Goal: Task Accomplishment & Management: Manage account settings

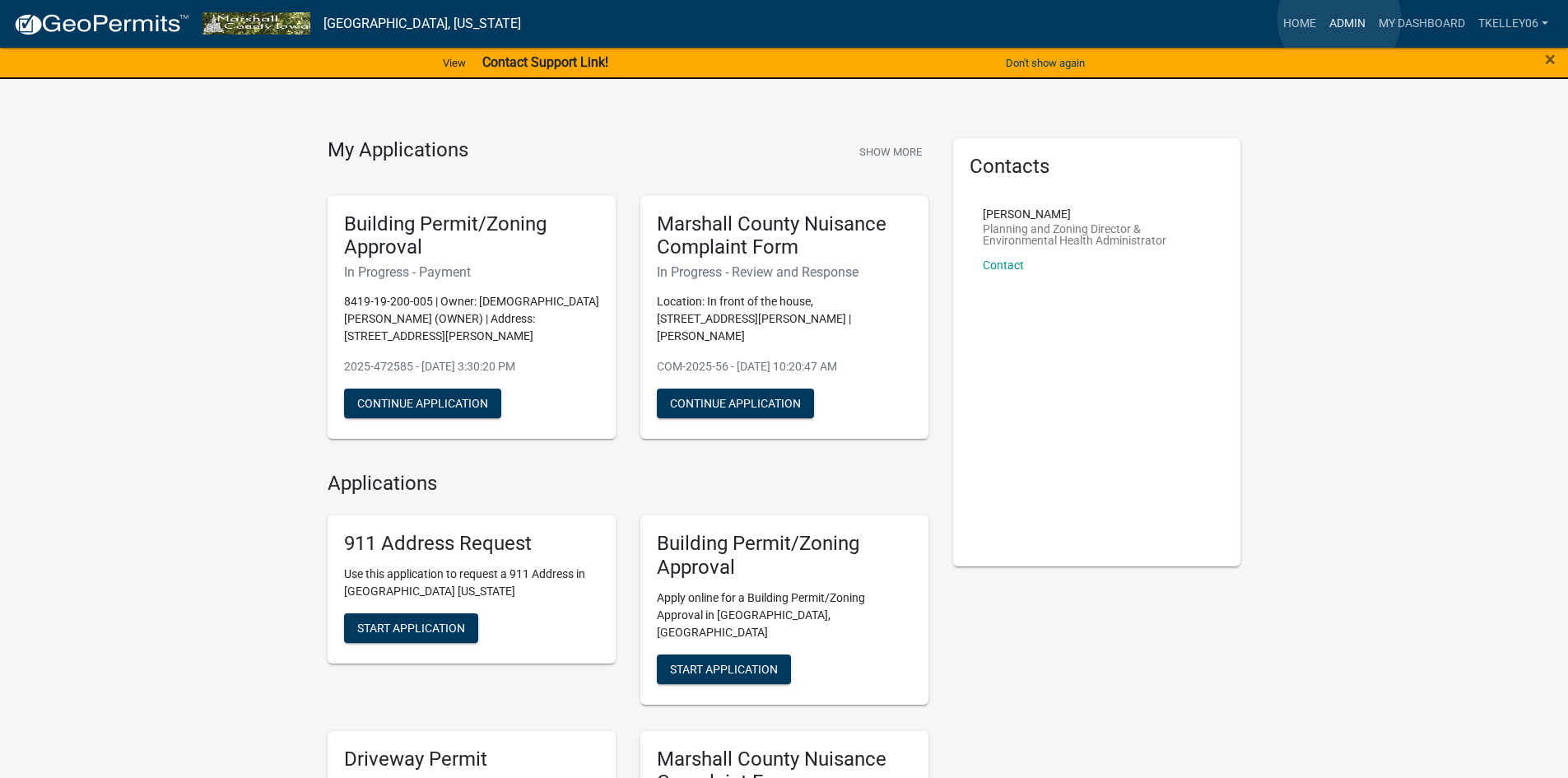
click at [1339, 19] on link "Admin" at bounding box center [1347, 24] width 49 height 31
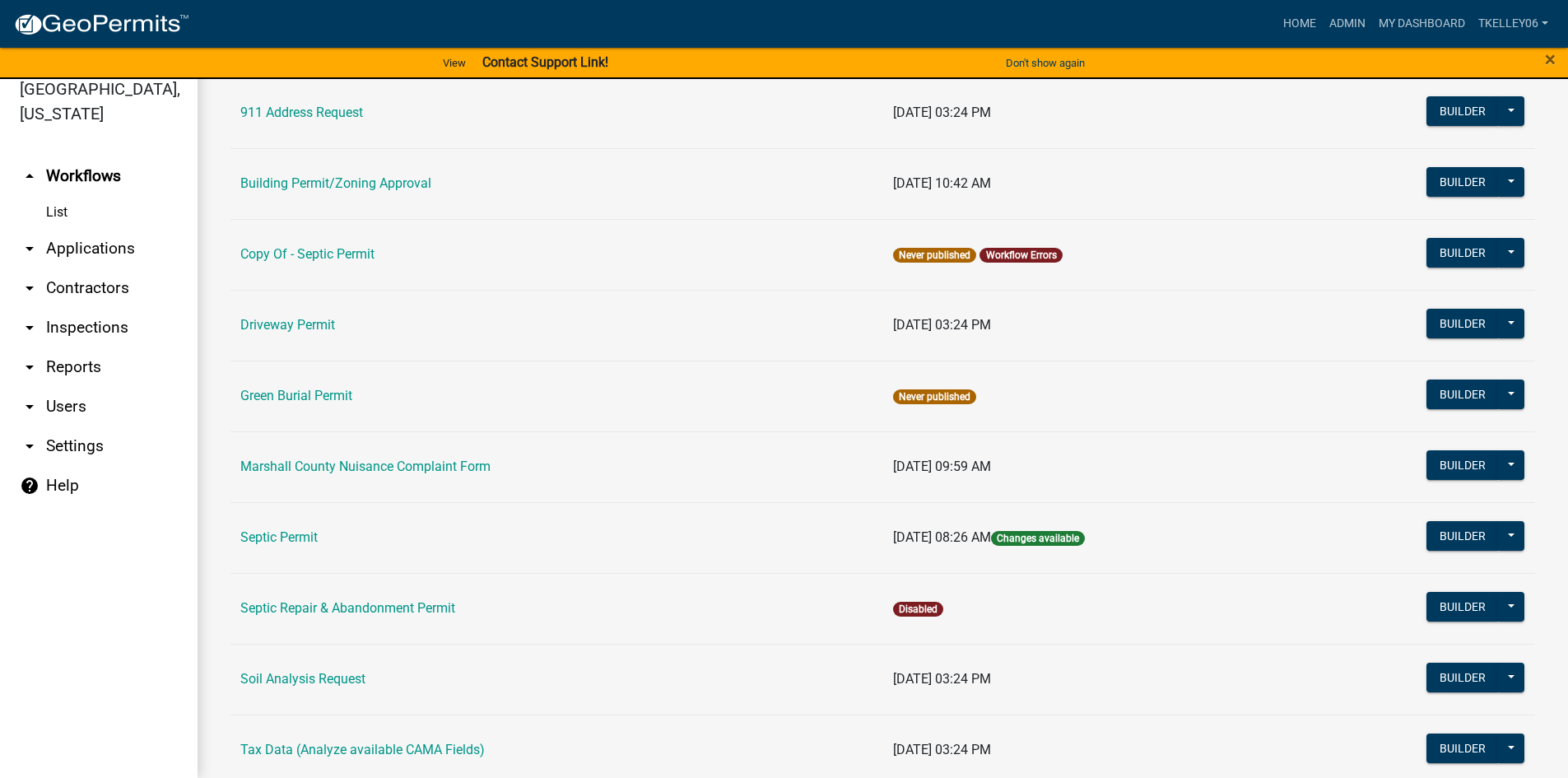
scroll to position [165, 0]
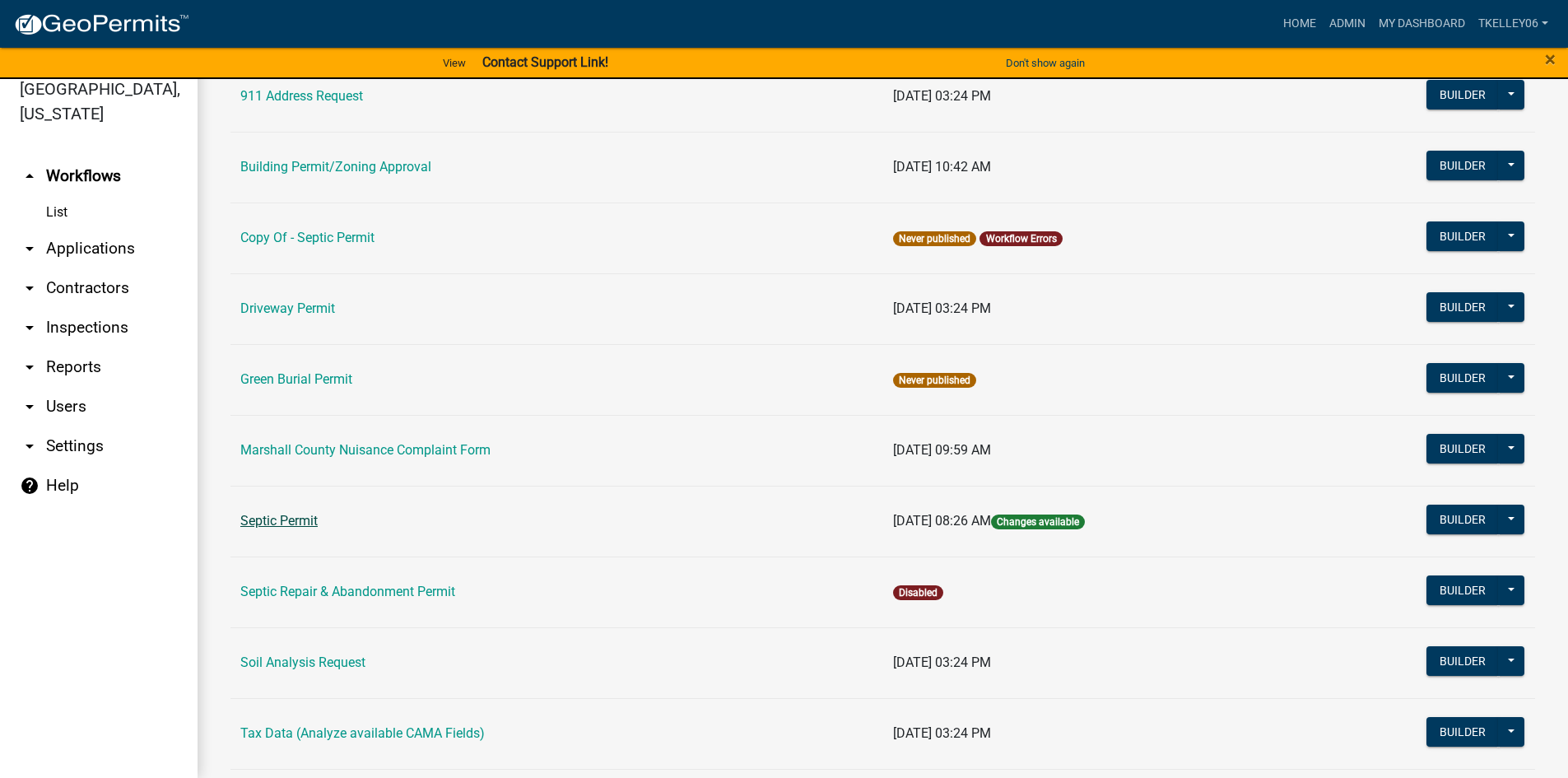
click at [285, 520] on link "Septic Permit" at bounding box center [279, 521] width 77 height 16
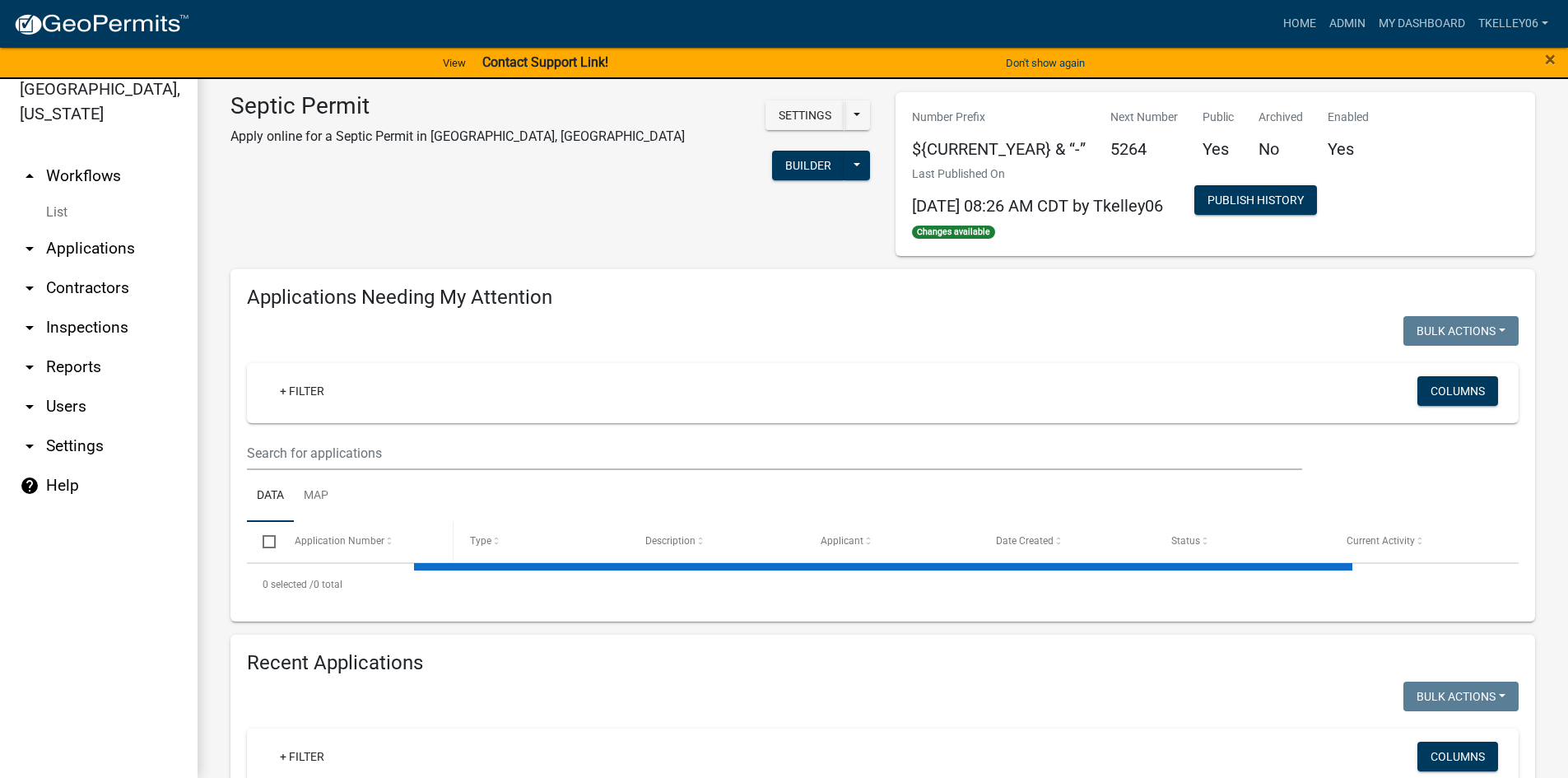
select select "3: 100"
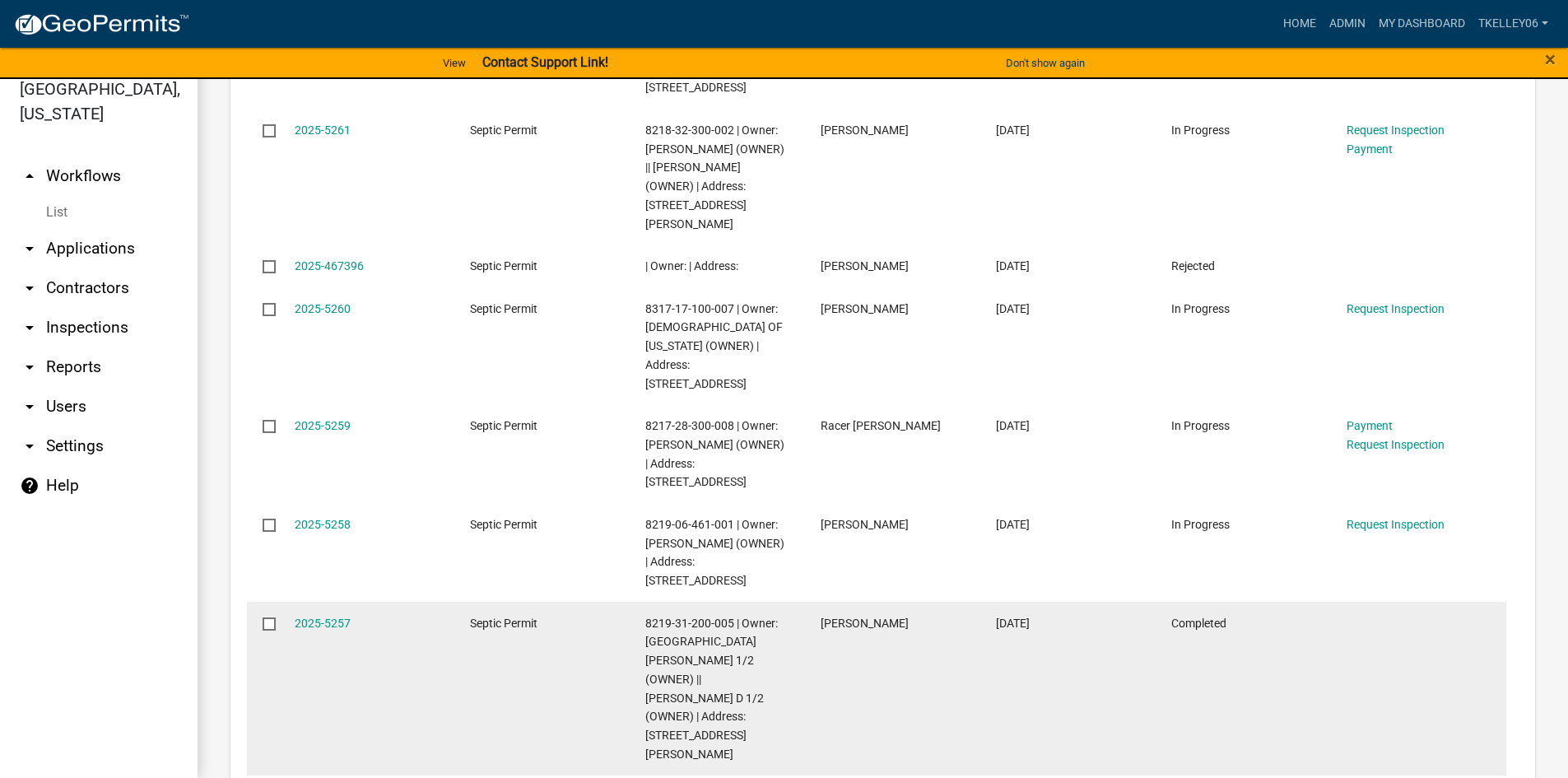
scroll to position [1153, 0]
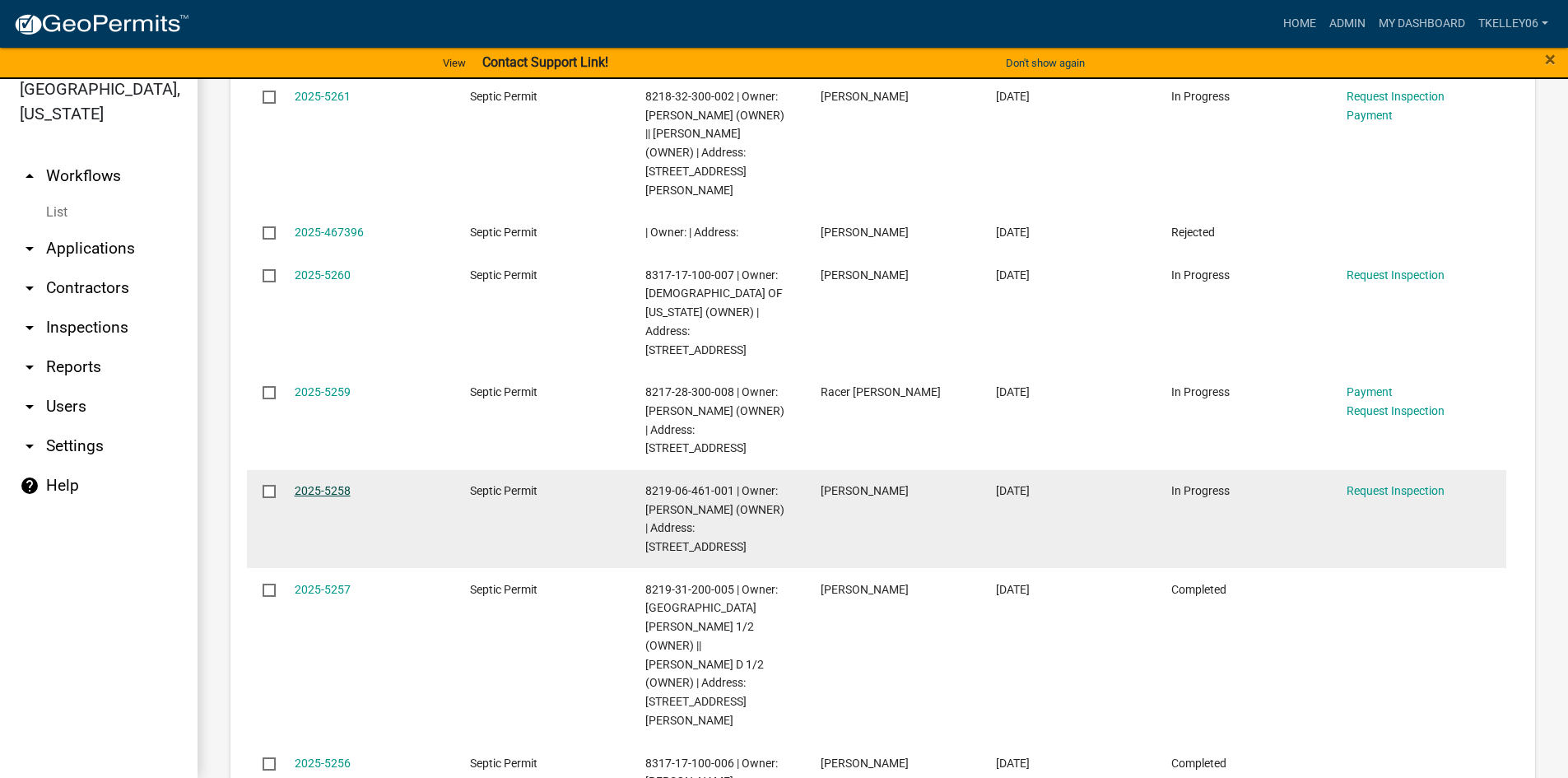
click at [309, 484] on link "2025-5258" at bounding box center [322, 490] width 56 height 13
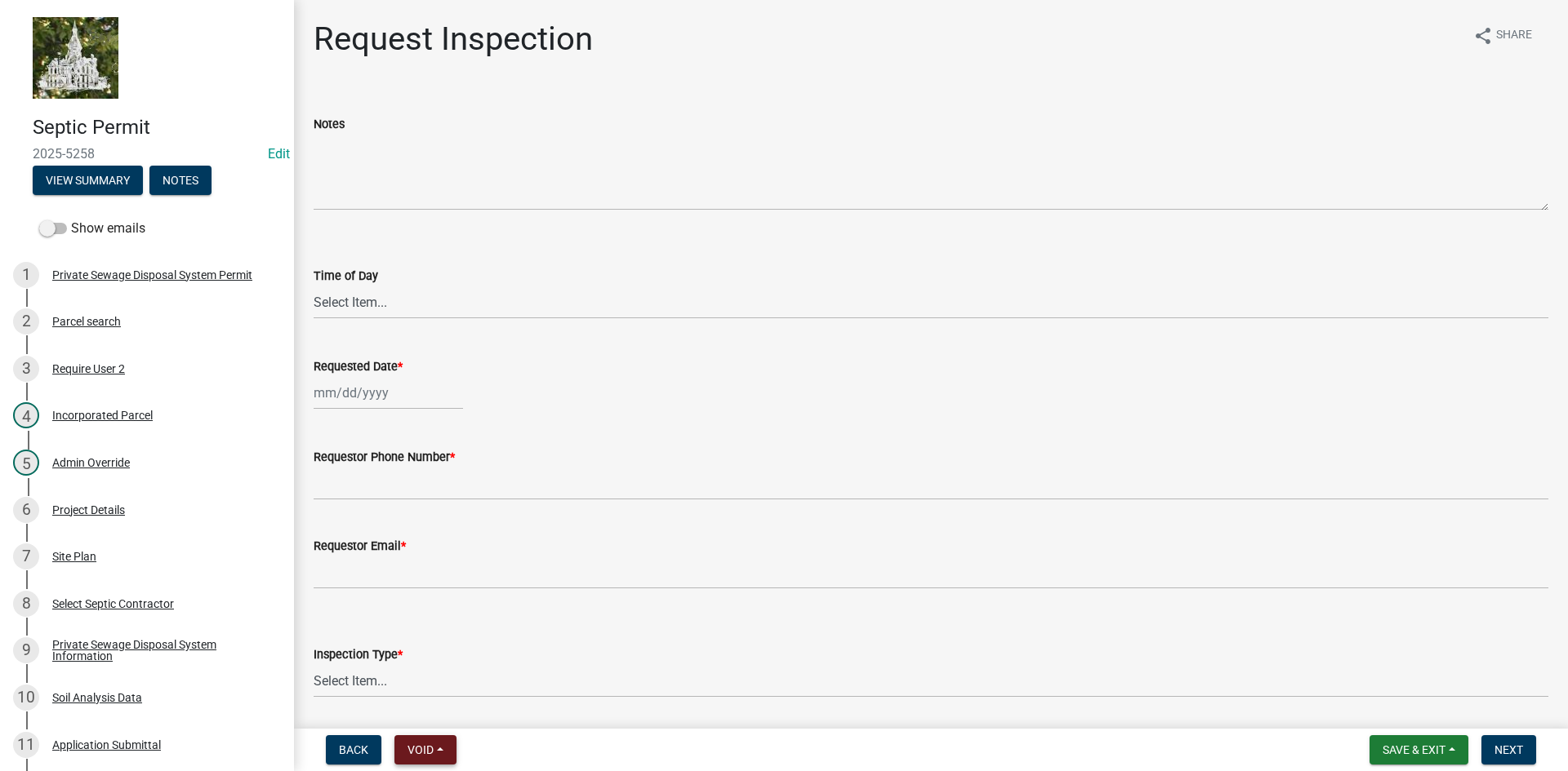
click at [420, 745] on span "Void" at bounding box center [420, 750] width 26 height 13
click at [437, 709] on button "Void" at bounding box center [459, 708] width 131 height 39
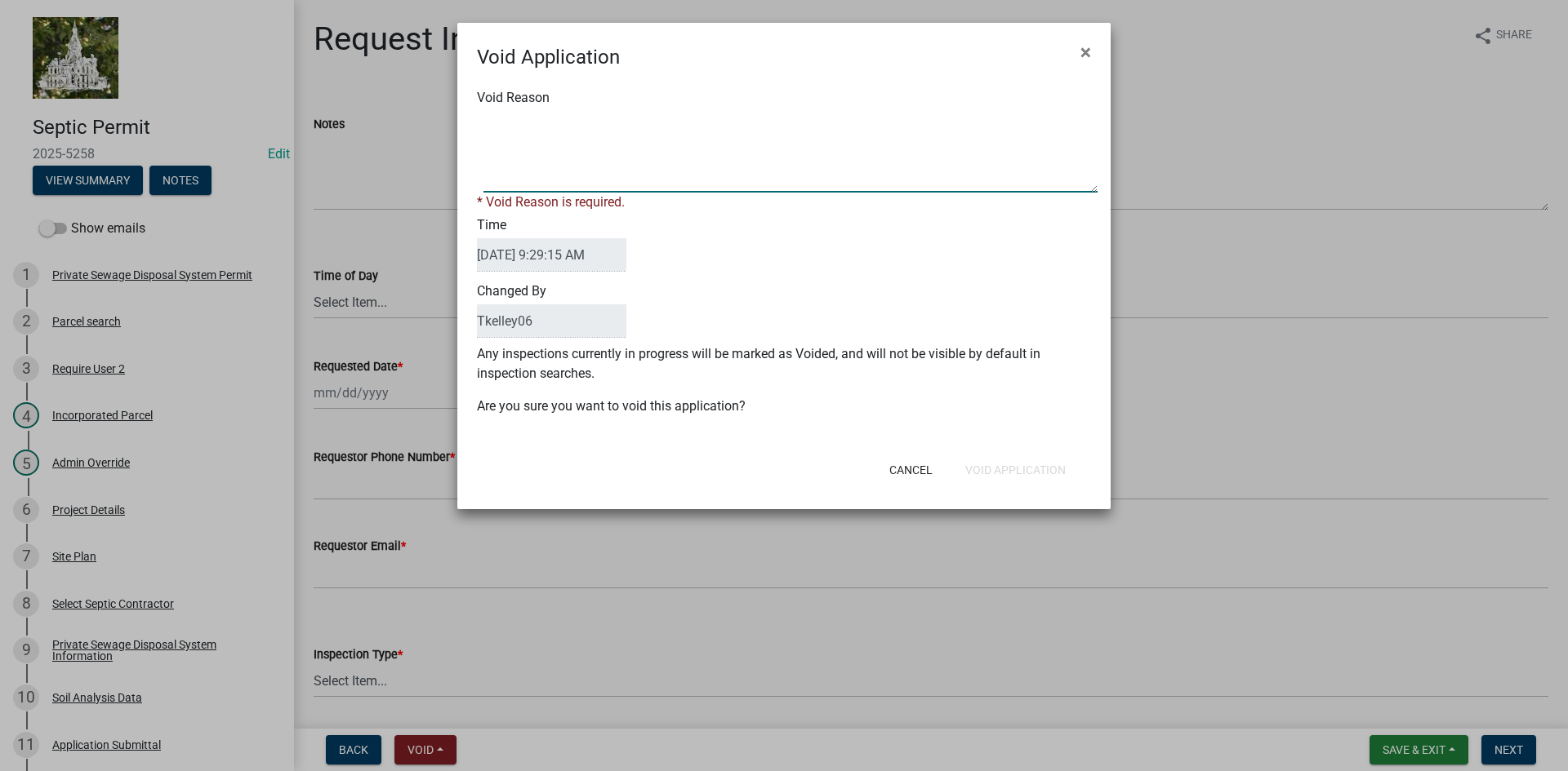
click at [613, 168] on textarea "Void Reason" at bounding box center [790, 152] width 614 height 82
type textarea "C"
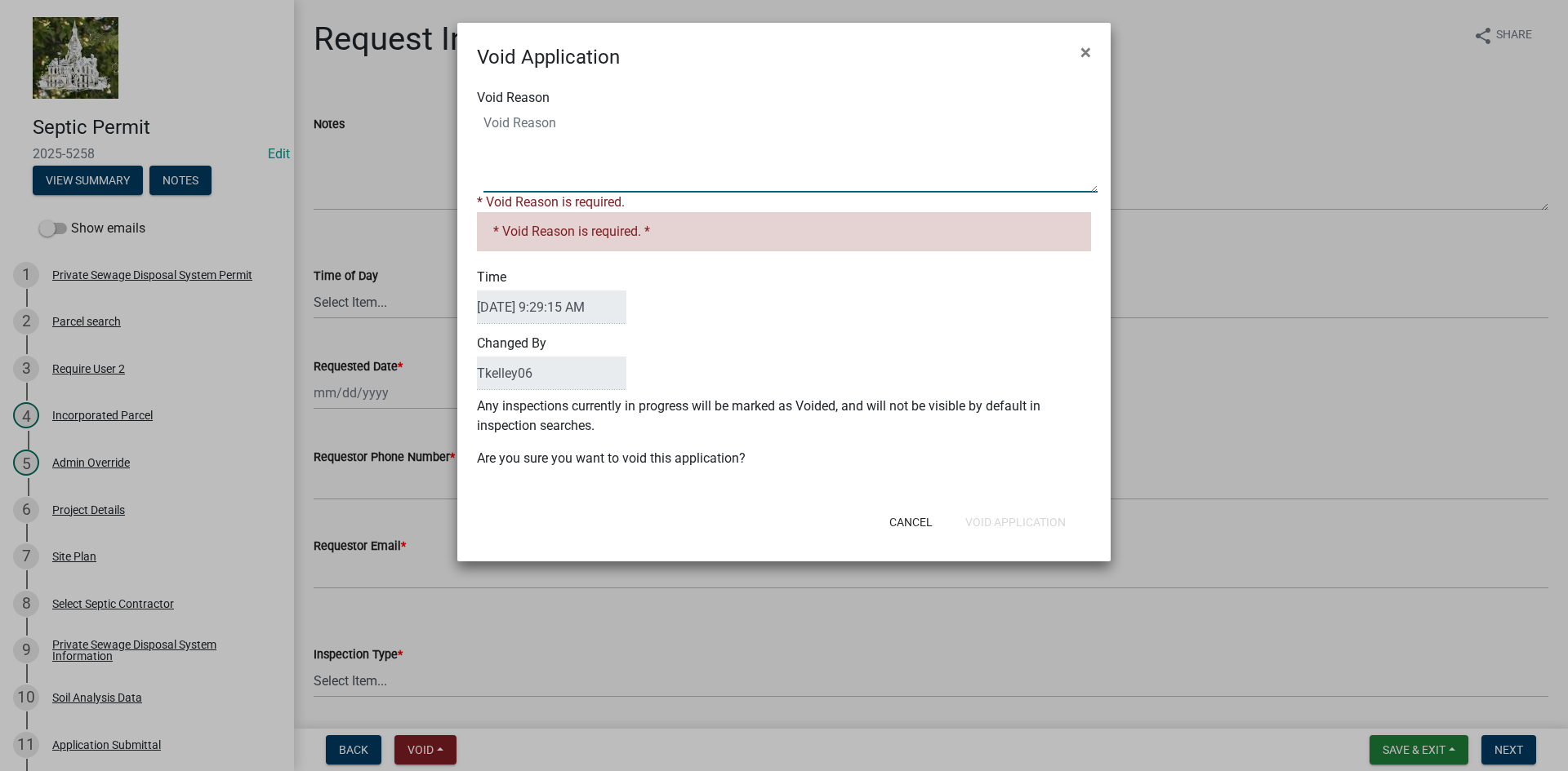
type textarea "s"
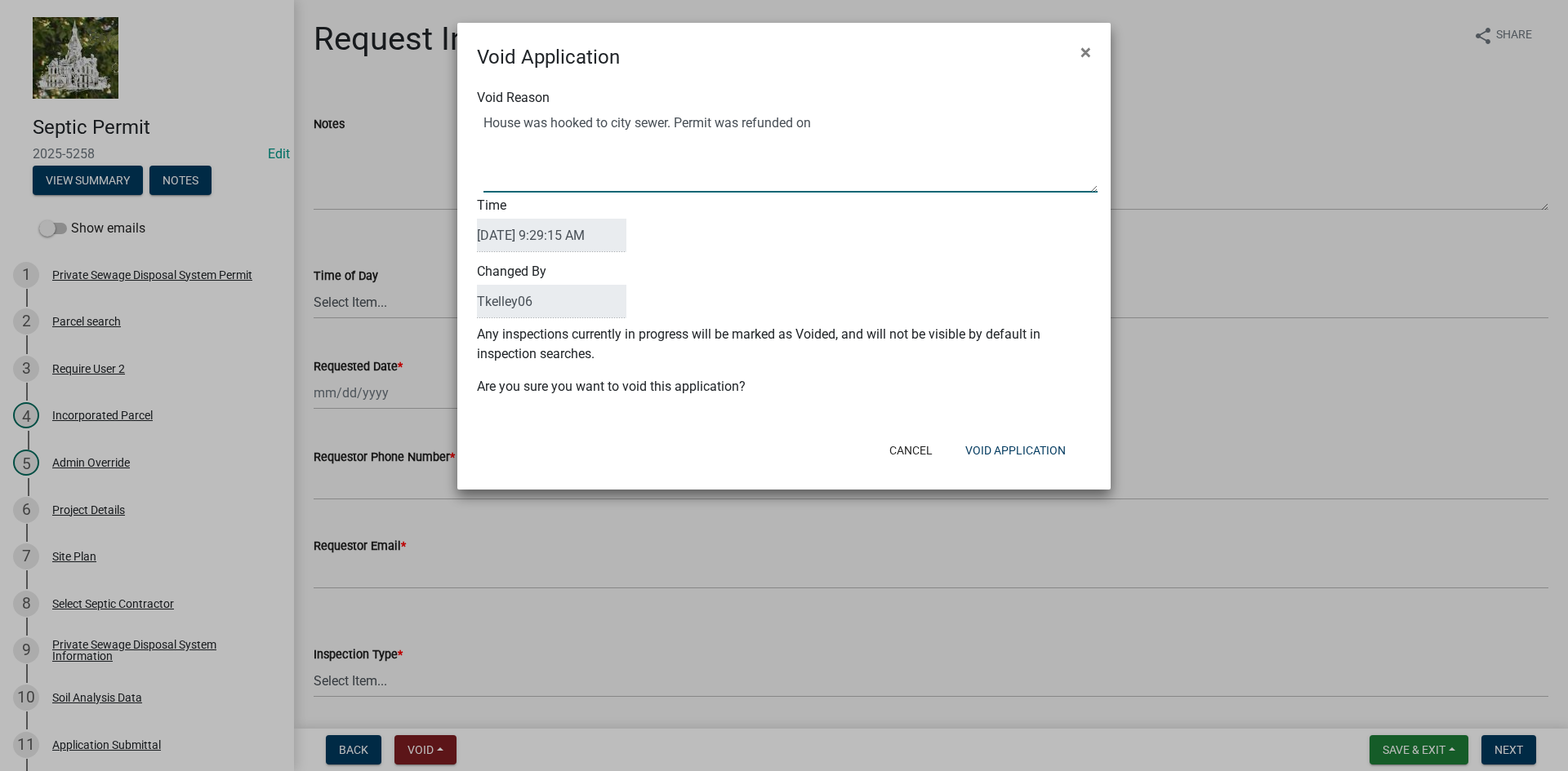
click at [832, 123] on textarea "Void Reason" at bounding box center [790, 152] width 614 height 82
click at [812, 125] on textarea "Void Reason" at bounding box center [790, 152] width 614 height 82
type textarea "House was hooked to city sewer. Permit was refunded with 9/10/2025 claims."
click at [1011, 455] on button "Void Application" at bounding box center [1015, 451] width 126 height 29
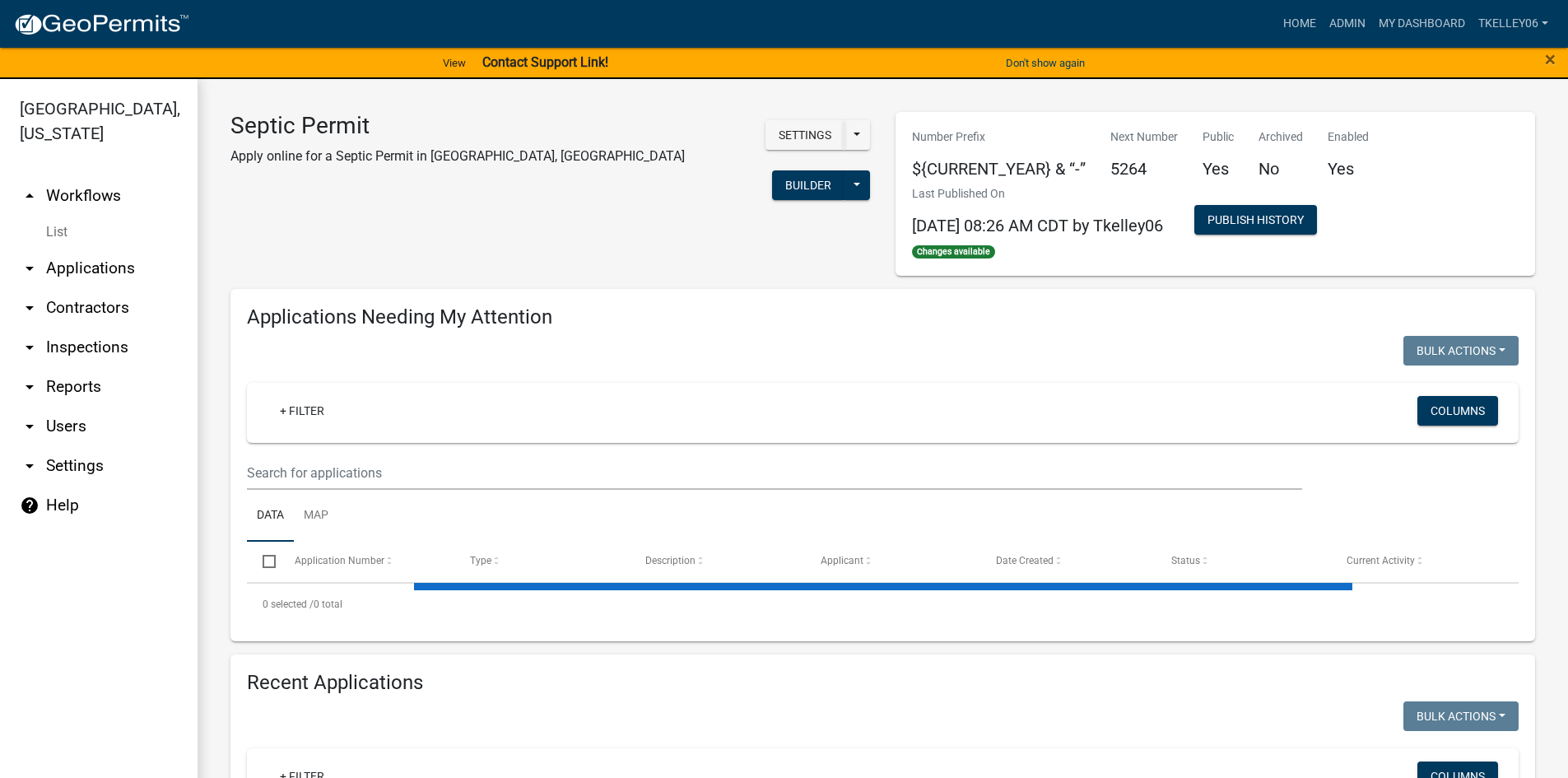
select select "3: 100"
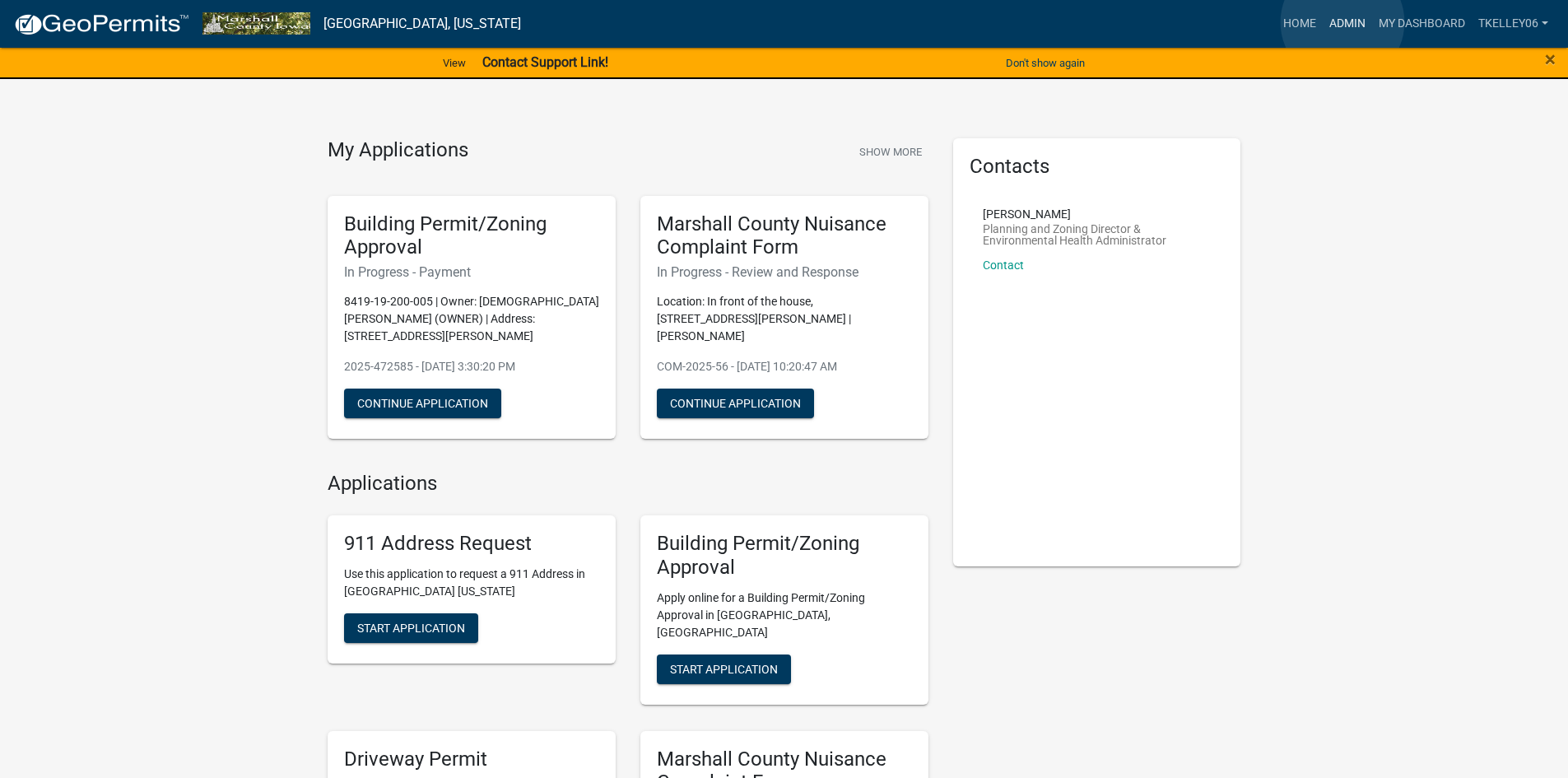
click at [1342, 22] on link "Admin" at bounding box center [1347, 24] width 49 height 31
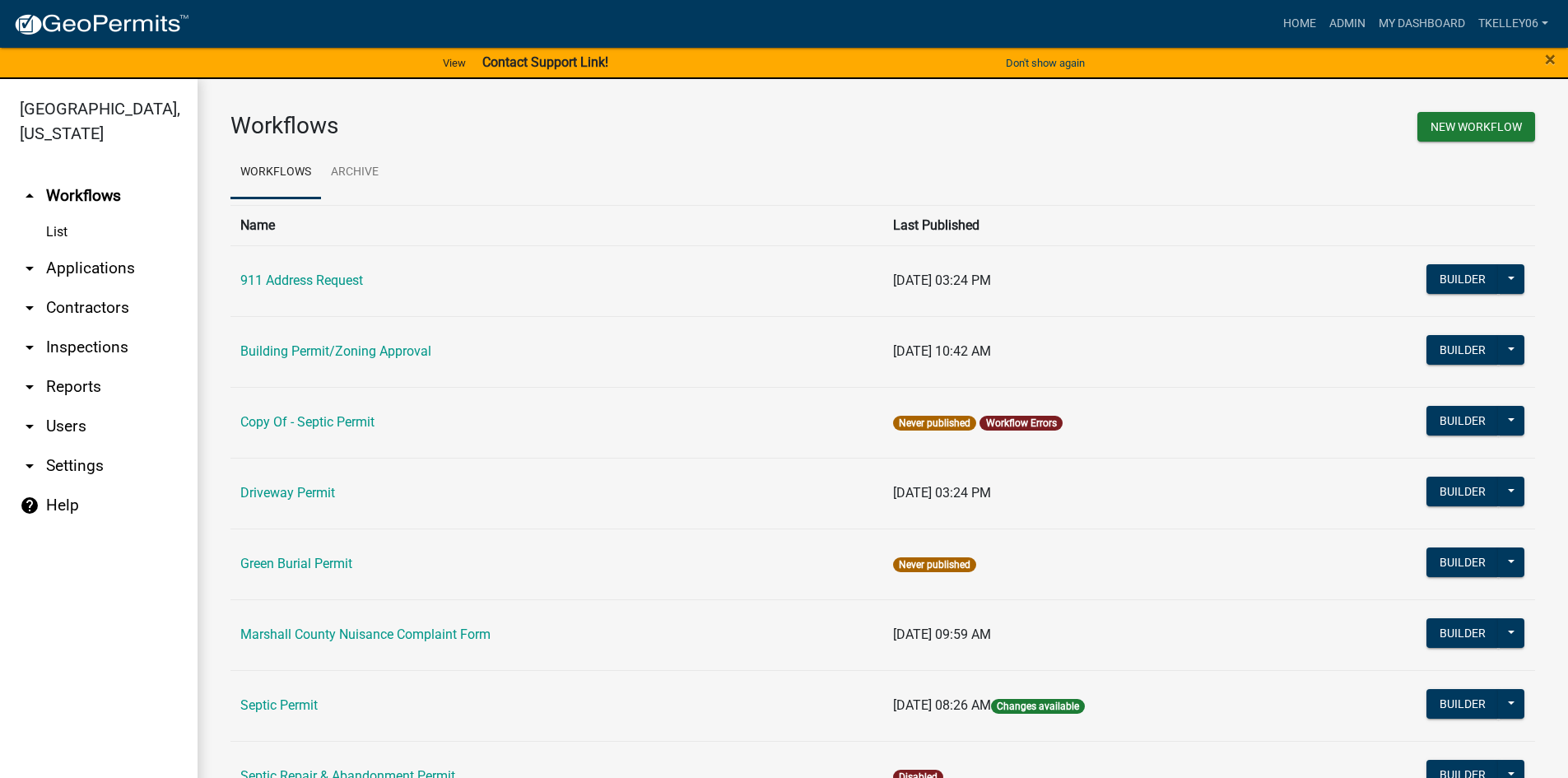
scroll to position [83, 0]
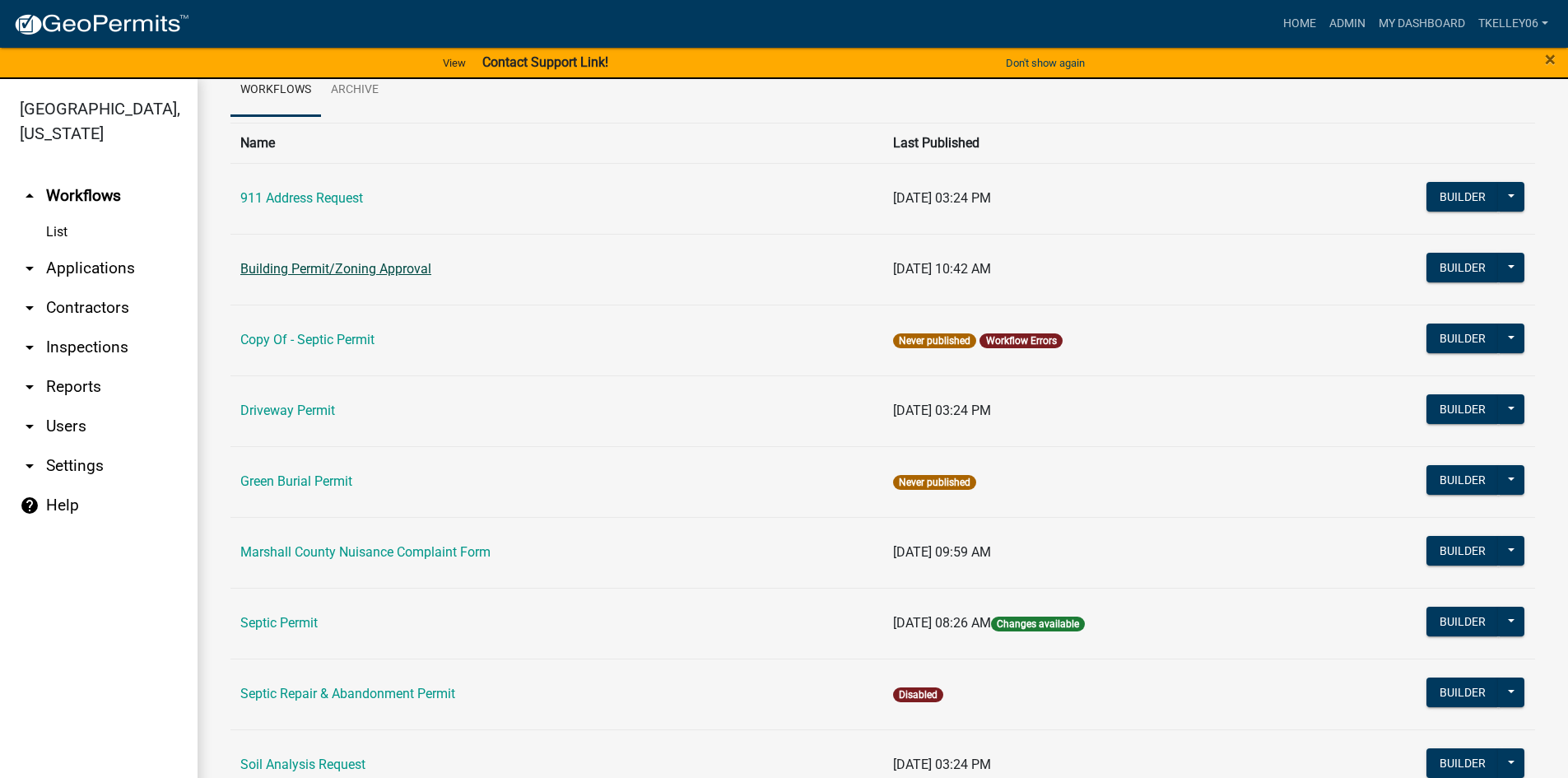
click at [352, 272] on link "Building Permit/Zoning Approval" at bounding box center [336, 269] width 191 height 16
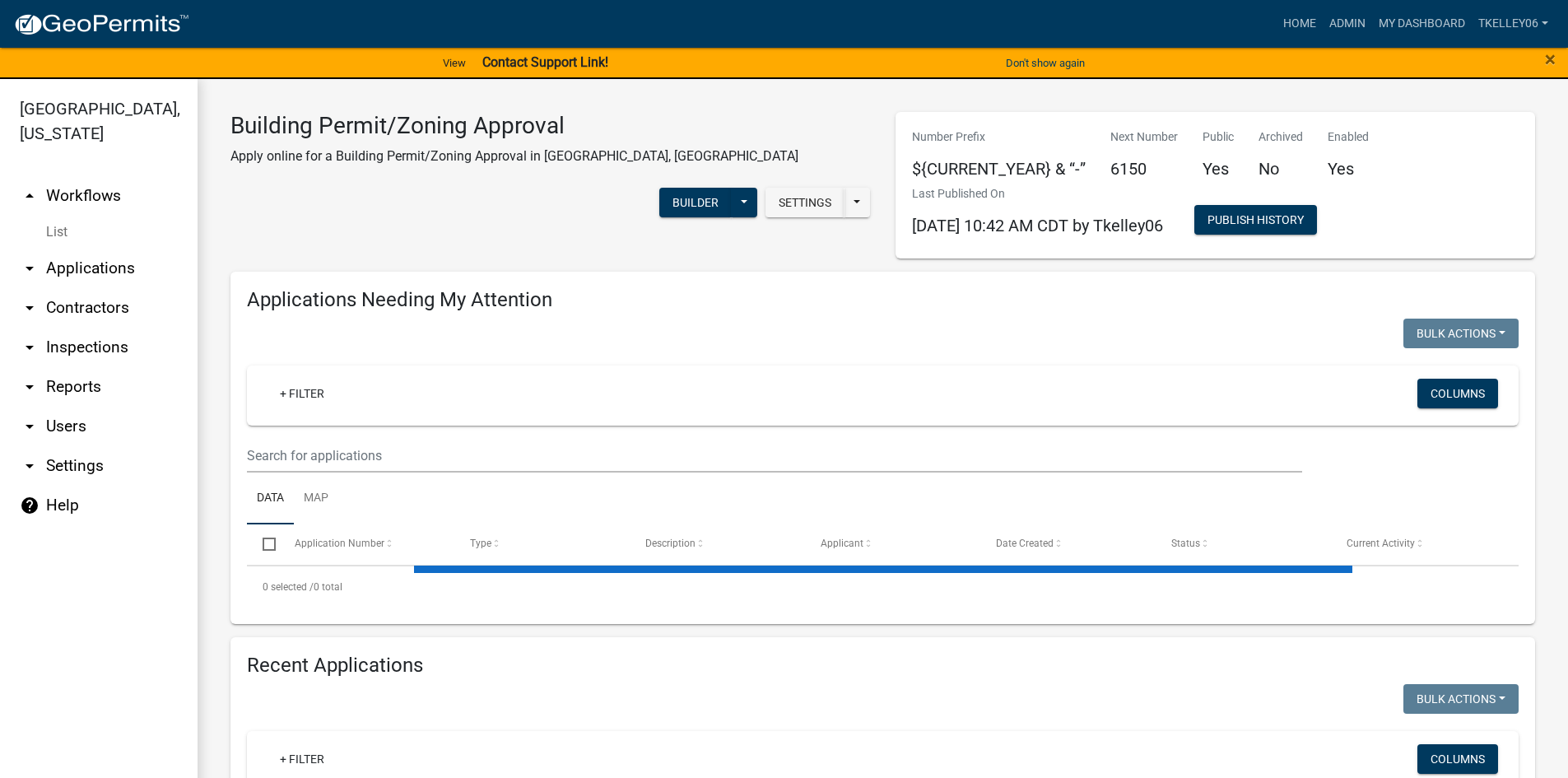
select select "3: 100"
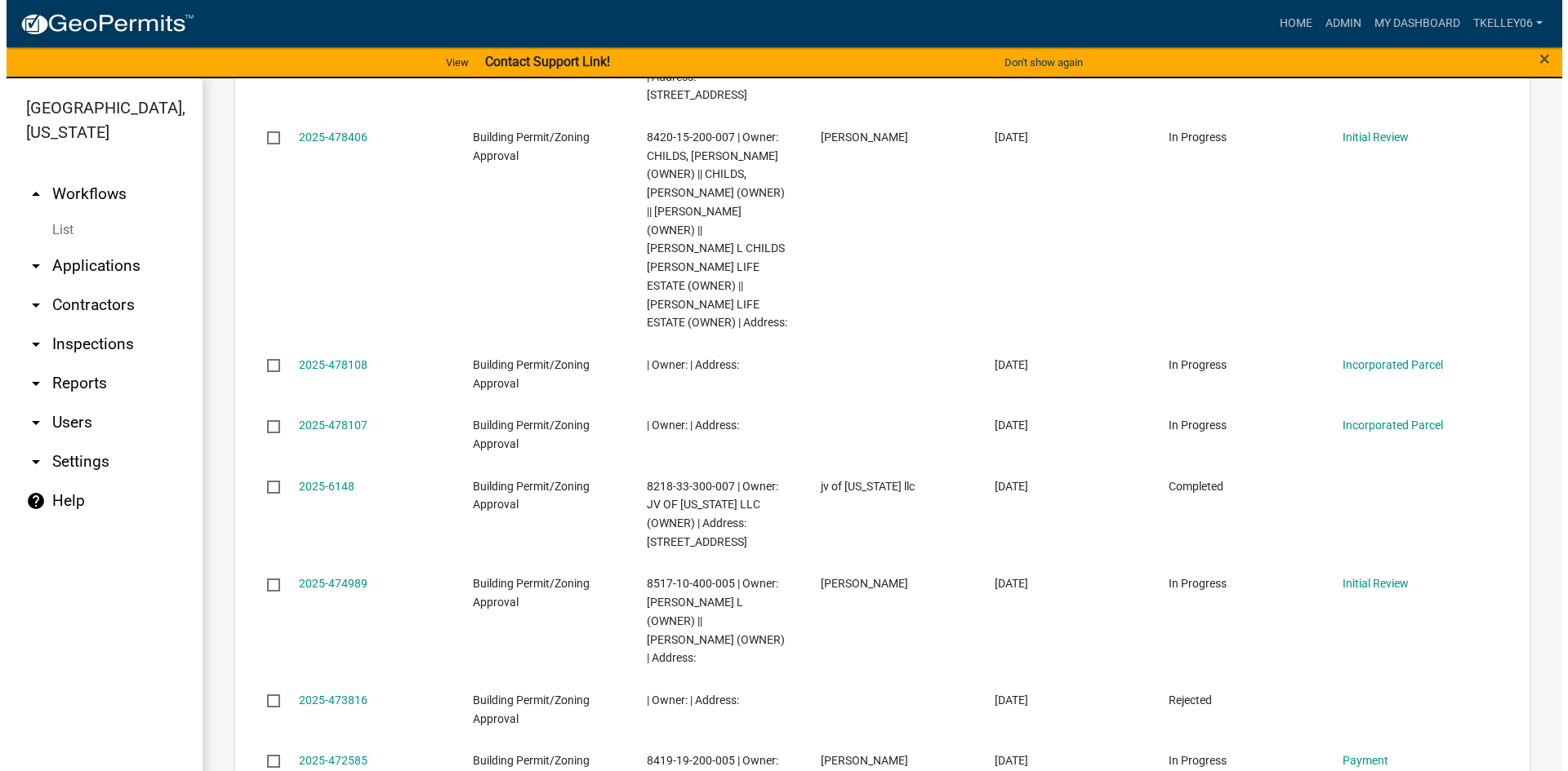
scroll to position [1714, 0]
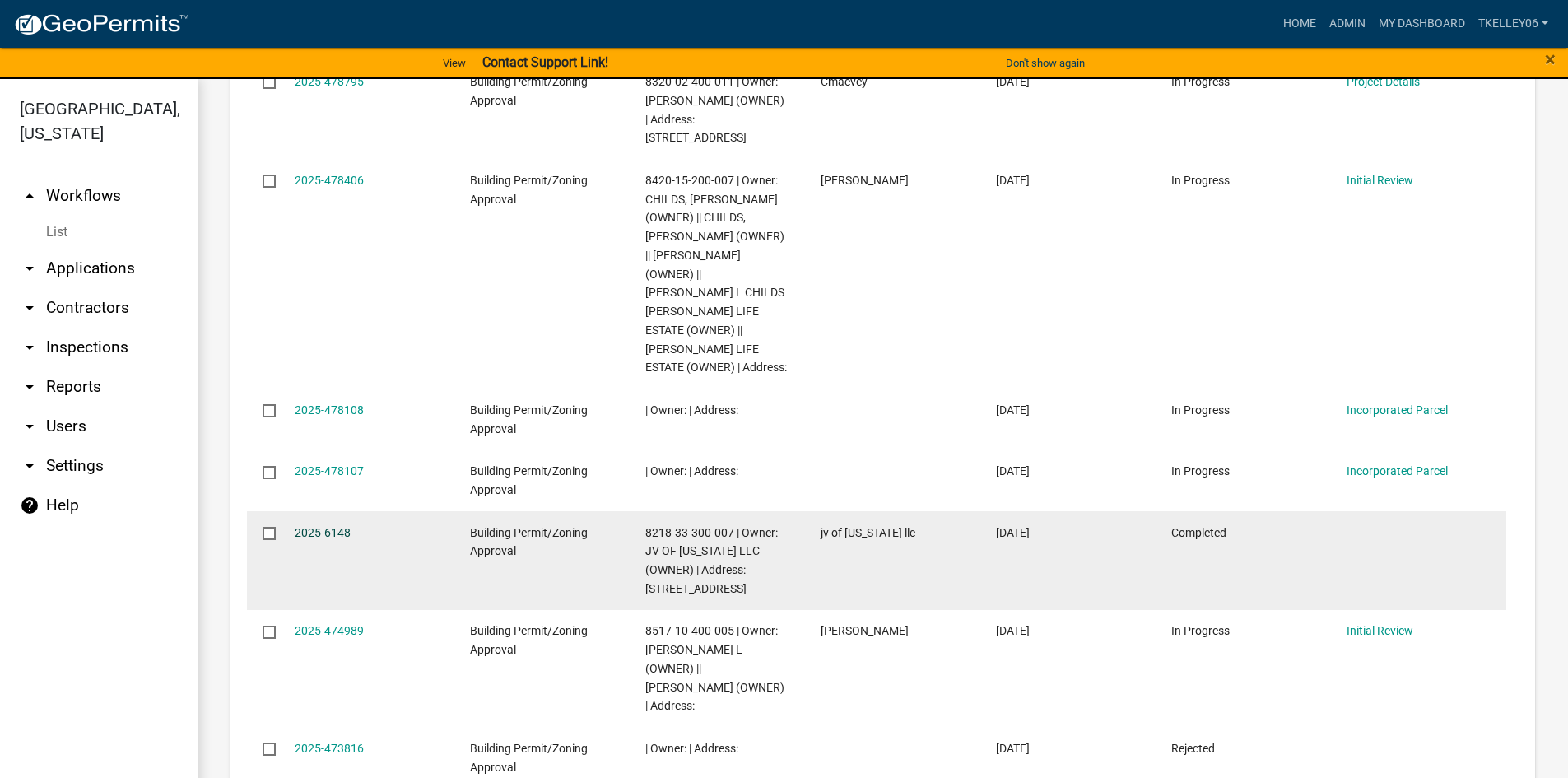
click at [307, 526] on link "2025-6148" at bounding box center [322, 532] width 56 height 13
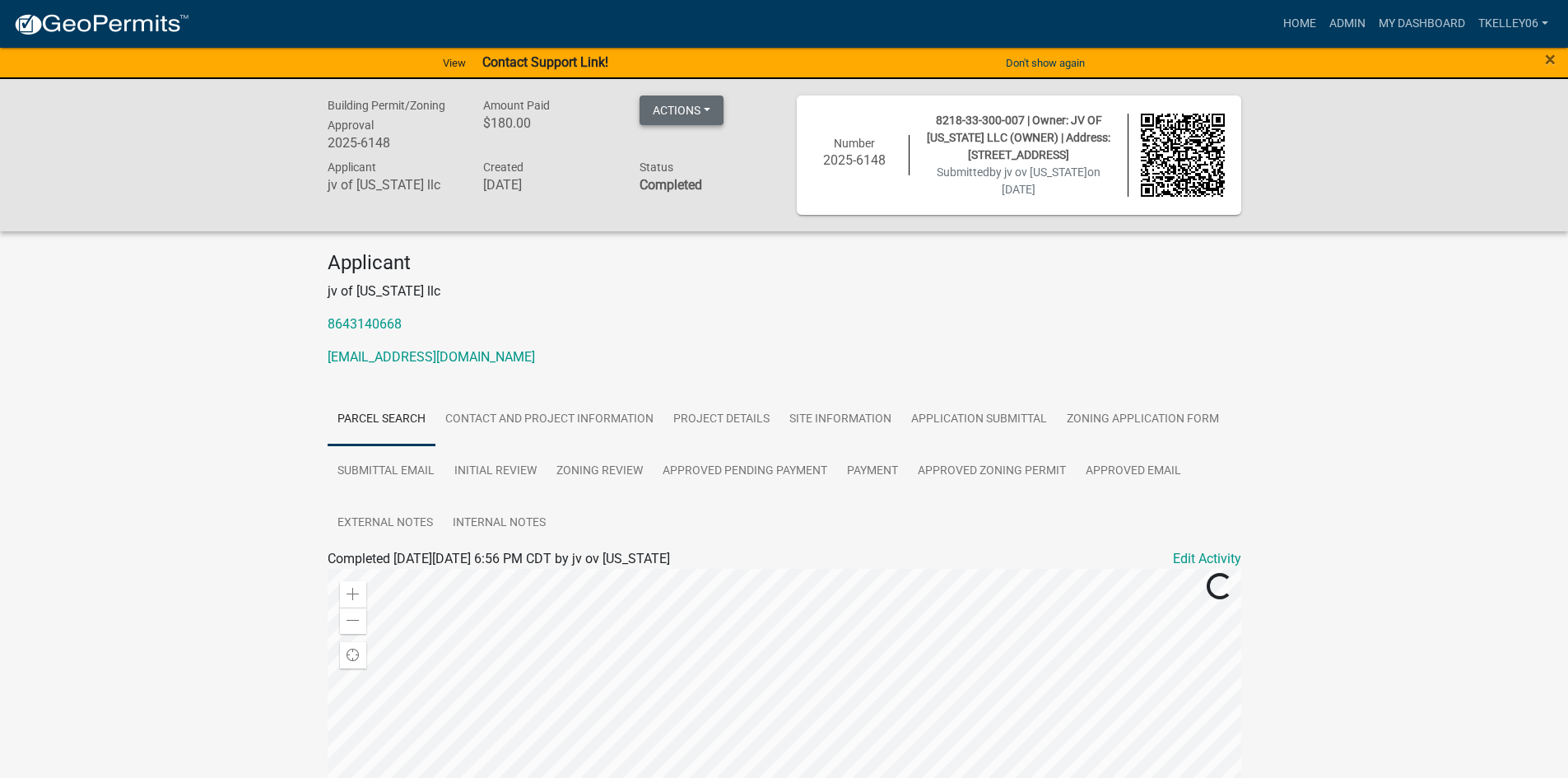
click at [710, 116] on button "Actions" at bounding box center [682, 110] width 84 height 29
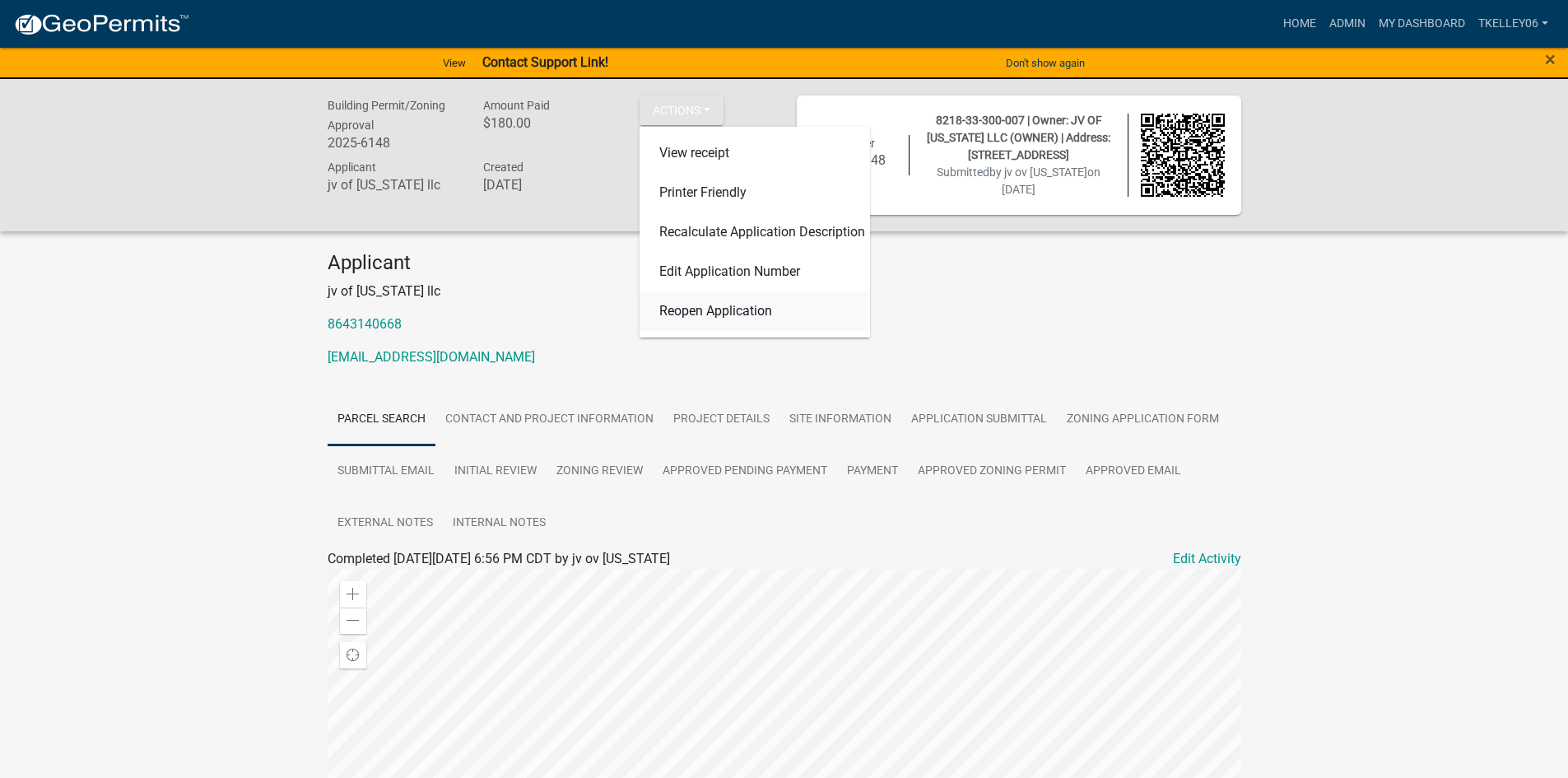
click at [725, 314] on link "Reopen Application" at bounding box center [755, 311] width 231 height 40
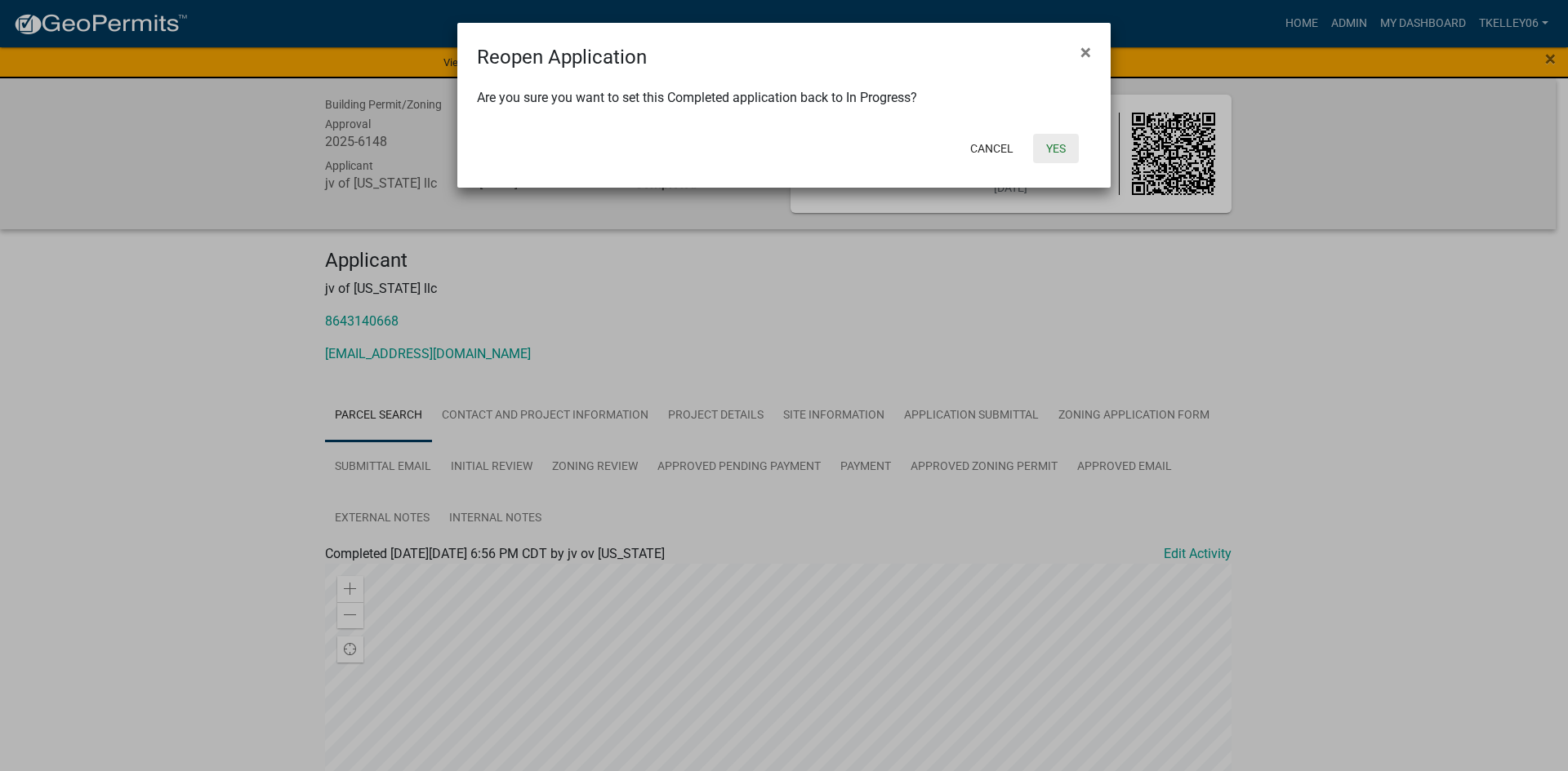
click at [1050, 145] on button "Yes" at bounding box center [1056, 149] width 46 height 29
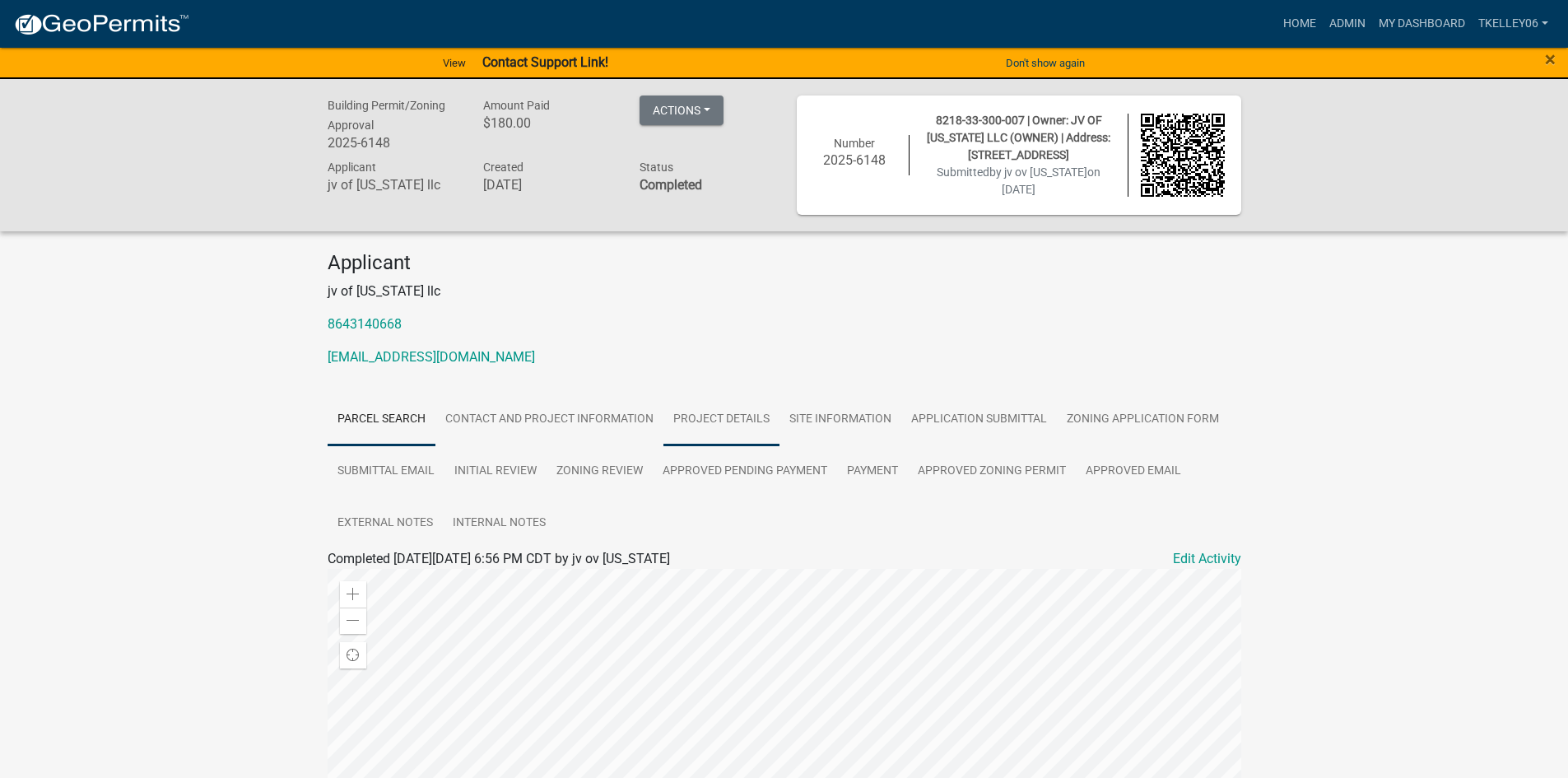
click at [730, 421] on link "Project Details" at bounding box center [722, 420] width 116 height 53
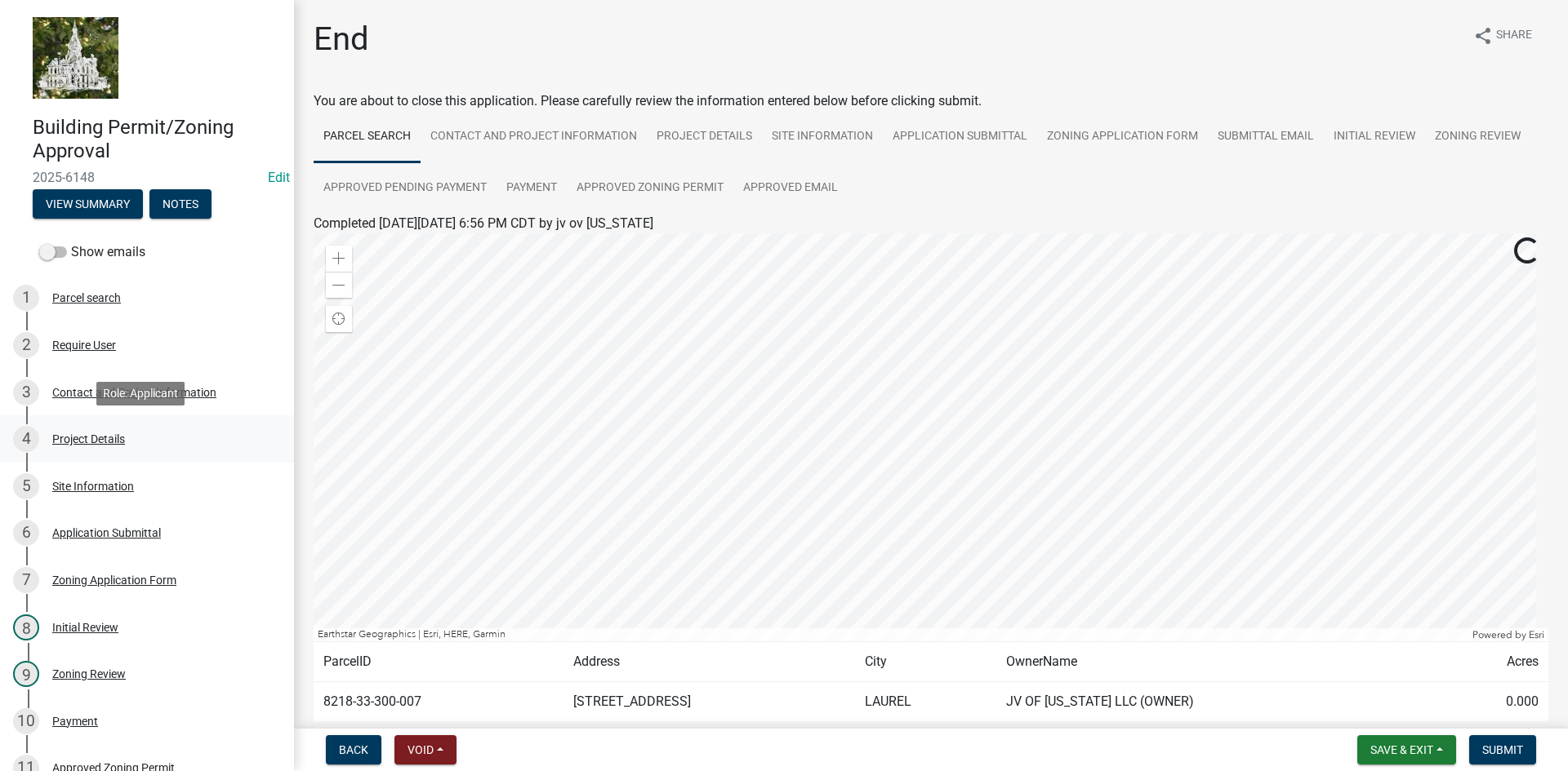
click at [98, 437] on div "Project Details" at bounding box center [88, 439] width 73 height 11
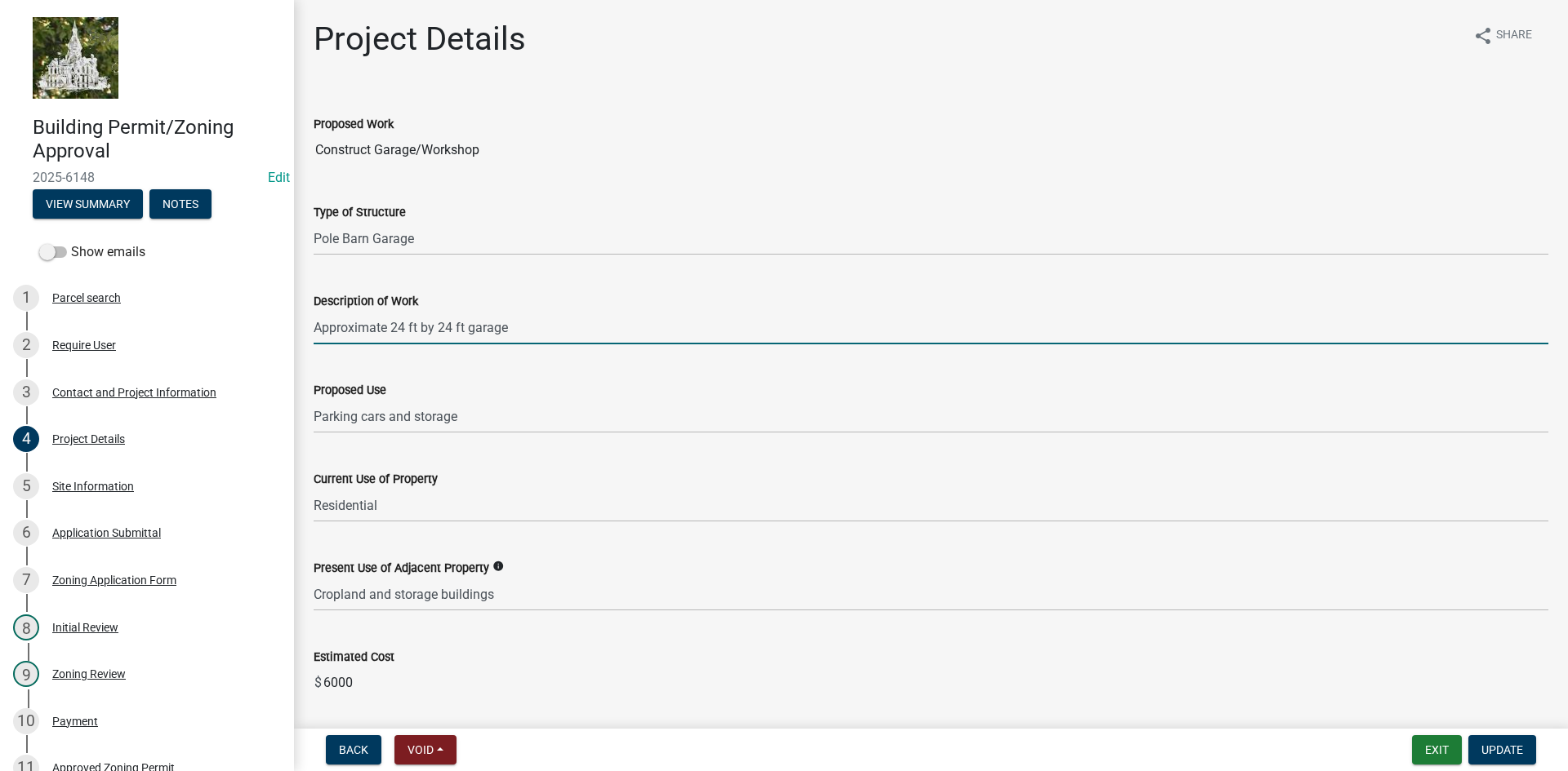
click at [407, 325] on input "Approximate 24 ft by 24 ft garage" at bounding box center [930, 327] width 1234 height 33
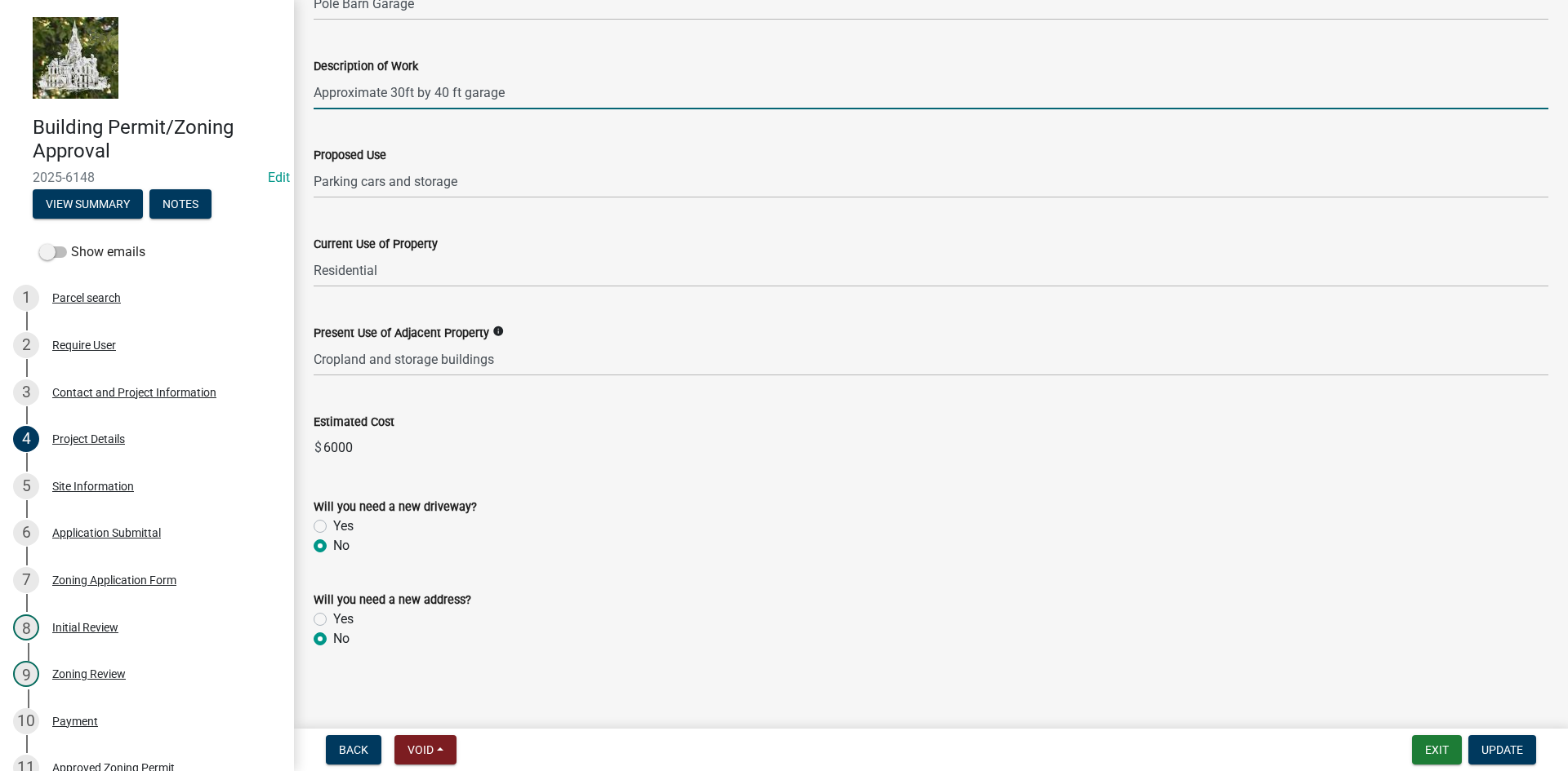
scroll to position [240, 0]
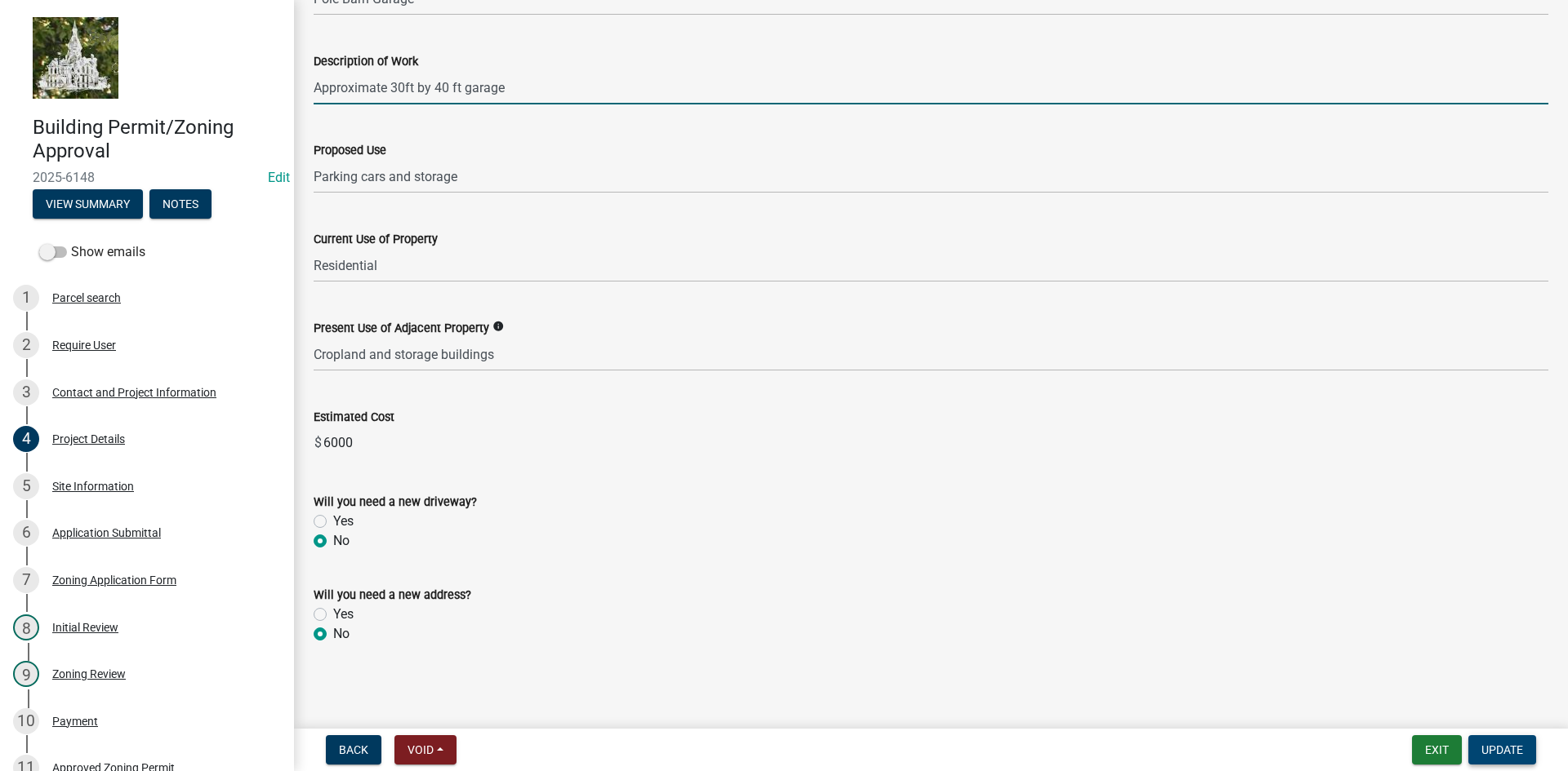
type input "Approximate 30ft by 40 ft garage"
click at [1501, 746] on span "Update" at bounding box center [1501, 750] width 42 height 13
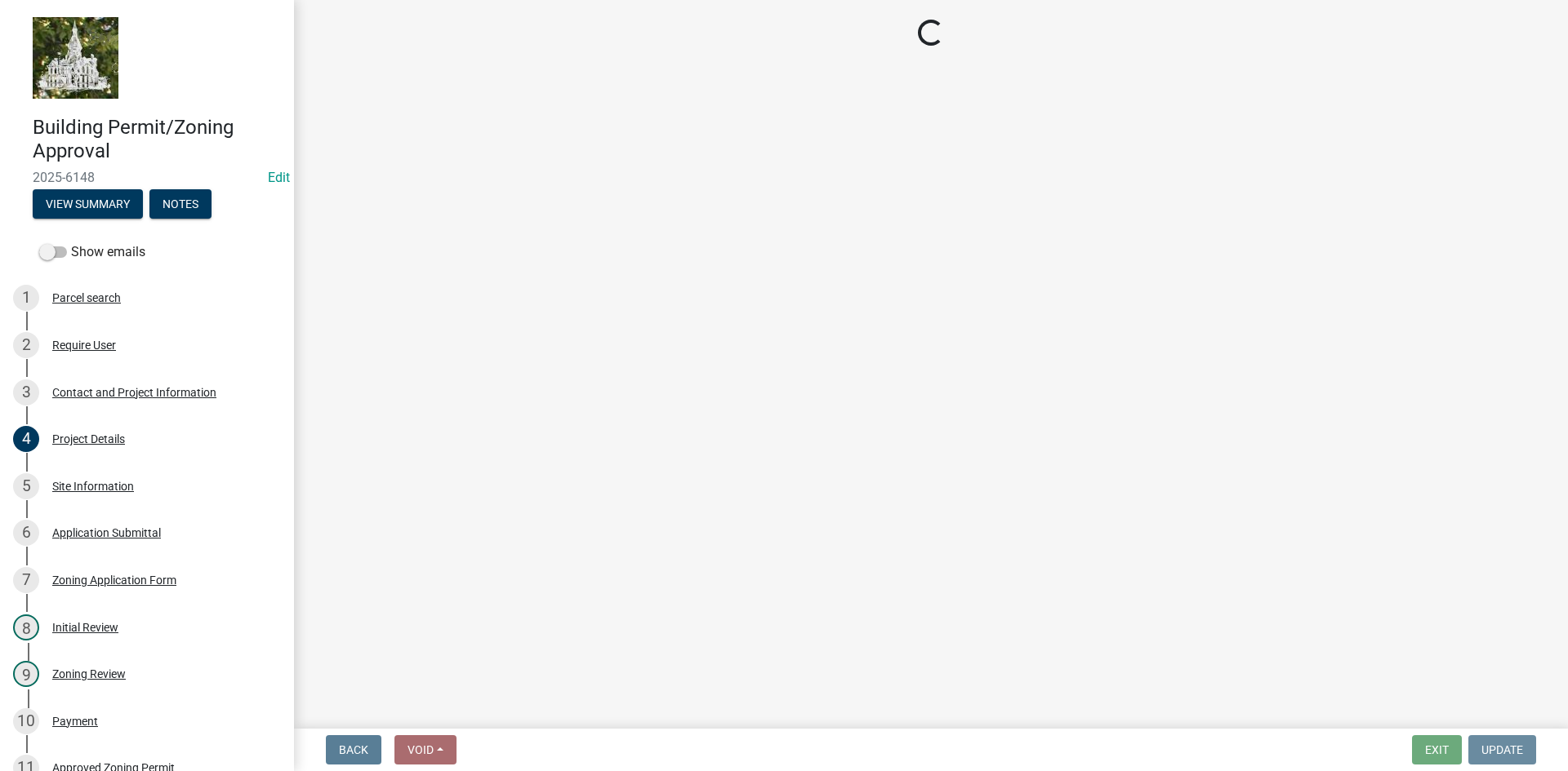
scroll to position [0, 0]
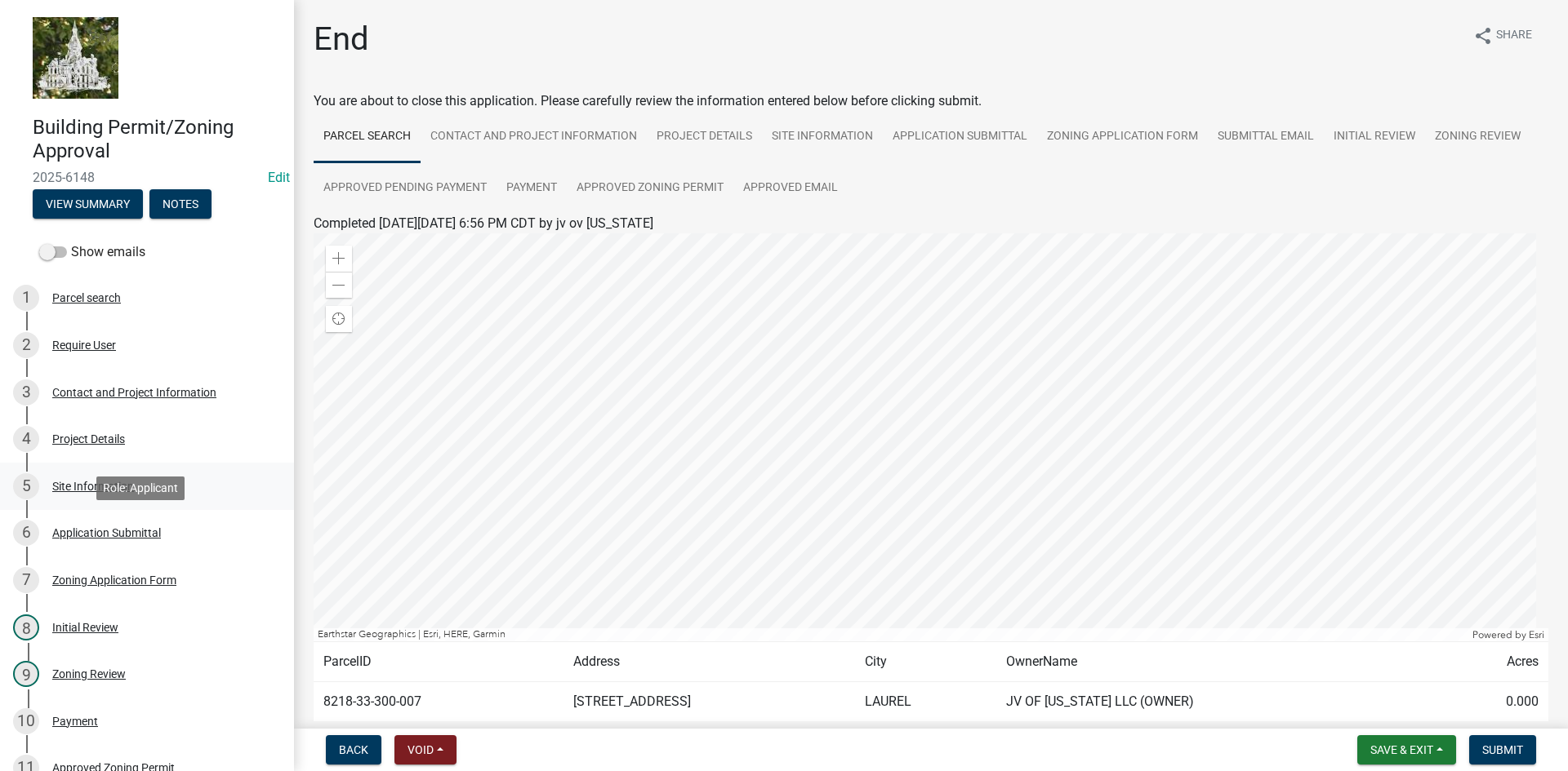
click at [87, 484] on div "Site Information" at bounding box center [93, 486] width 82 height 11
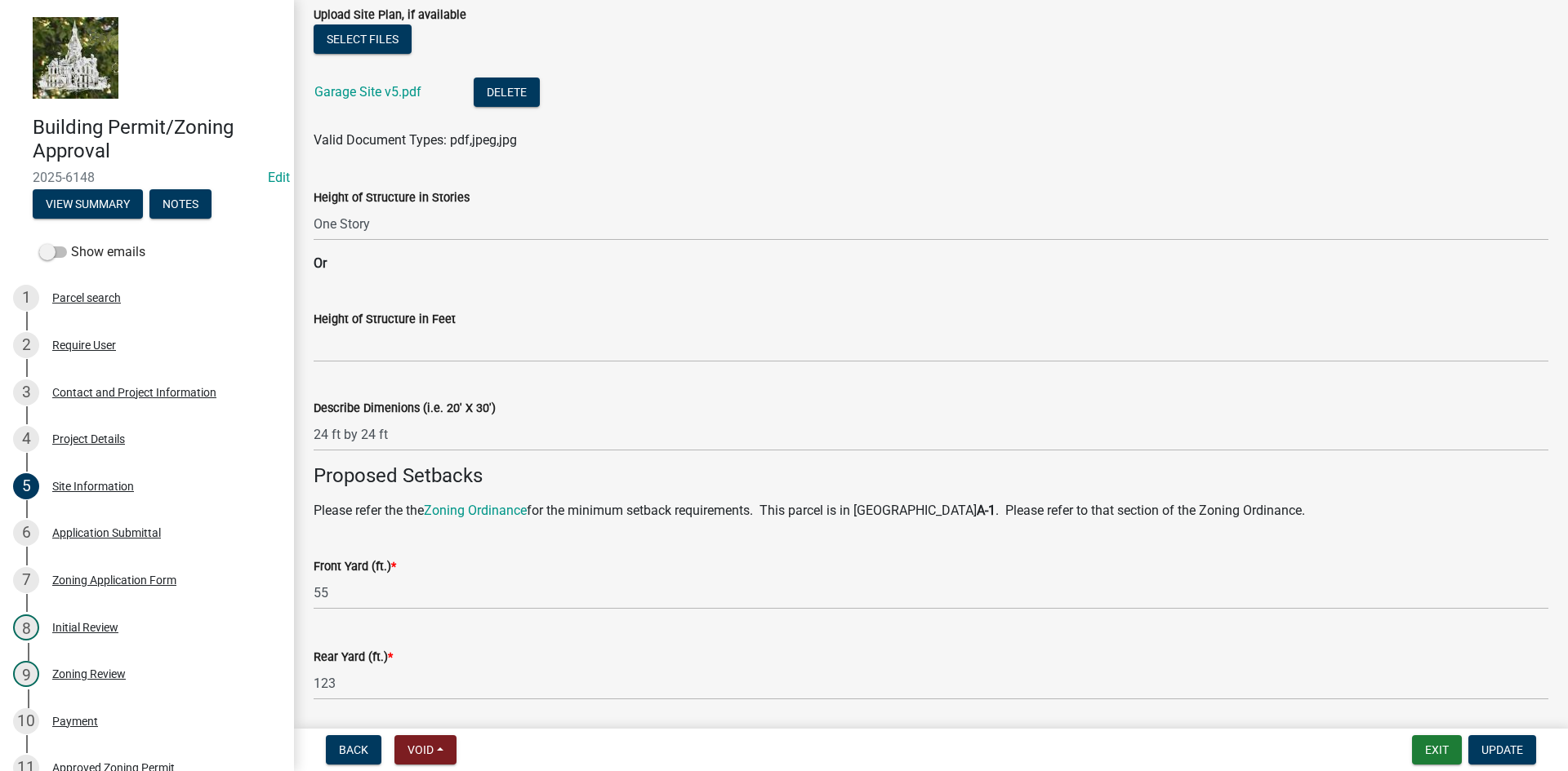
scroll to position [816, 0]
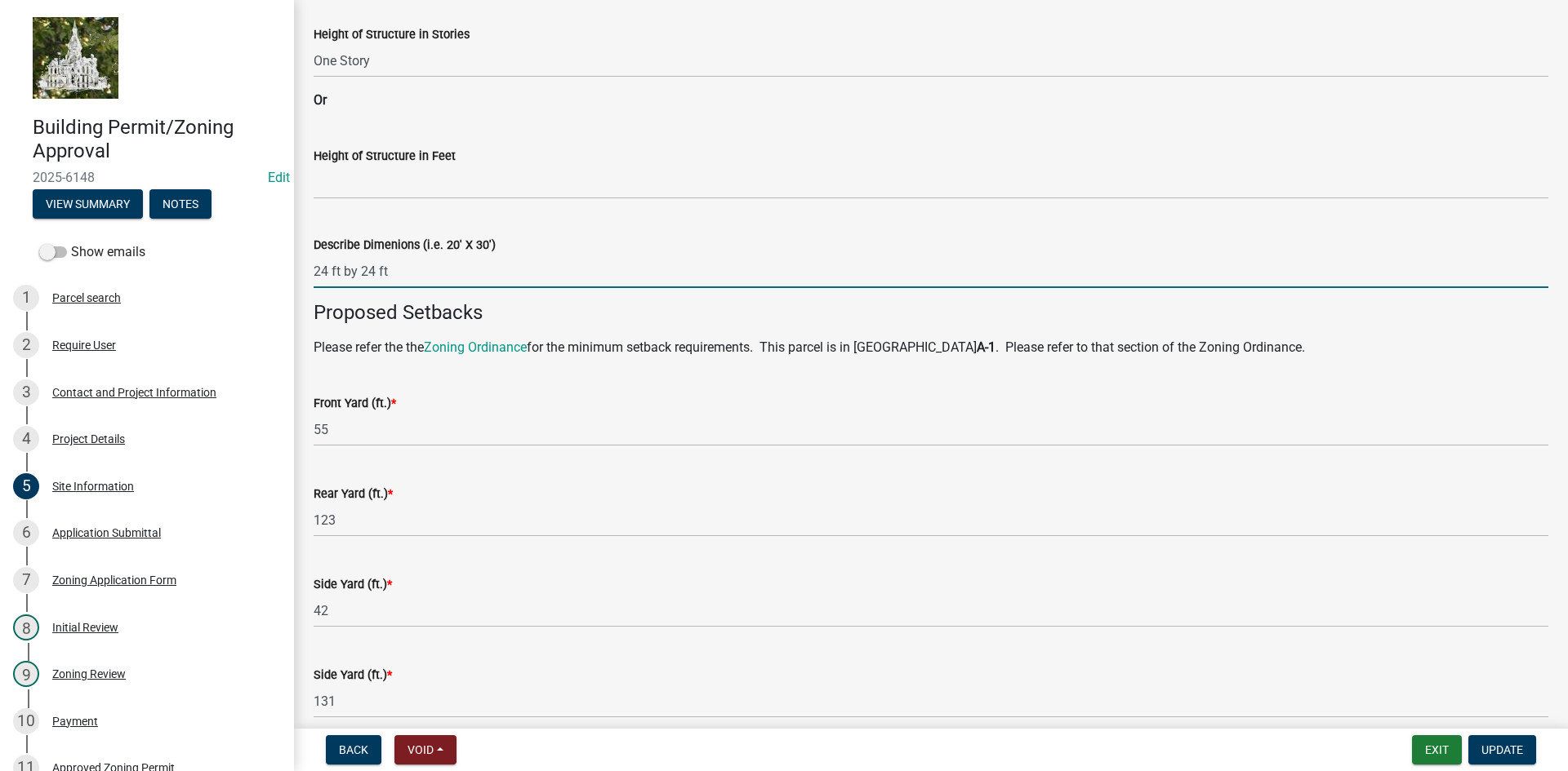
click at [326, 271] on input "24 ft by 24 ft" at bounding box center [930, 271] width 1234 height 33
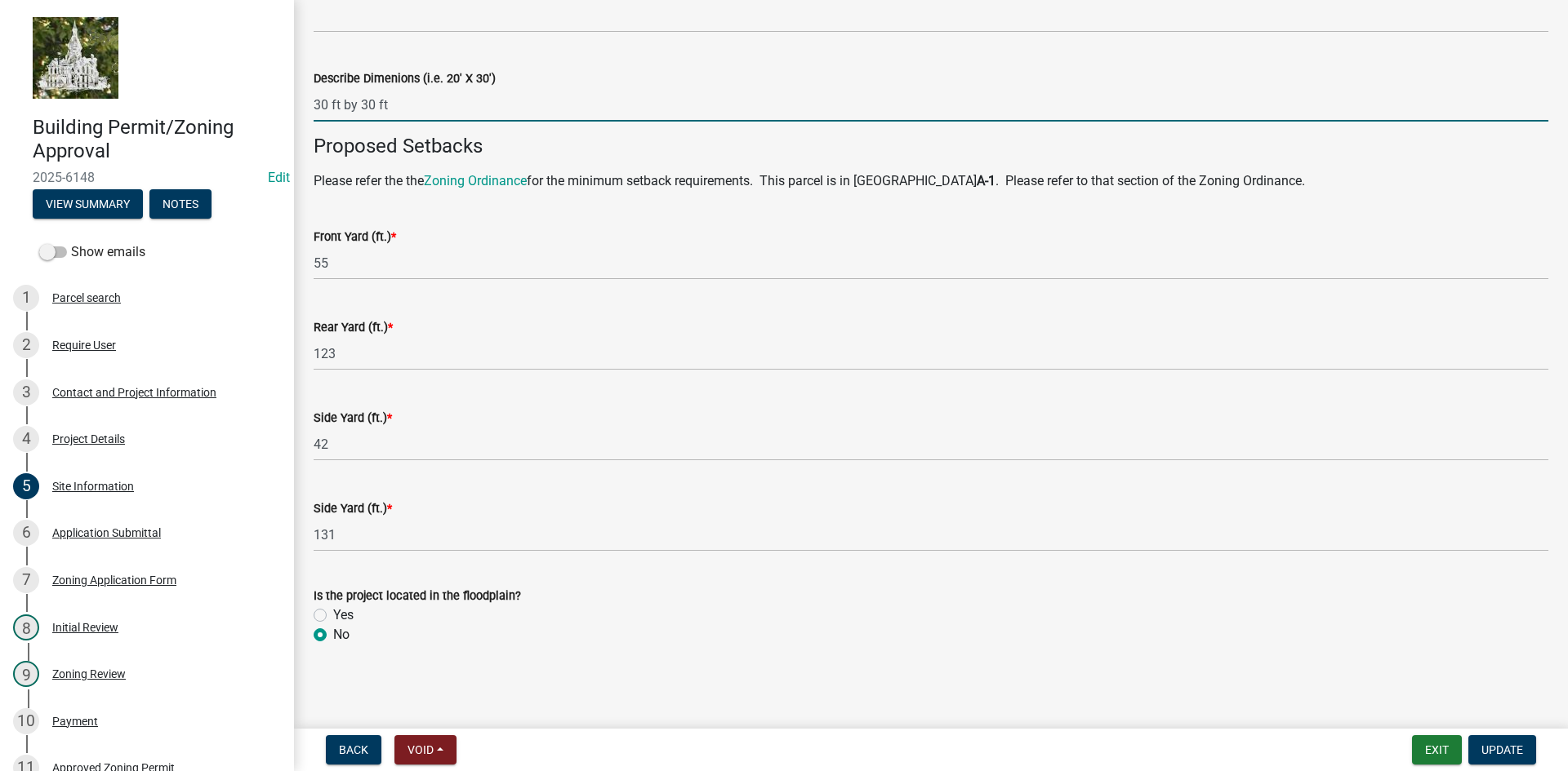
scroll to position [984, 0]
type input "30 ft by 30 ft"
click at [1499, 754] on span "Update" at bounding box center [1501, 750] width 42 height 13
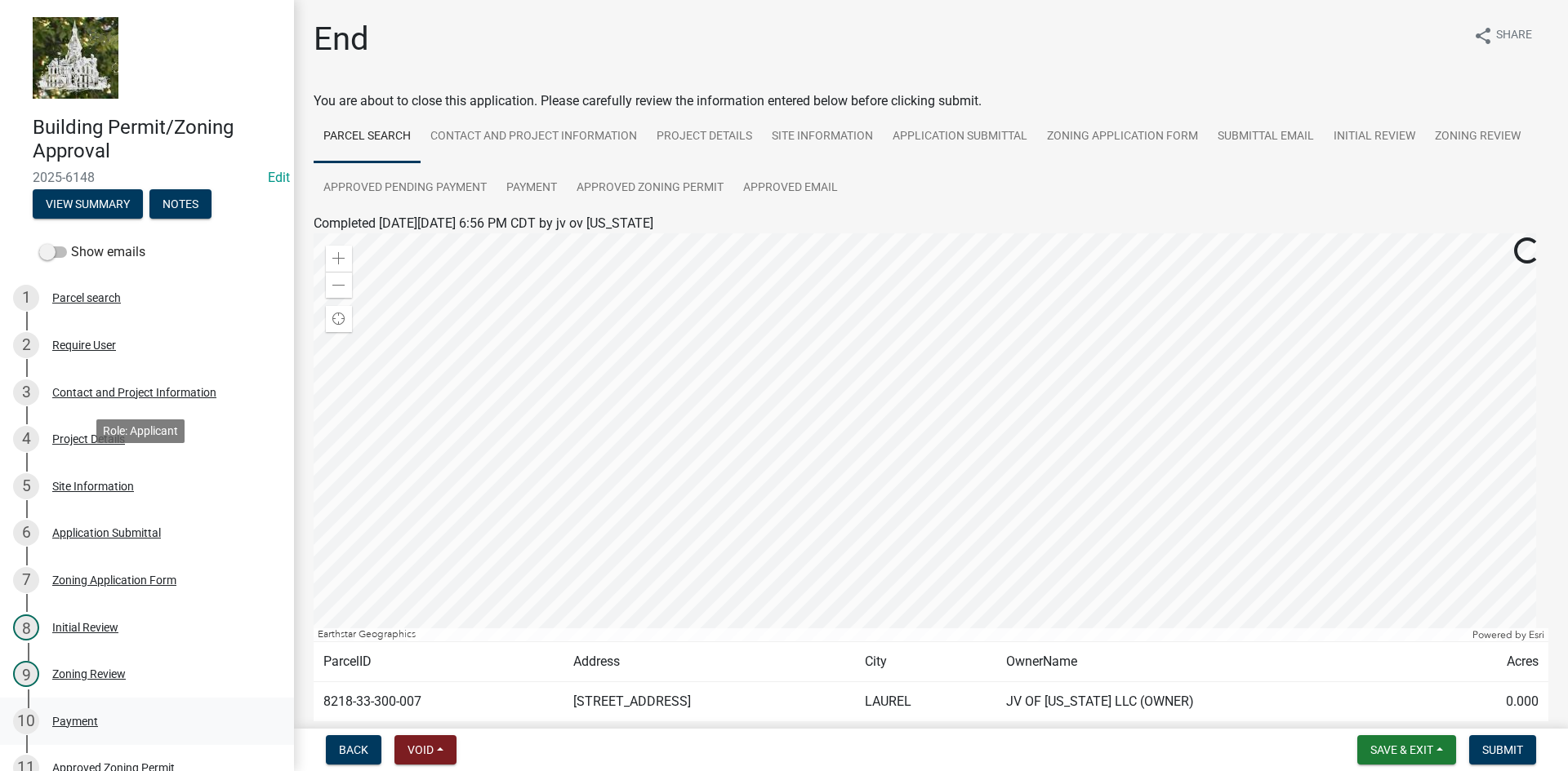
scroll to position [219, 0]
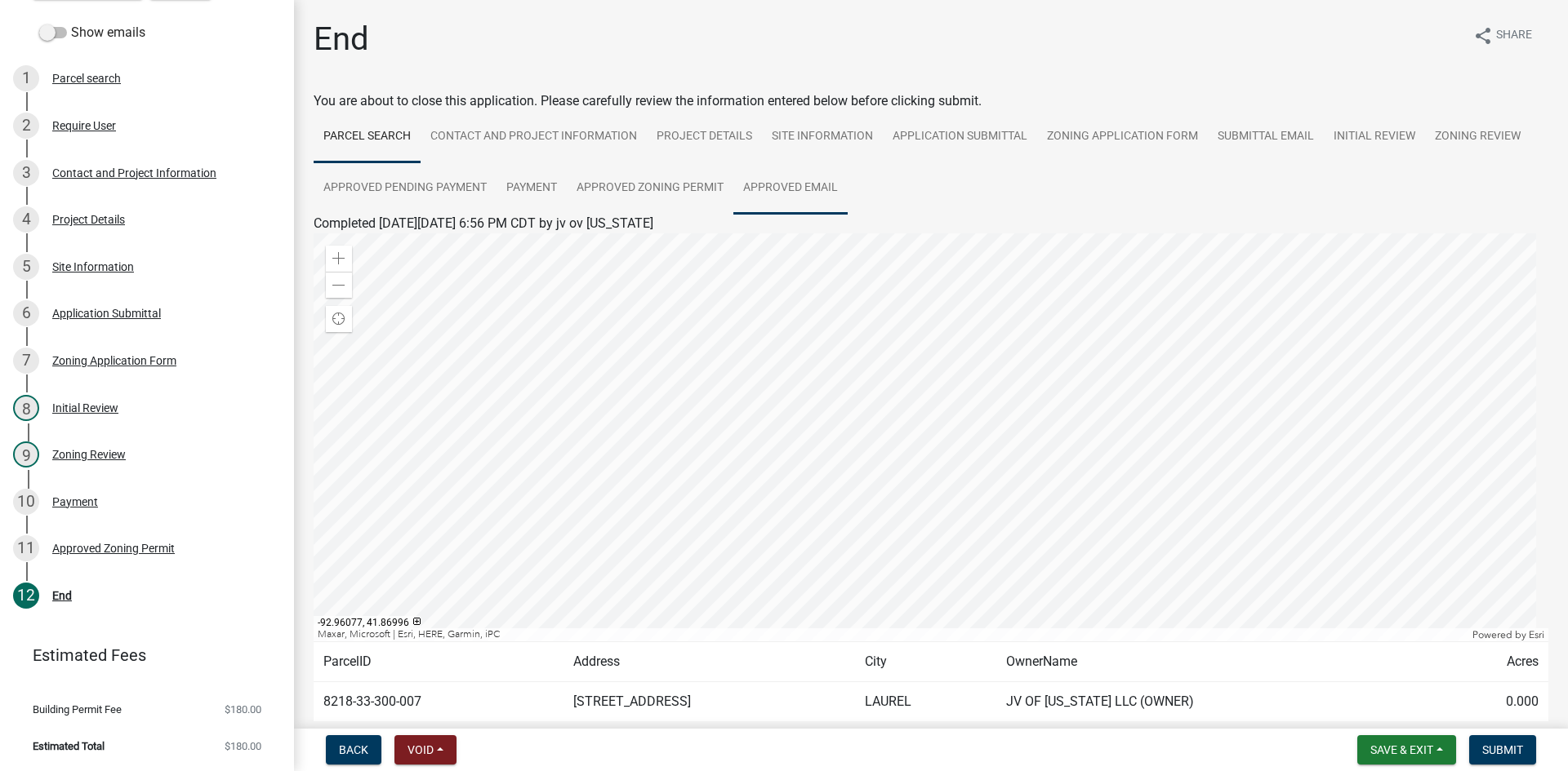
click at [793, 180] on link "Approved Email" at bounding box center [790, 188] width 114 height 52
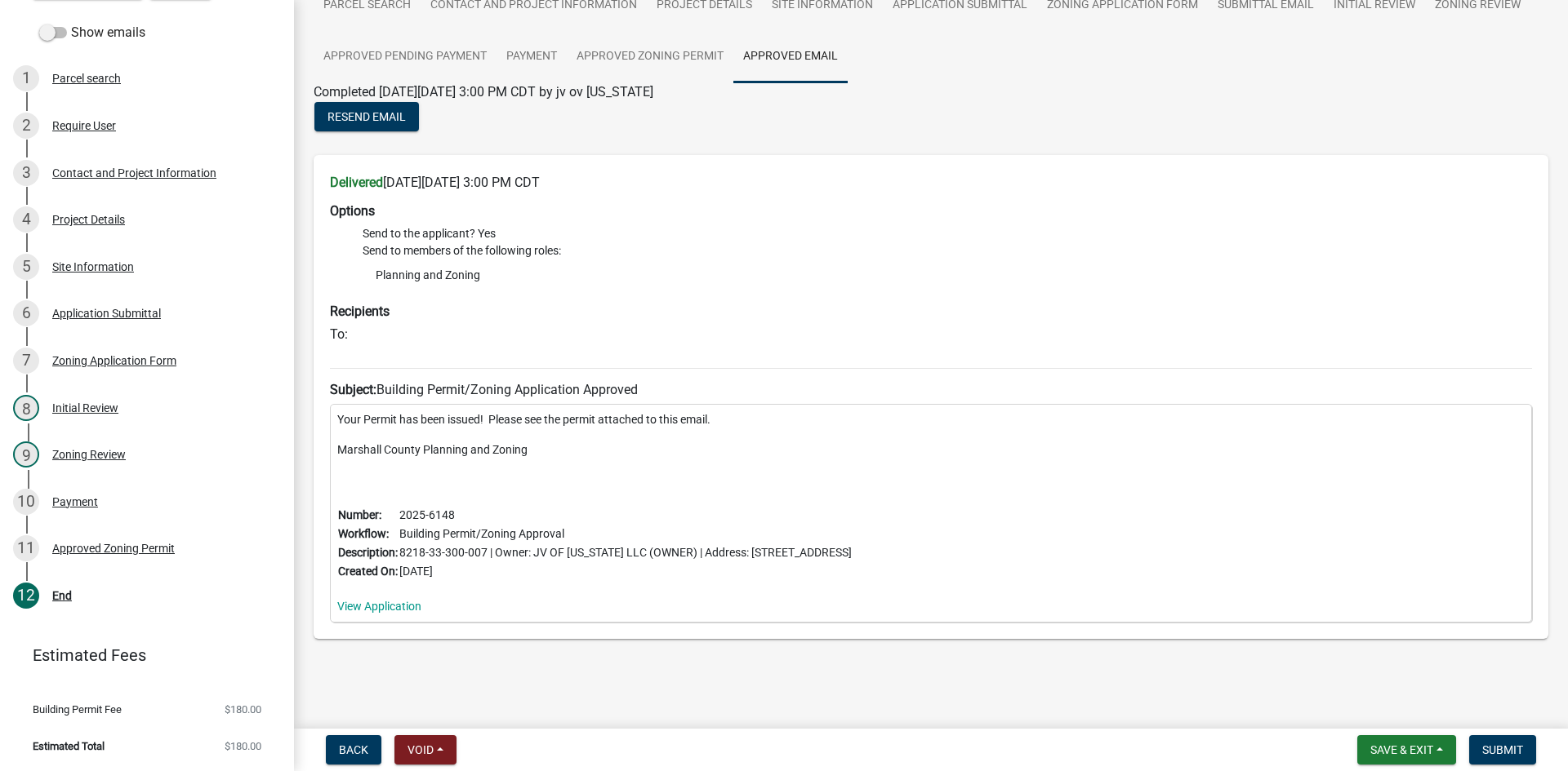
scroll to position [151, 0]
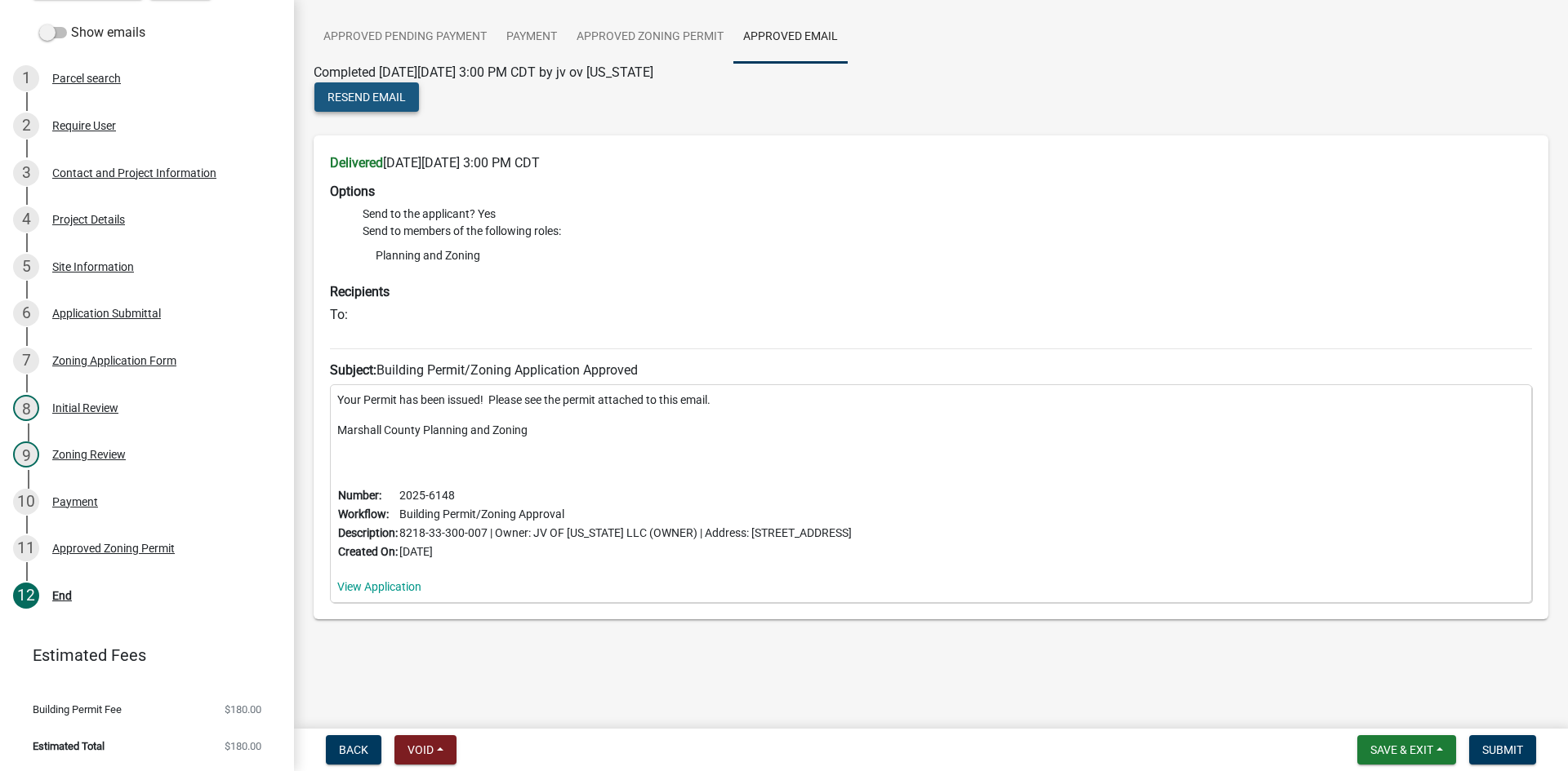
click at [392, 93] on span "Resend Email" at bounding box center [366, 96] width 79 height 13
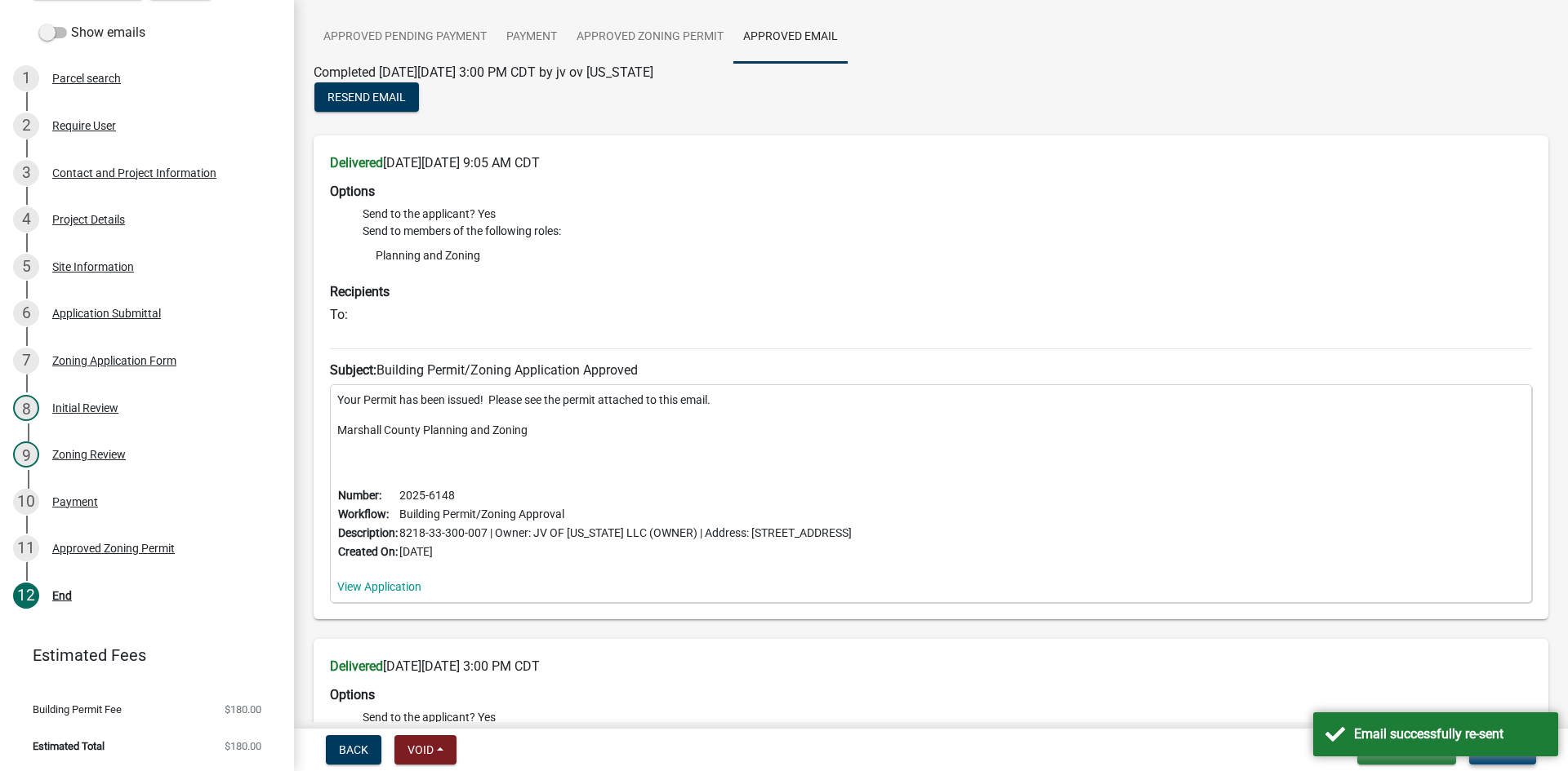
click at [1496, 758] on button "Submit" at bounding box center [1502, 750] width 67 height 29
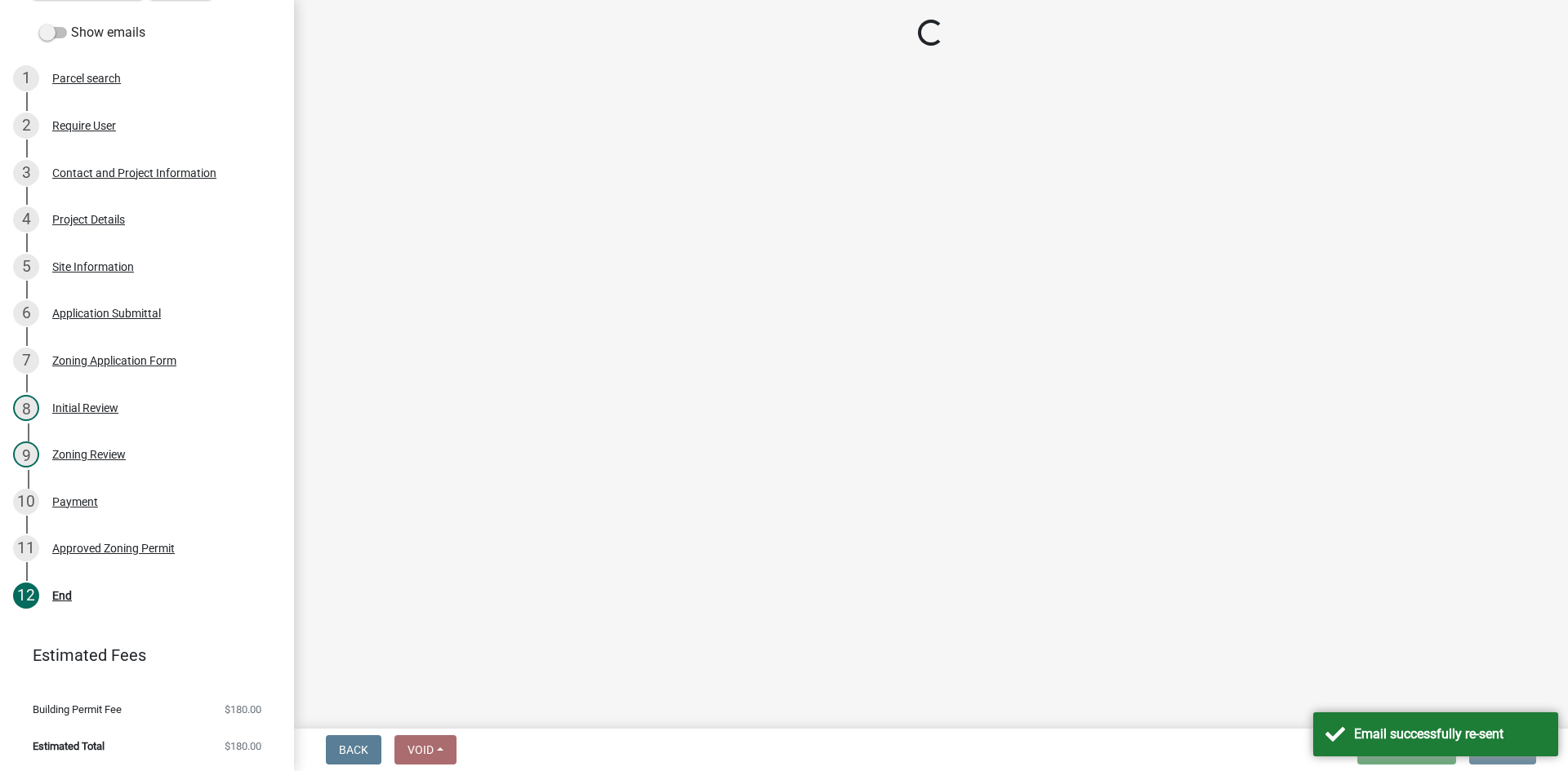
scroll to position [0, 0]
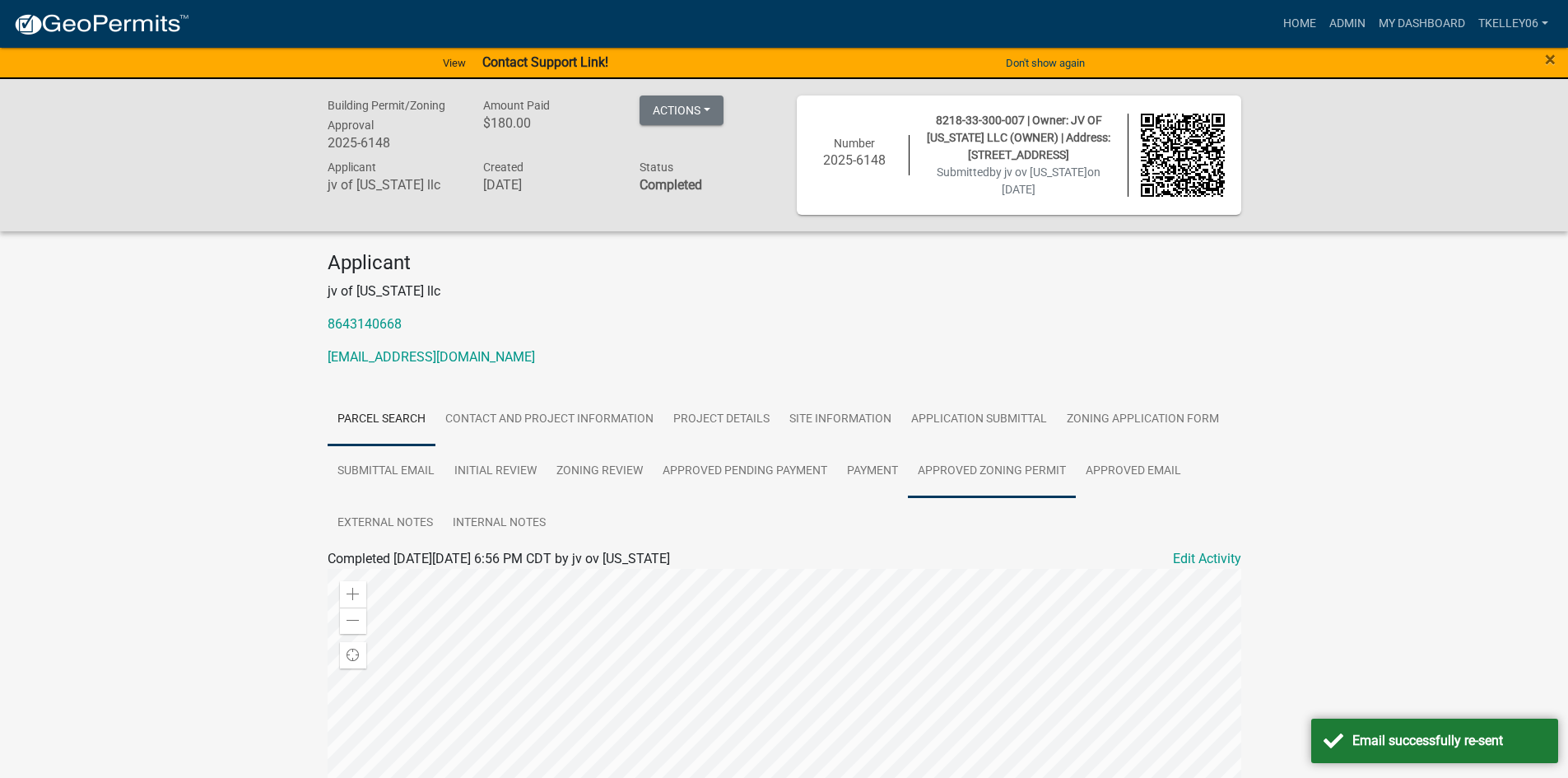
click at [1008, 470] on link "Approved Zoning Permit" at bounding box center [991, 471] width 168 height 53
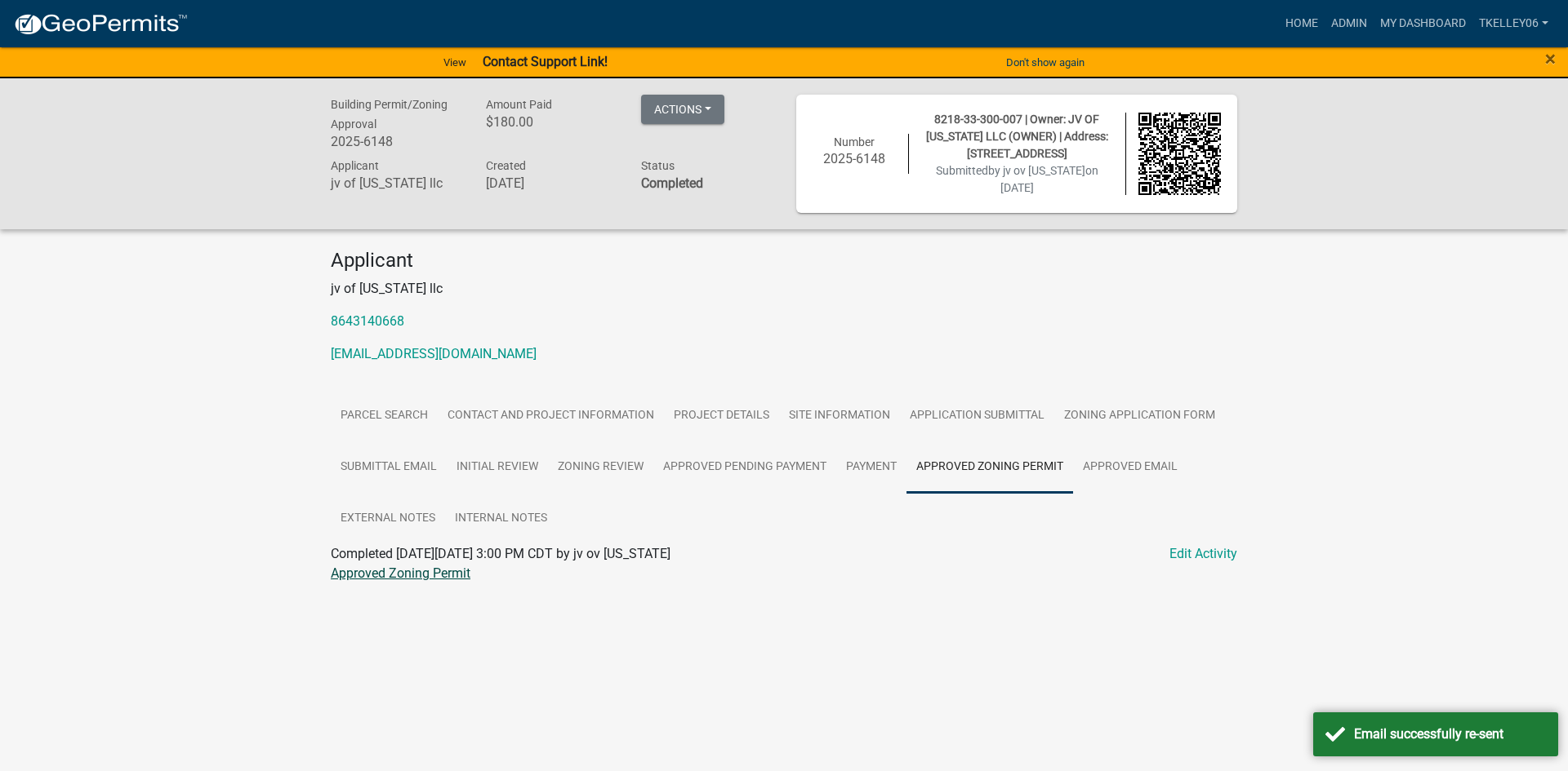
click at [451, 570] on link "Approved Zoning Permit" at bounding box center [400, 574] width 139 height 15
click at [675, 108] on button "Actions" at bounding box center [682, 109] width 84 height 29
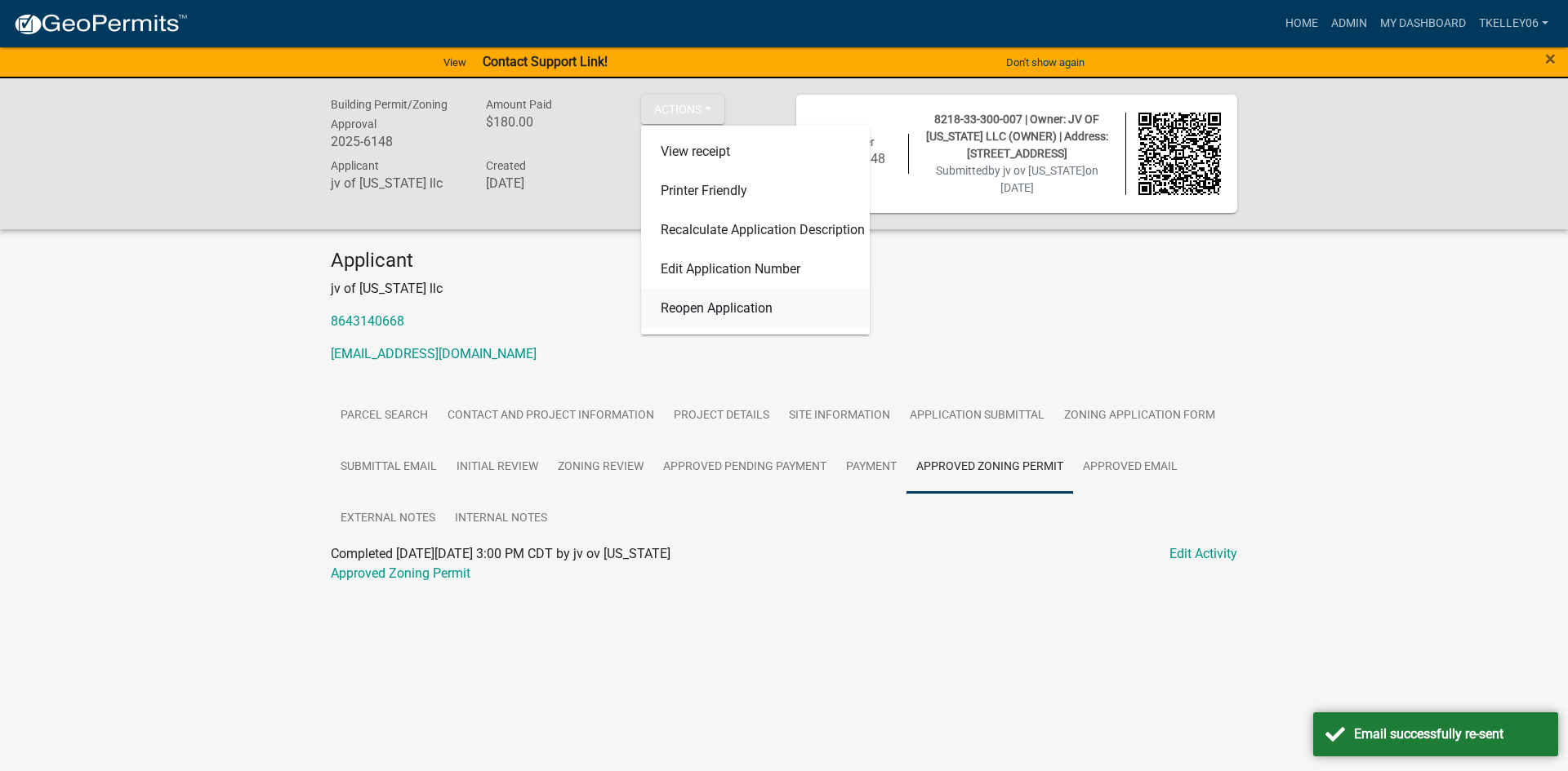
click at [699, 314] on link "Reopen Application" at bounding box center [755, 308] width 229 height 39
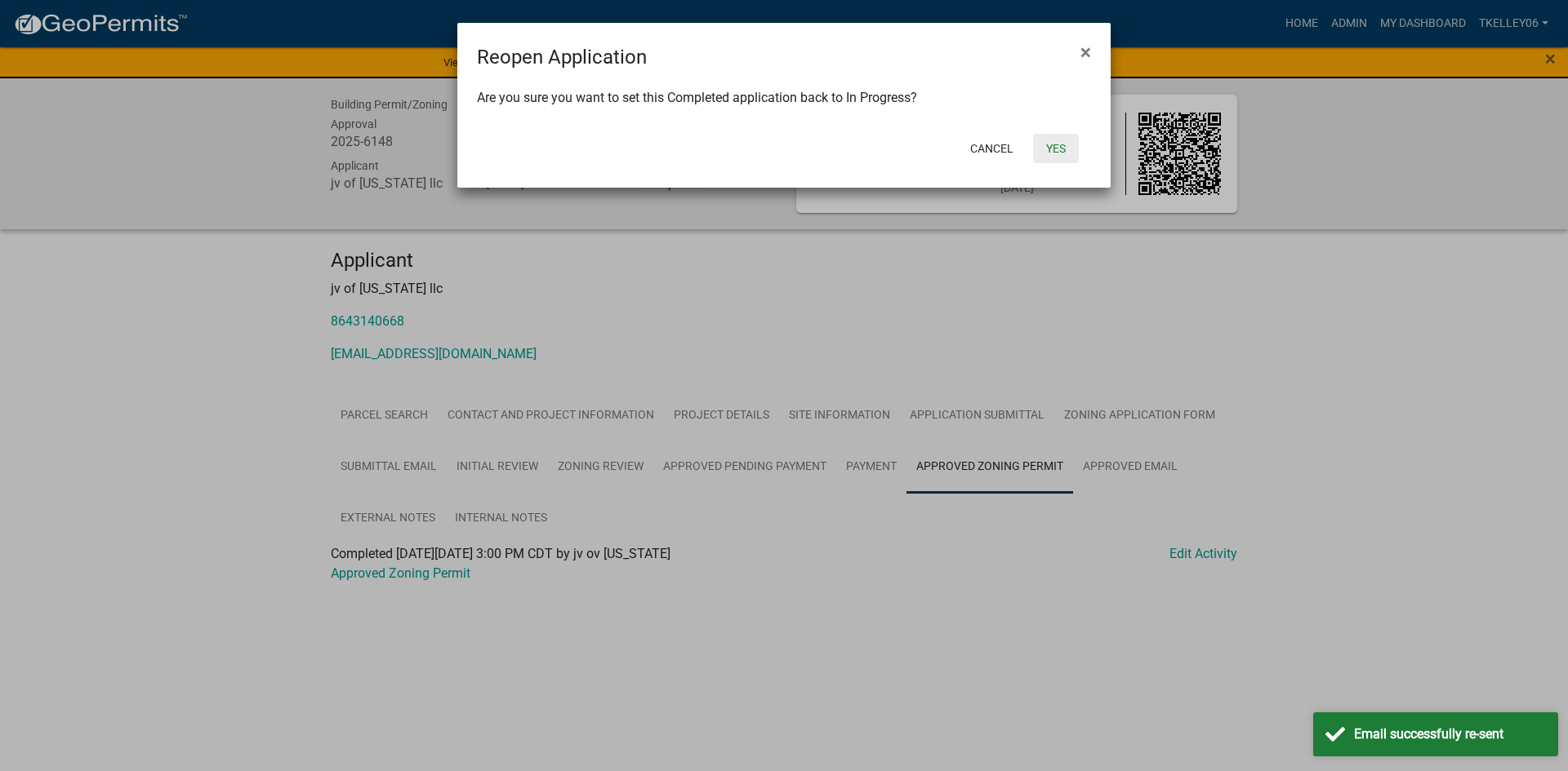
click at [1046, 147] on button "Yes" at bounding box center [1056, 149] width 46 height 29
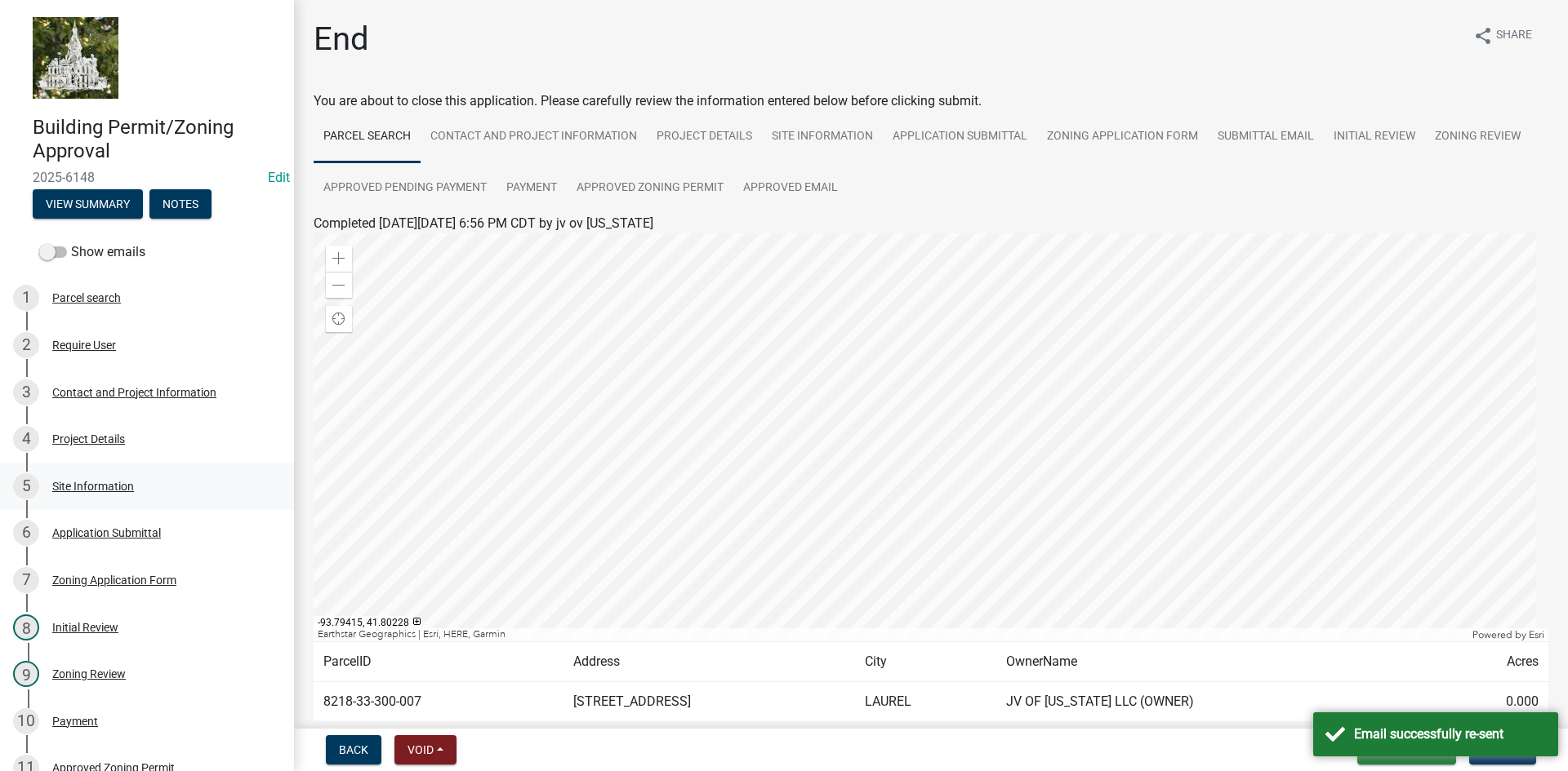
click at [88, 488] on div "Site Information" at bounding box center [93, 486] width 82 height 11
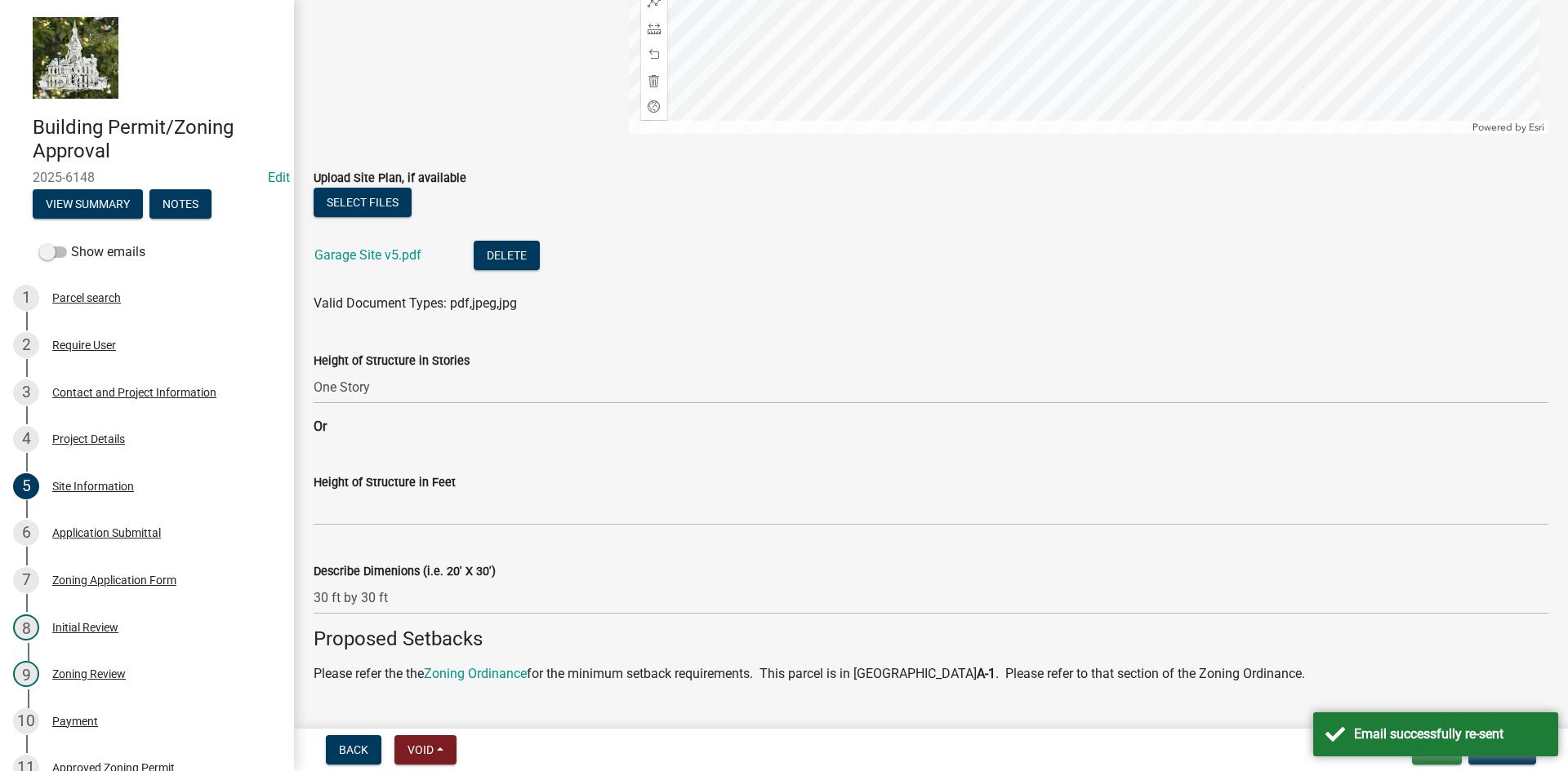
scroll to position [898, 0]
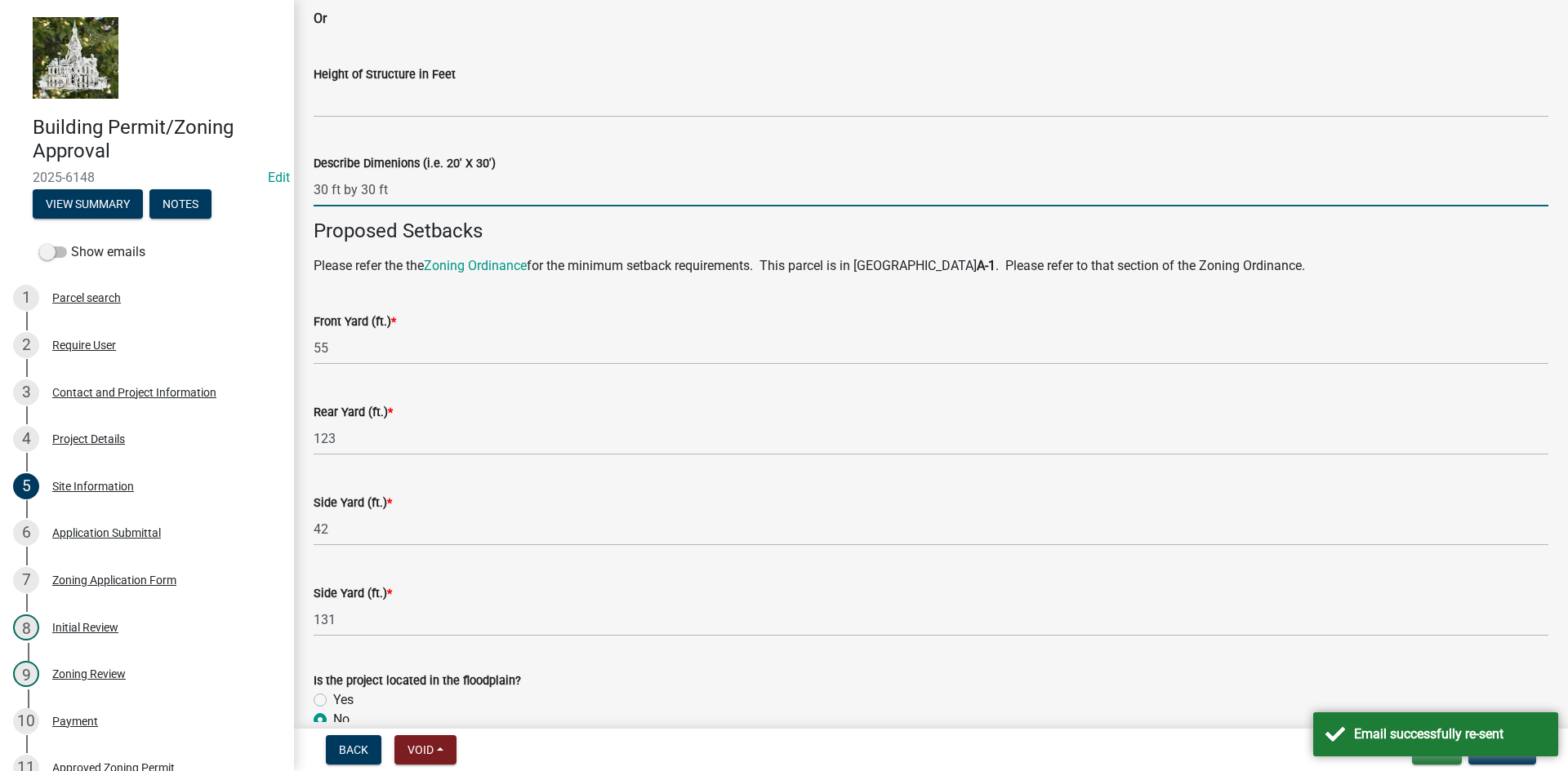
click at [367, 187] on input "30 ft by 30 ft" at bounding box center [930, 190] width 1234 height 33
type input "30 ft by 40 ft"
click at [1484, 755] on div "Email successfully re-sent" at bounding box center [1435, 735] width 245 height 44
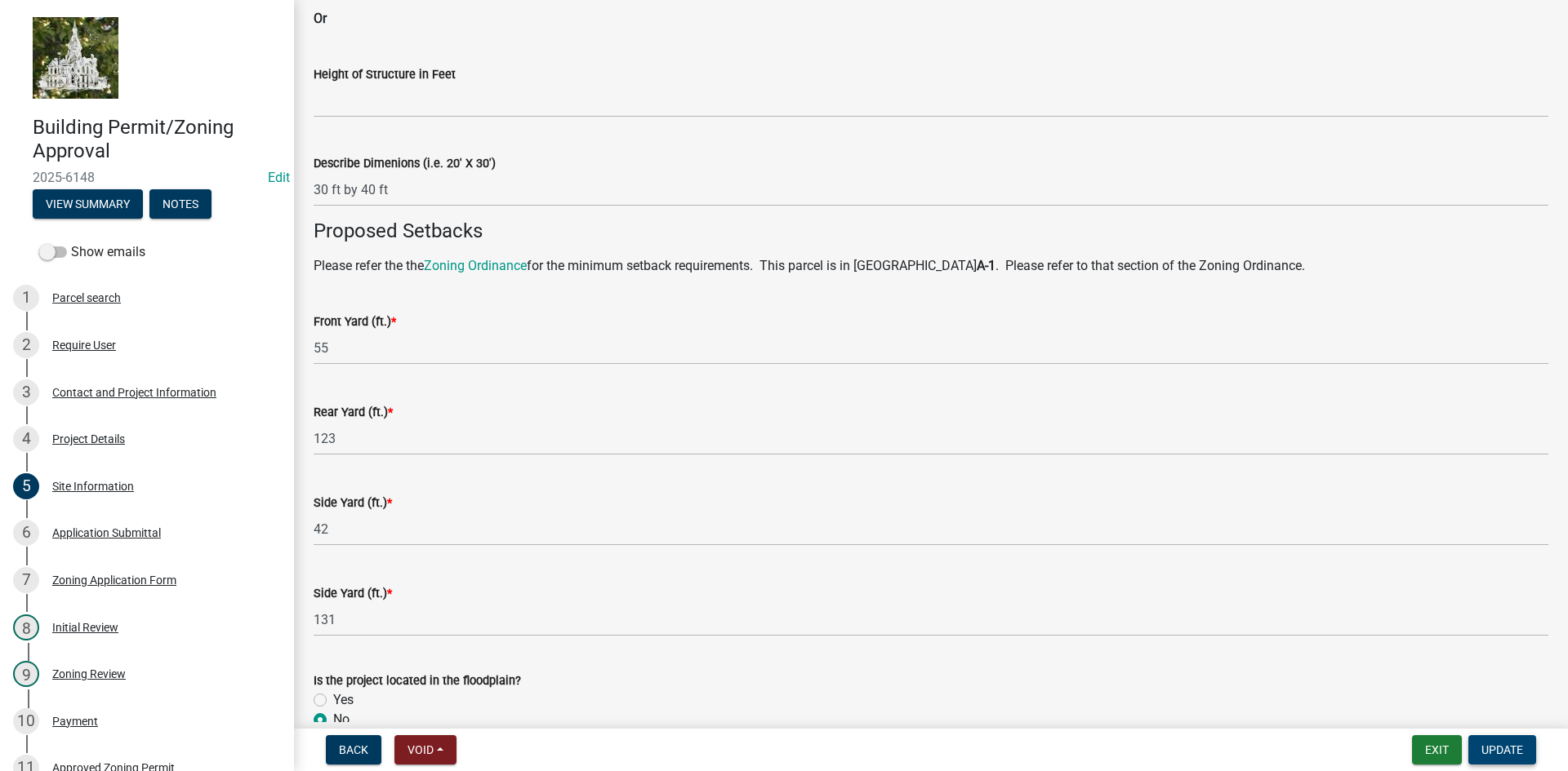
click at [1496, 745] on span "Update" at bounding box center [1501, 750] width 42 height 13
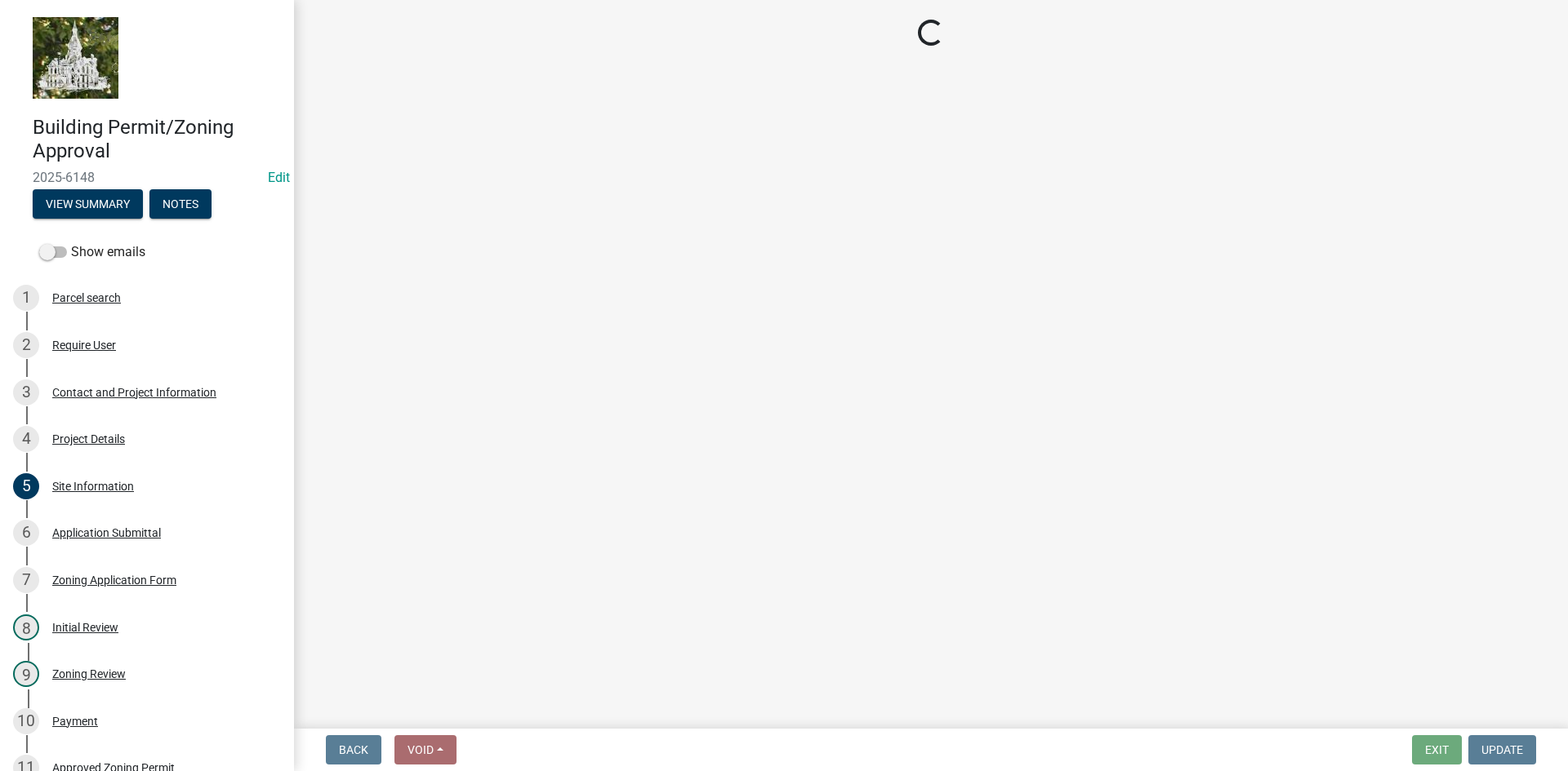
scroll to position [0, 0]
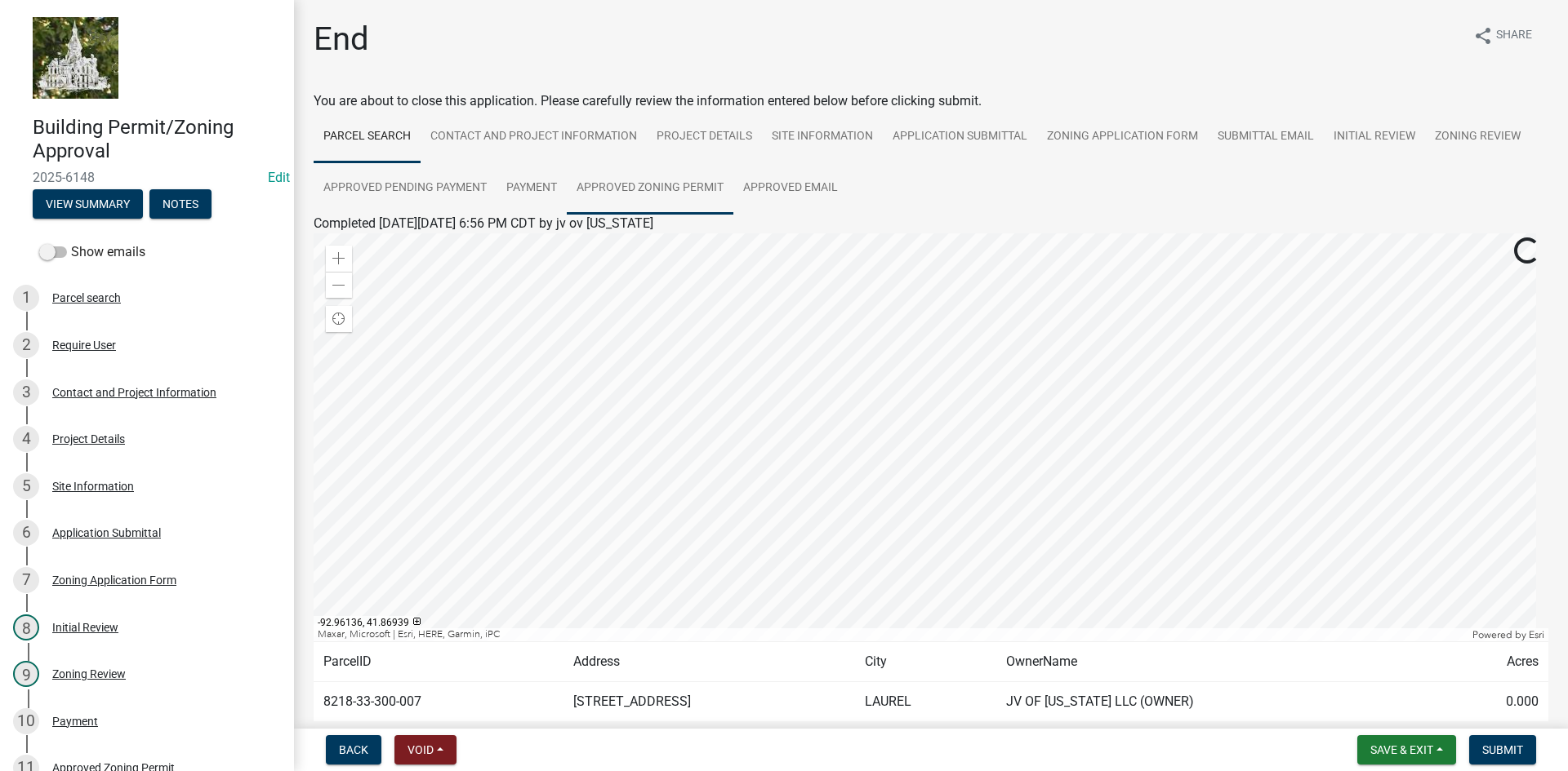
click at [699, 178] on link "Approved Zoning Permit" at bounding box center [649, 188] width 167 height 52
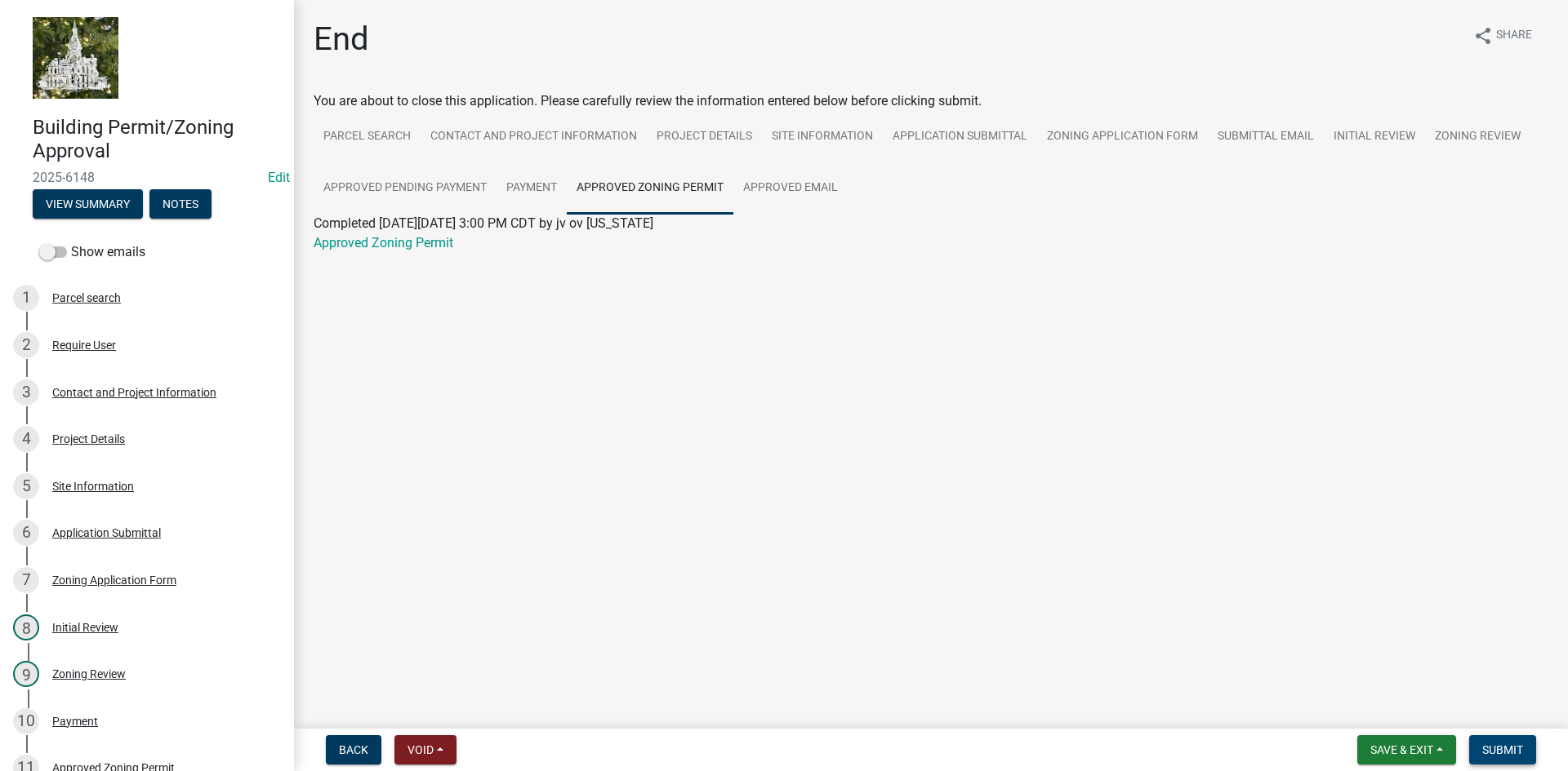
click at [1483, 745] on span "Submit" at bounding box center [1502, 750] width 41 height 13
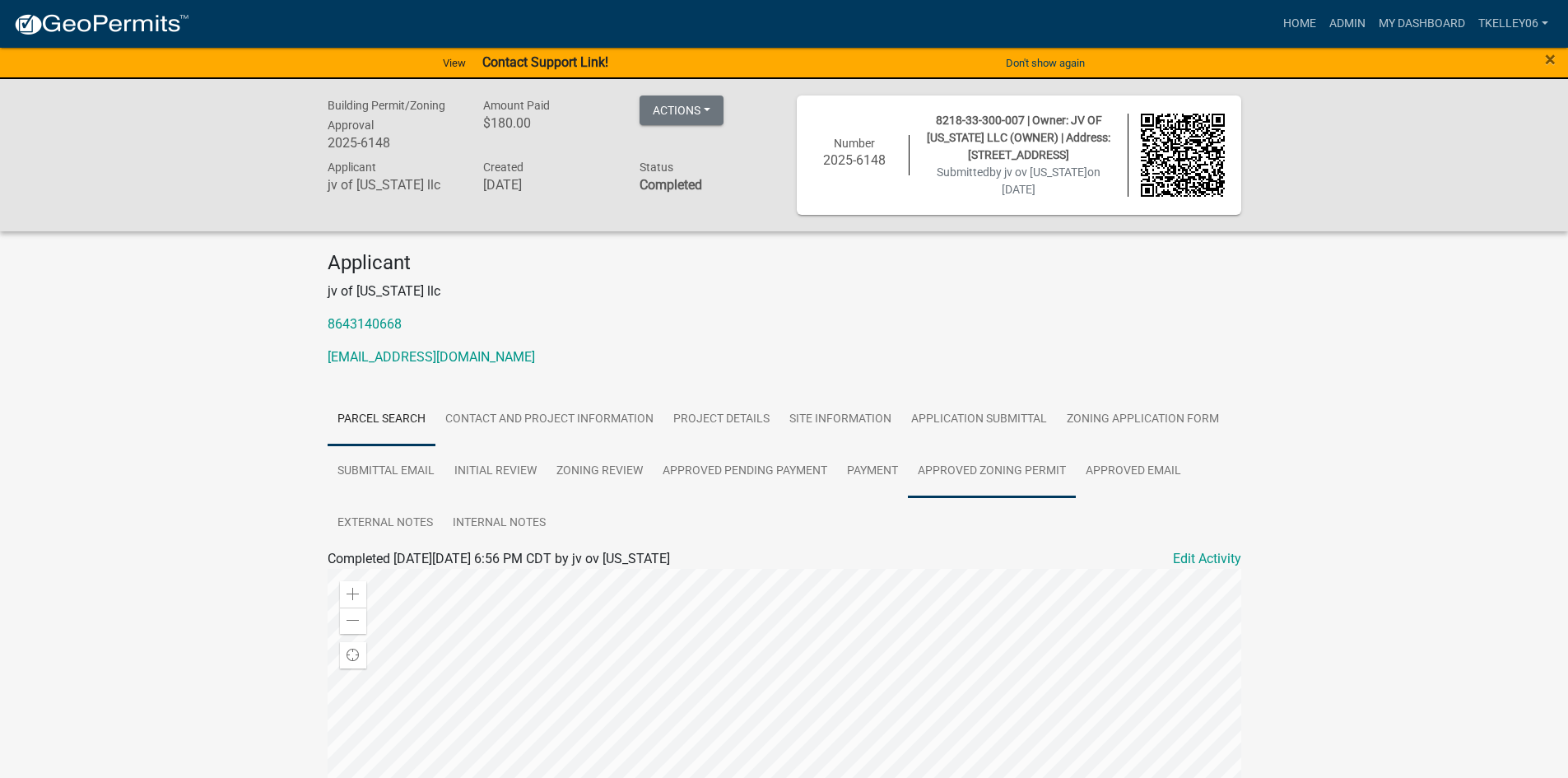
click at [1002, 470] on link "Approved Zoning Permit" at bounding box center [991, 471] width 168 height 53
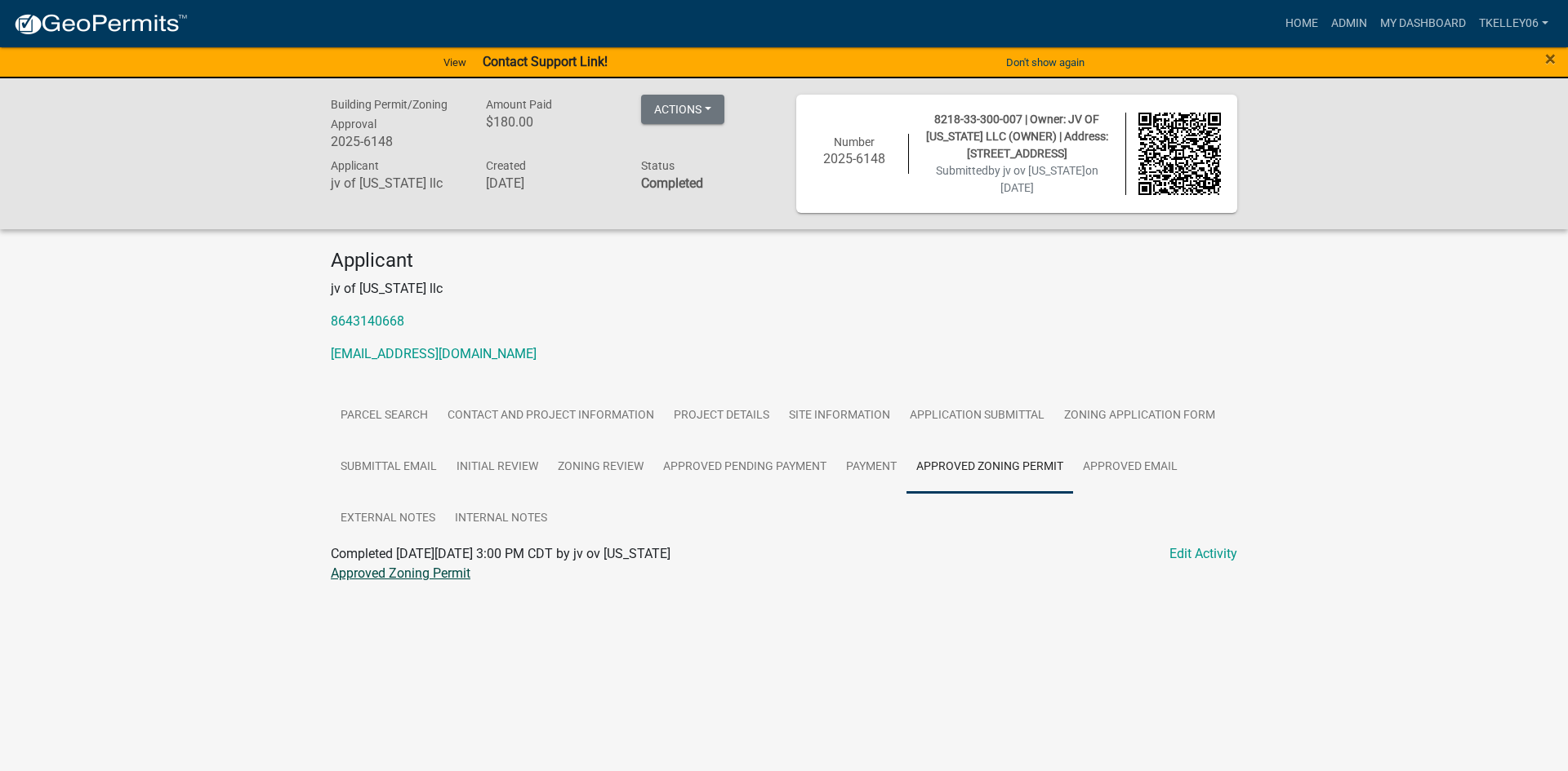
click at [409, 573] on link "Approved Zoning Permit" at bounding box center [400, 574] width 139 height 15
click at [864, 470] on link "Payment" at bounding box center [871, 467] width 70 height 52
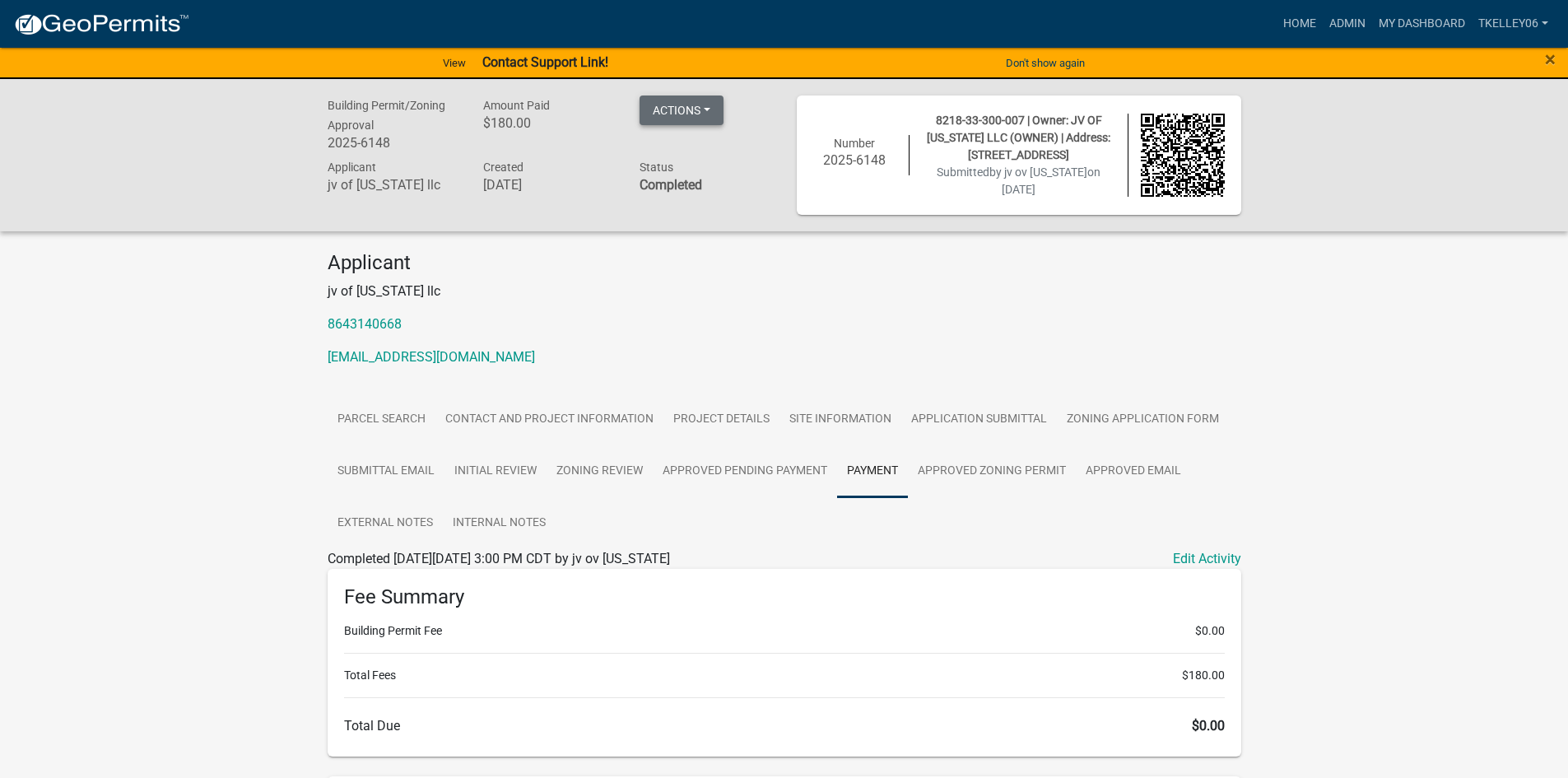
click at [706, 116] on button "Actions" at bounding box center [682, 110] width 84 height 29
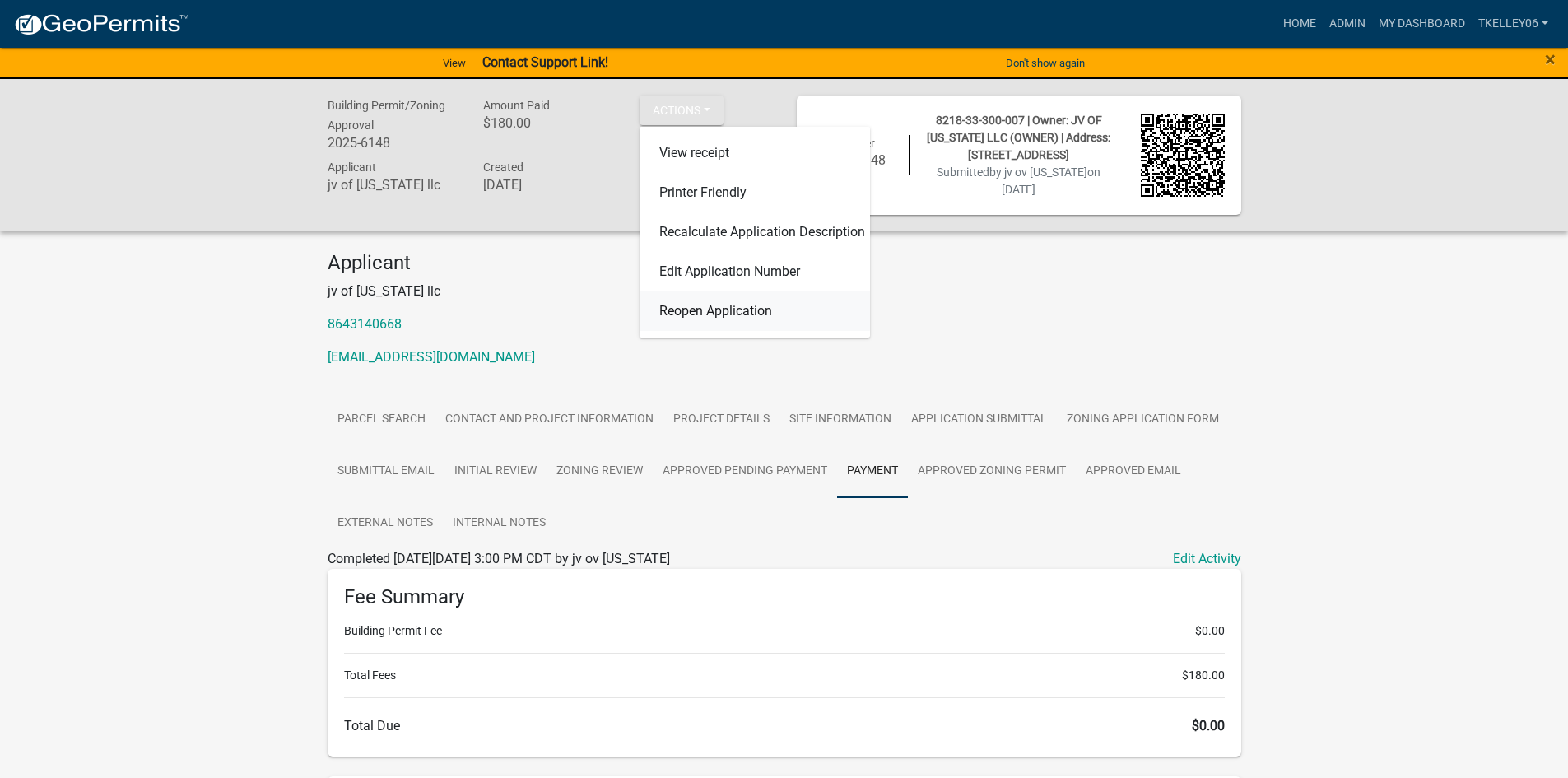
click at [707, 308] on link "Reopen Application" at bounding box center [755, 311] width 231 height 40
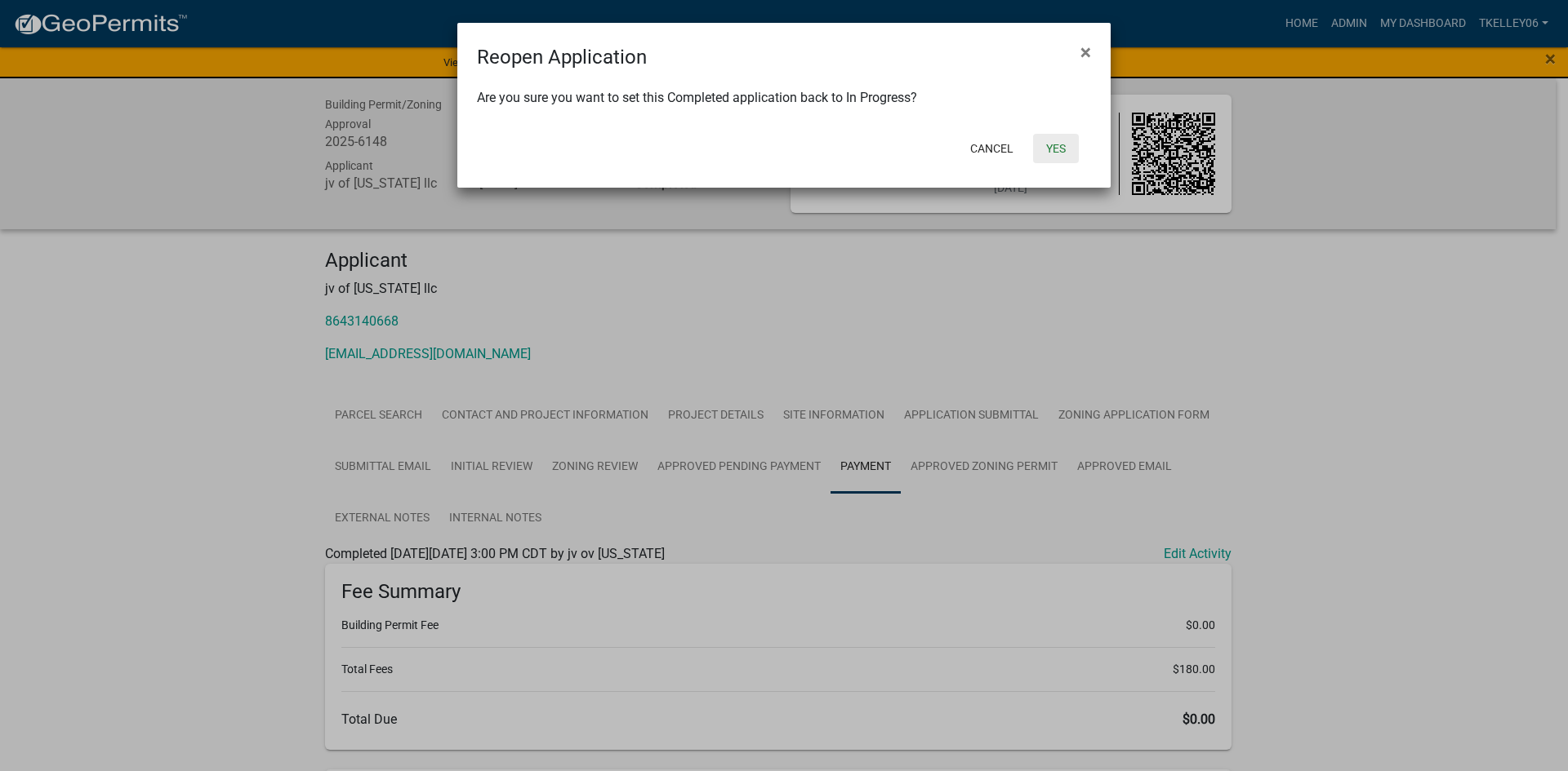
click at [1050, 149] on button "Yes" at bounding box center [1056, 149] width 46 height 29
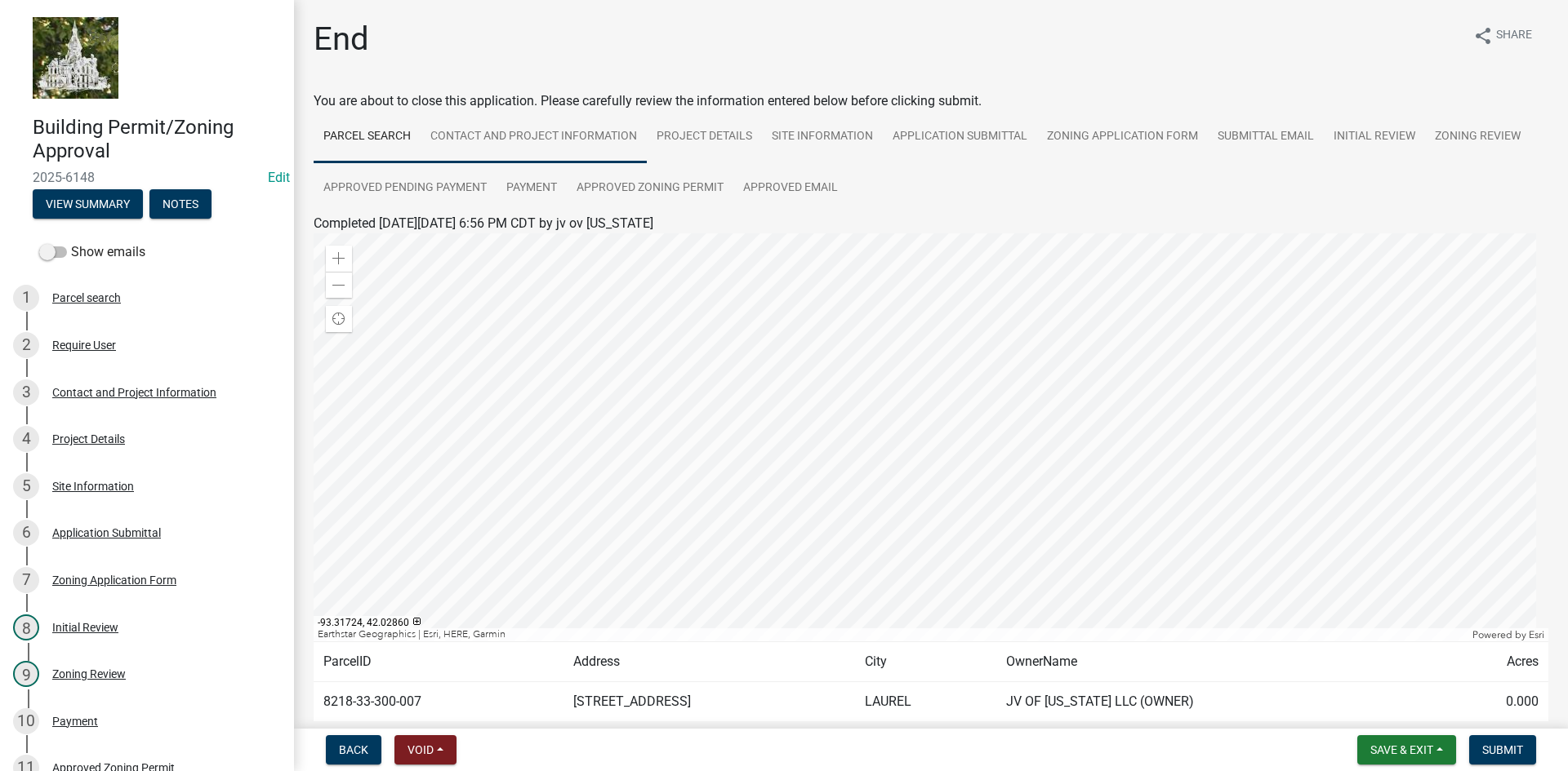
click at [585, 133] on link "Contact and Project Information" at bounding box center [533, 137] width 226 height 52
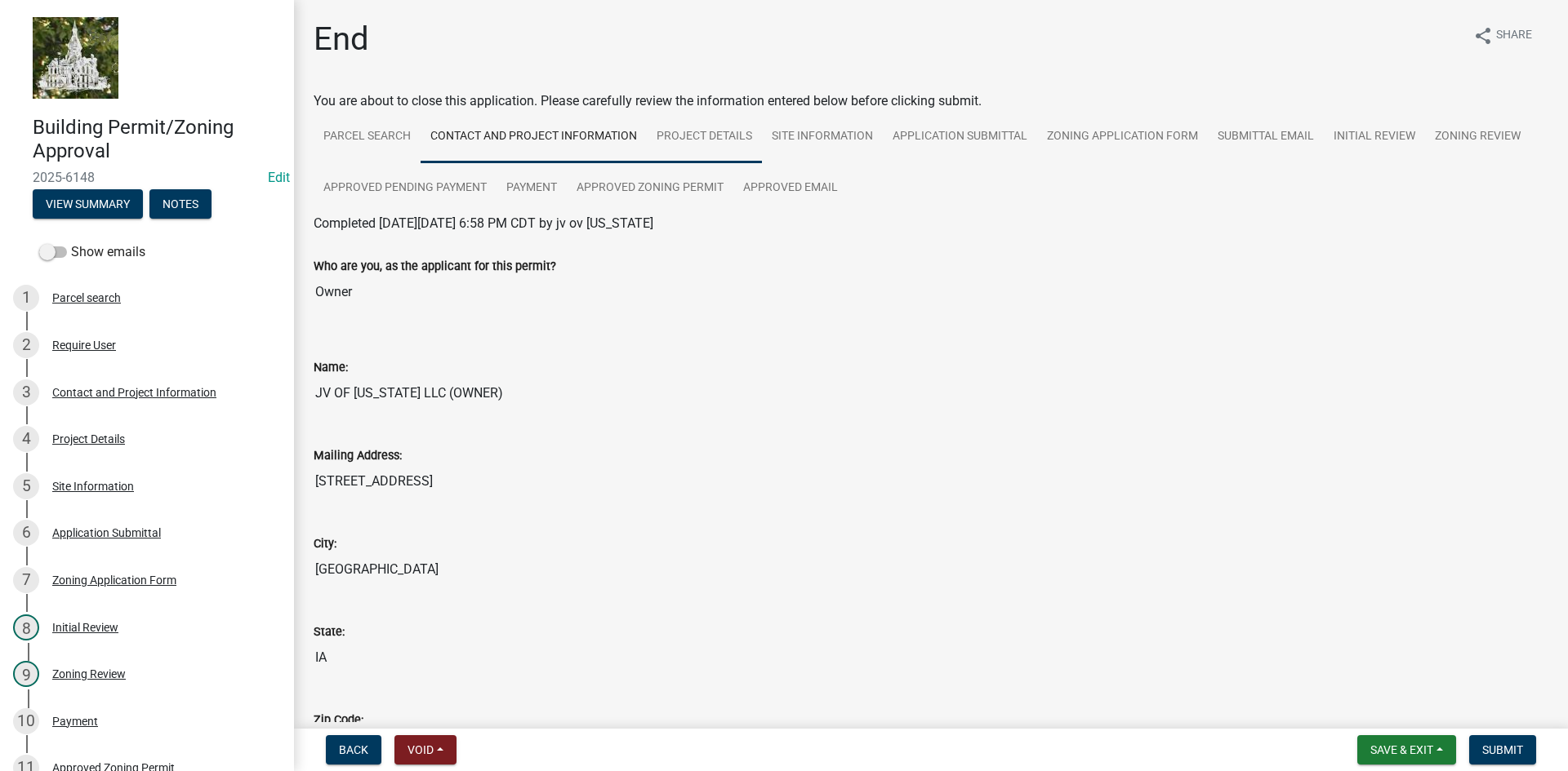
click at [677, 139] on link "Project Details" at bounding box center [704, 137] width 115 height 52
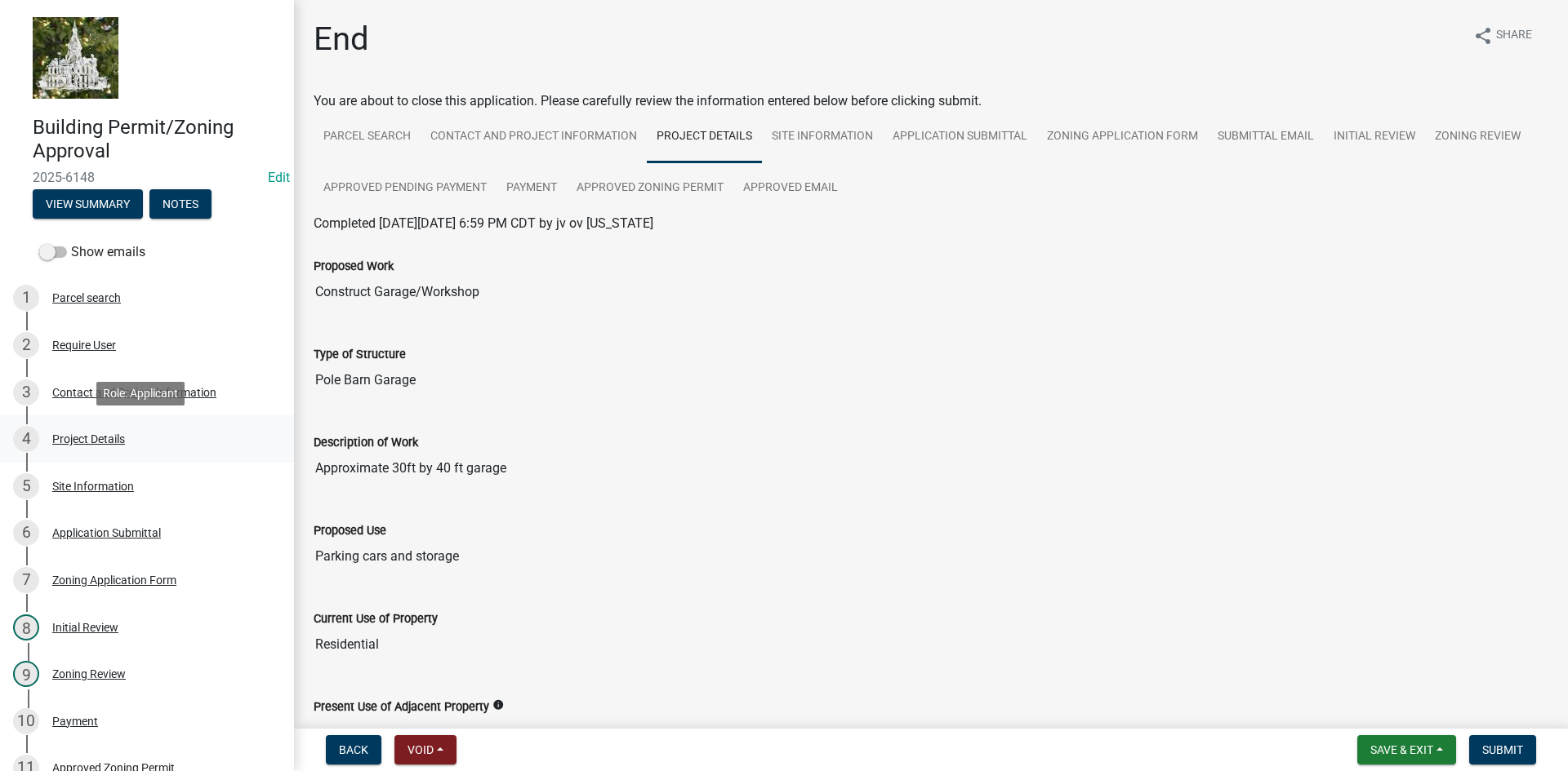
click at [74, 437] on div "Project Details" at bounding box center [88, 439] width 73 height 11
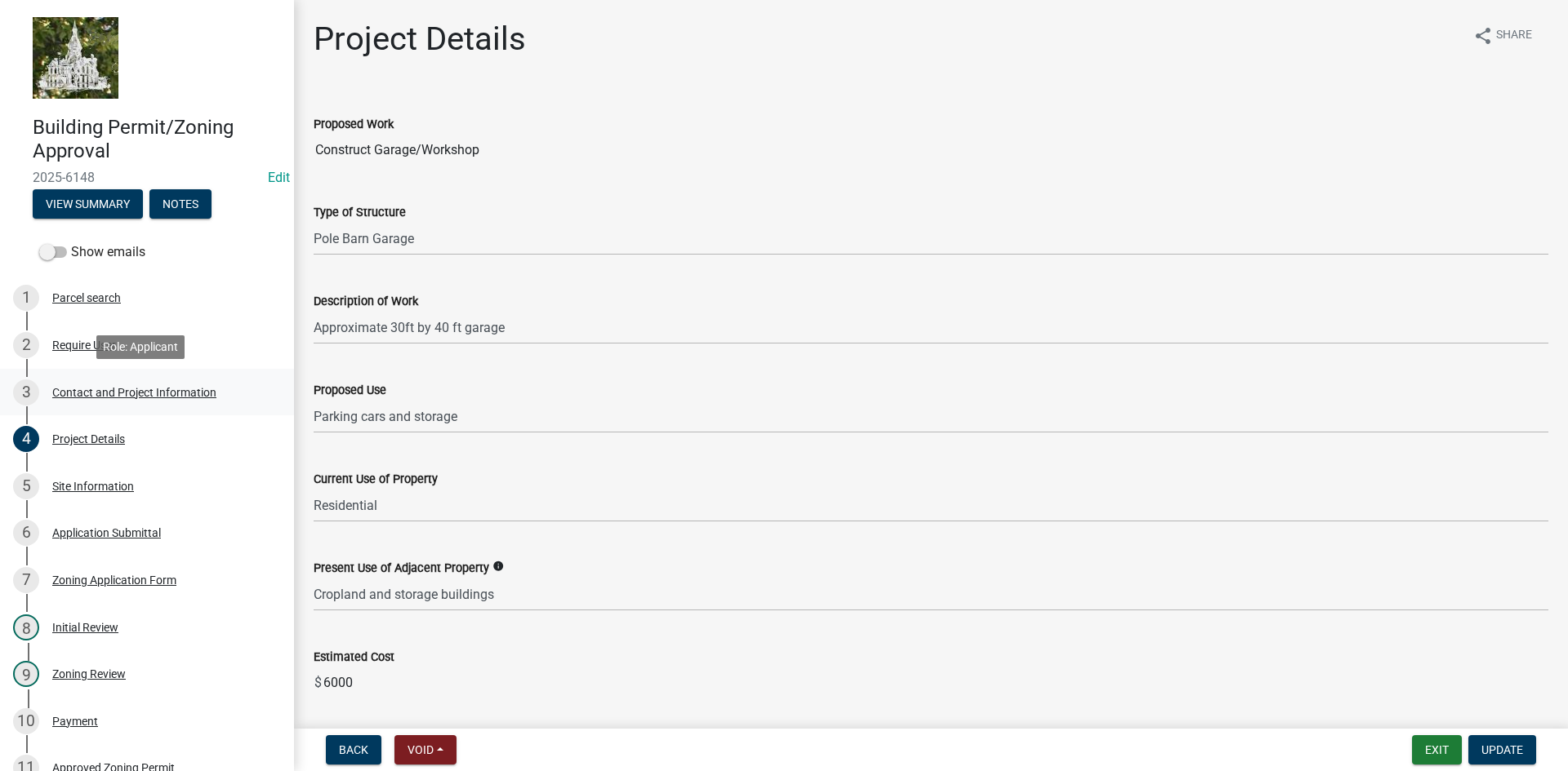
click at [67, 388] on div "Contact and Project Information" at bounding box center [134, 392] width 164 height 11
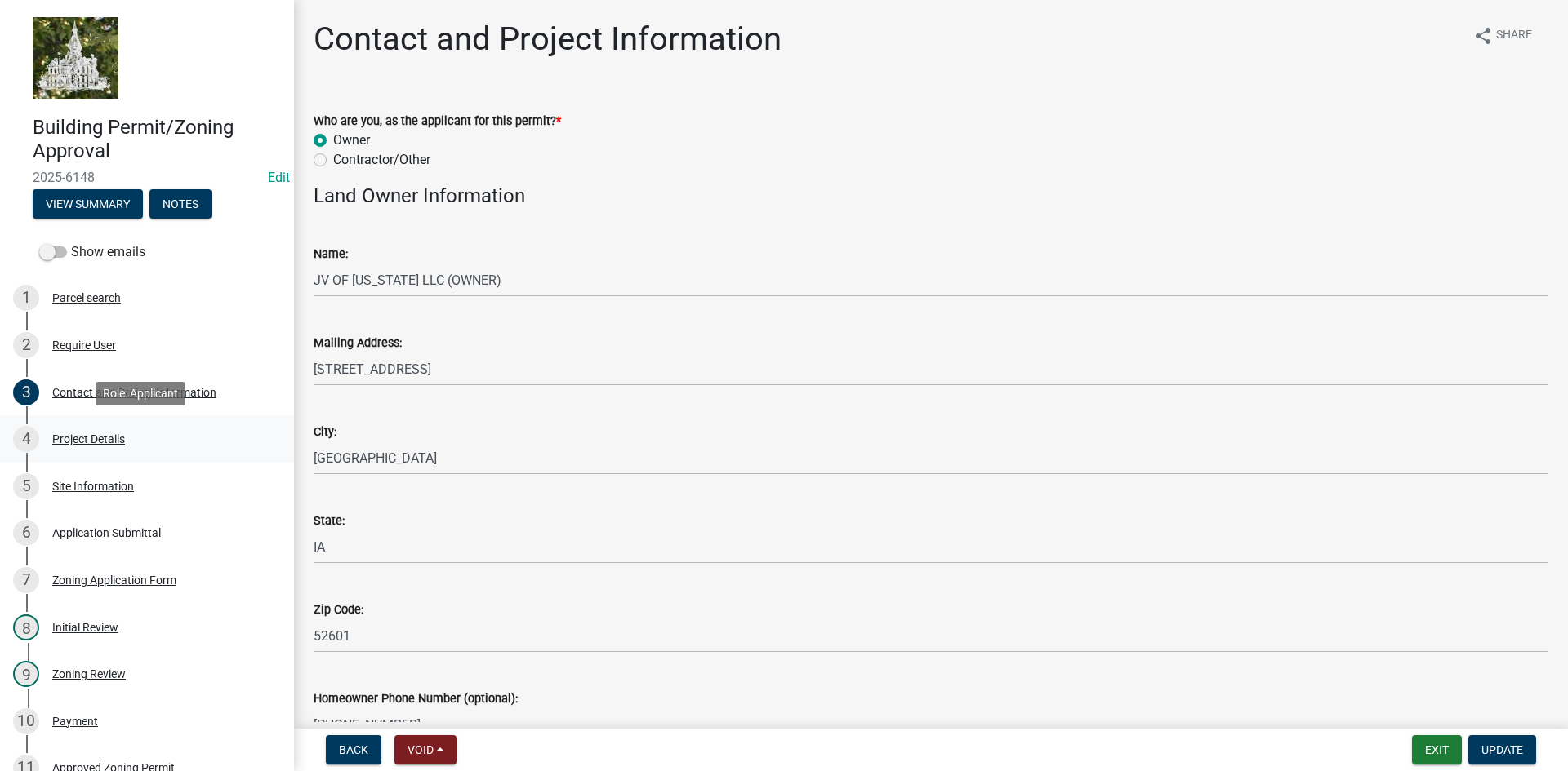
click at [81, 434] on div "Project Details" at bounding box center [88, 439] width 73 height 11
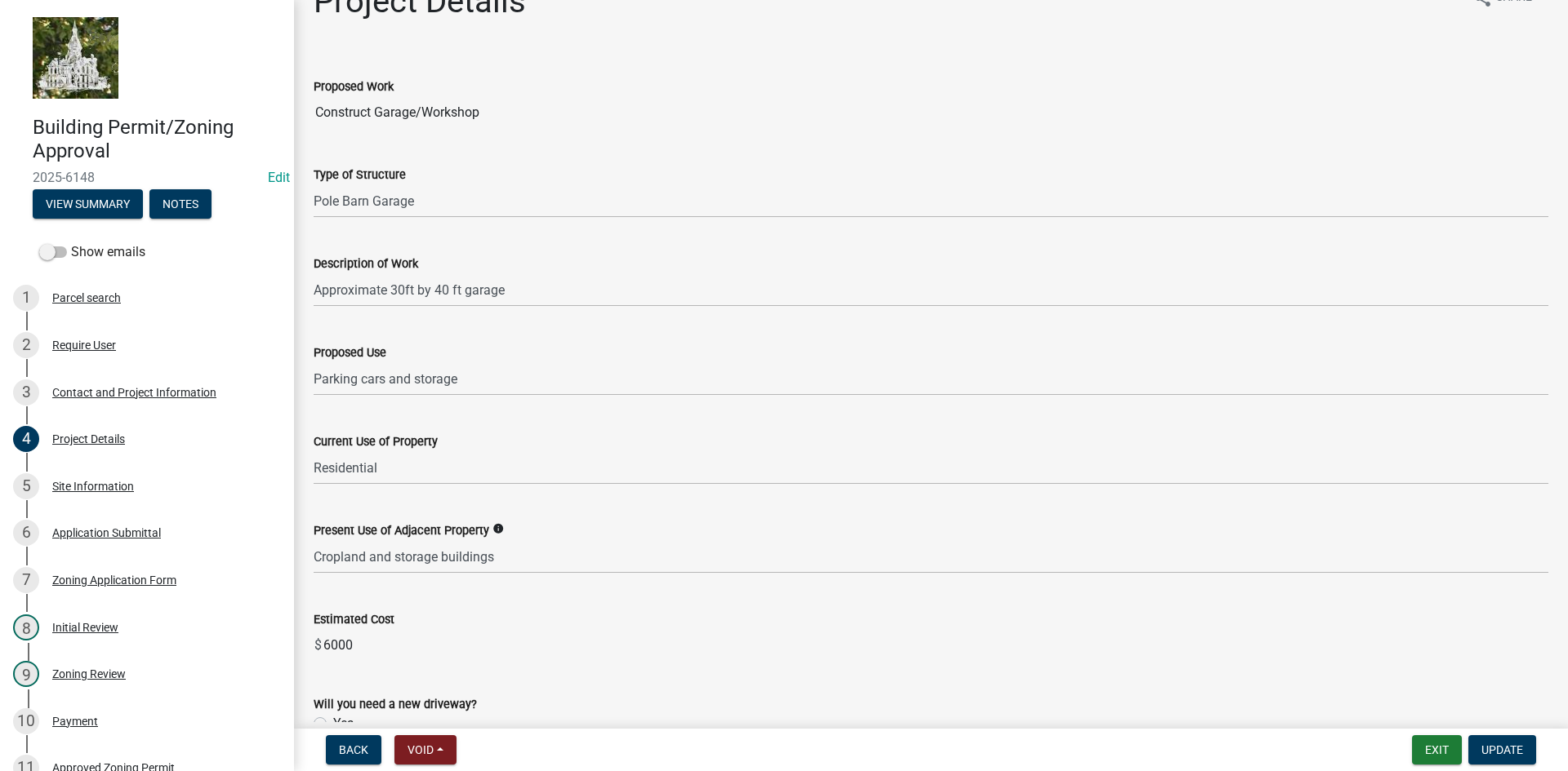
scroll to position [82, 0]
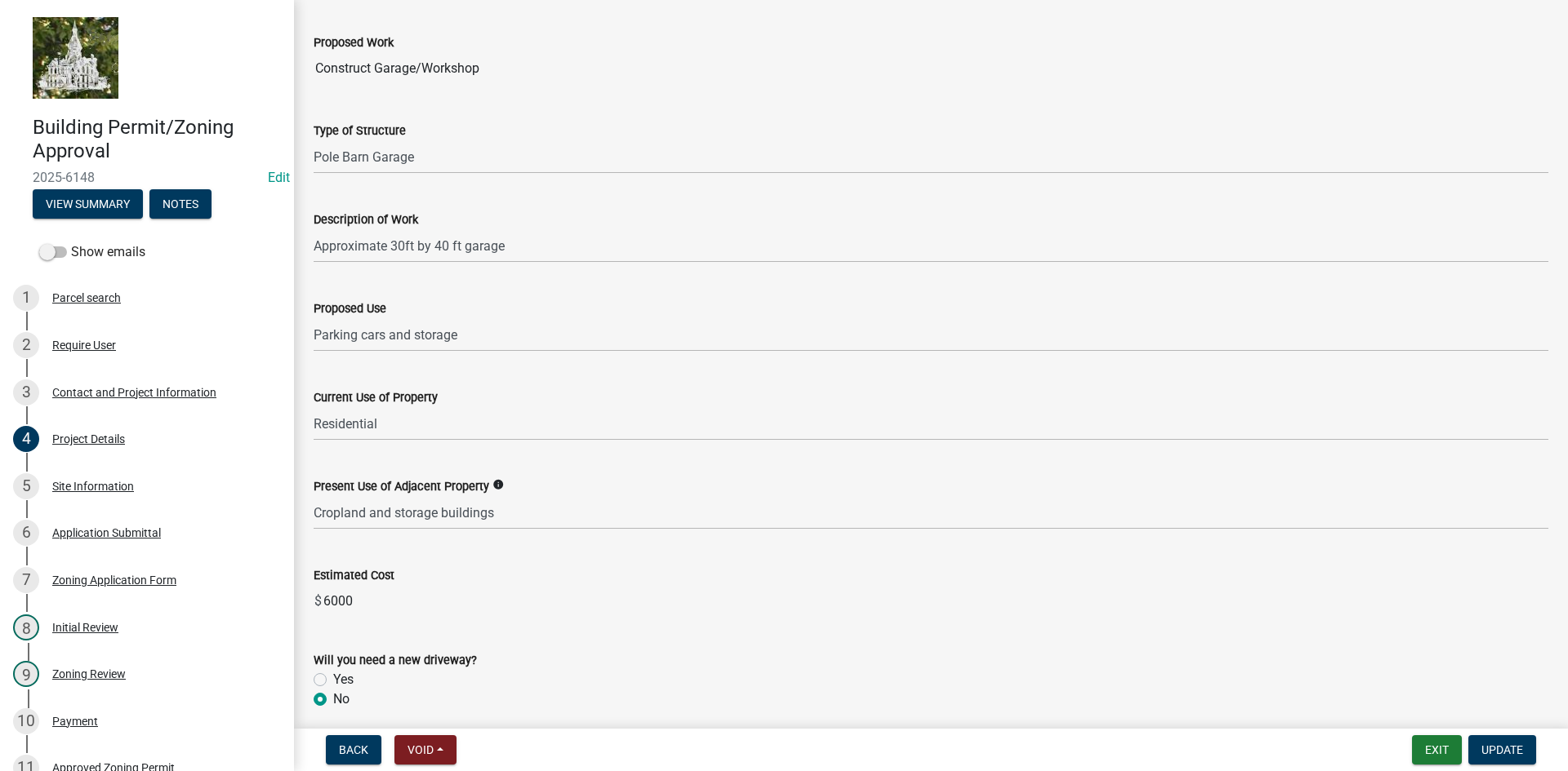
click at [343, 598] on input "6000" at bounding box center [935, 601] width 1226 height 32
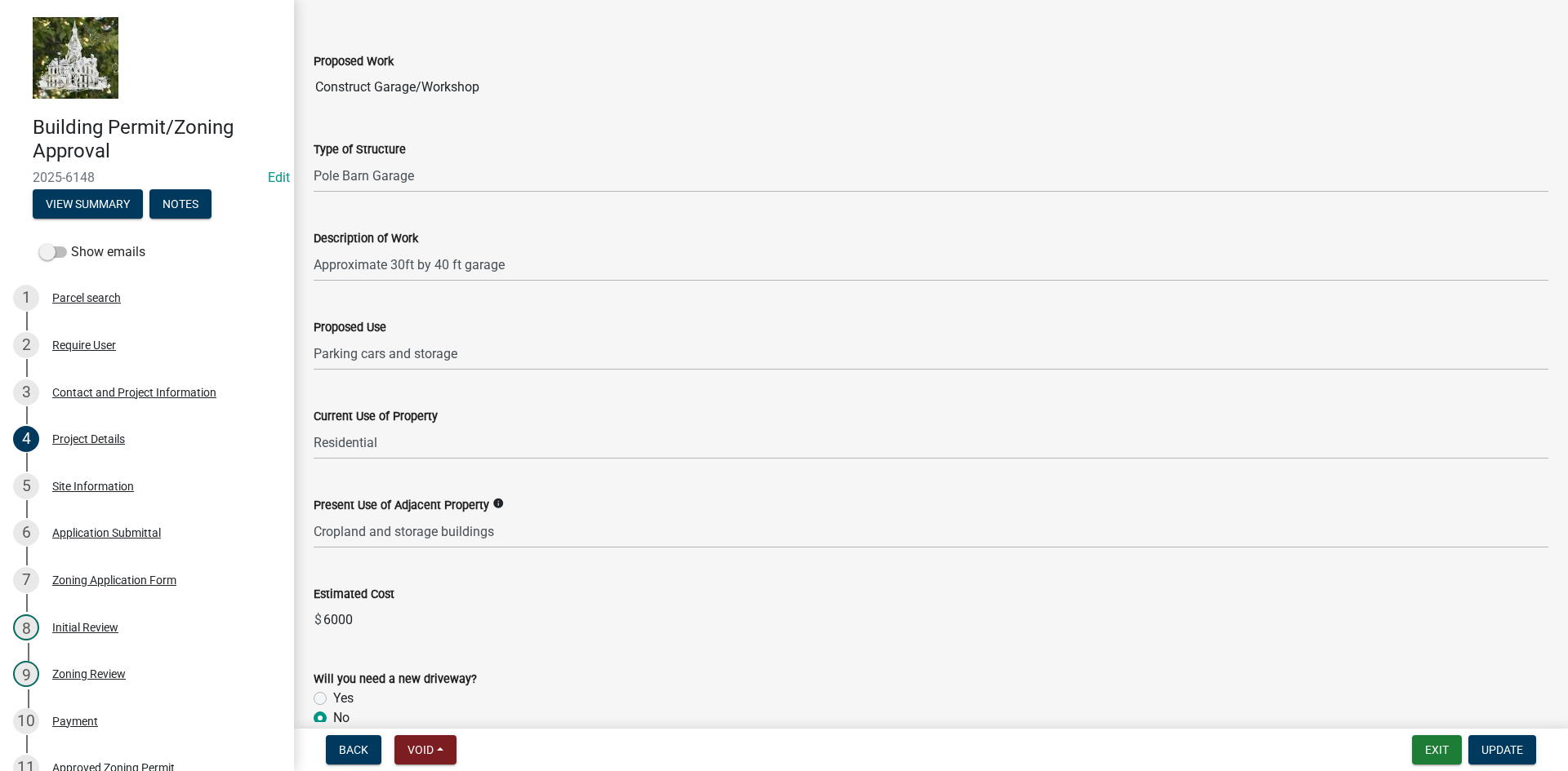
scroll to position [0, 0]
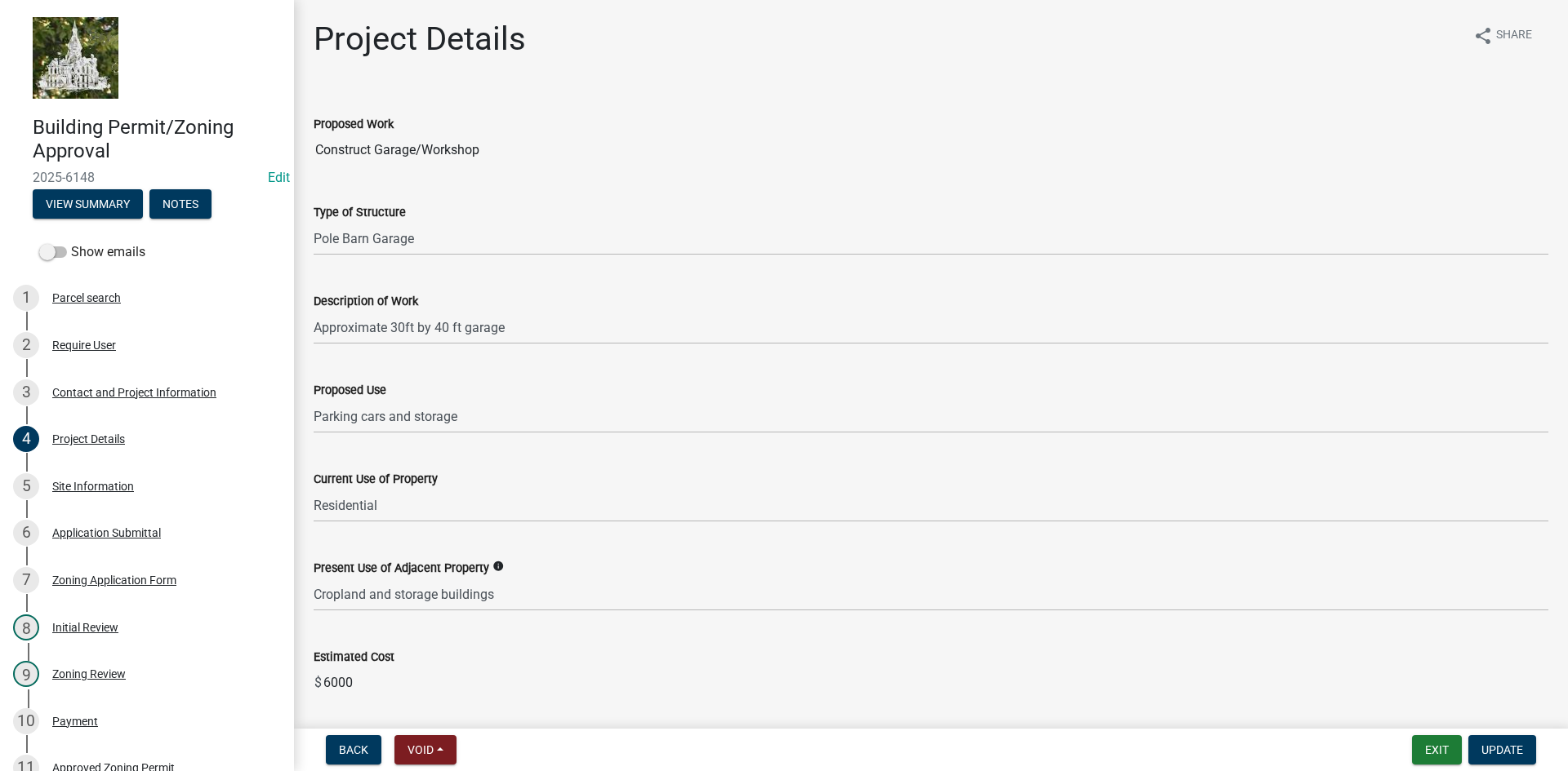
click at [342, 684] on input "6000" at bounding box center [935, 683] width 1226 height 32
click at [120, 486] on div "Site Information" at bounding box center [93, 486] width 82 height 11
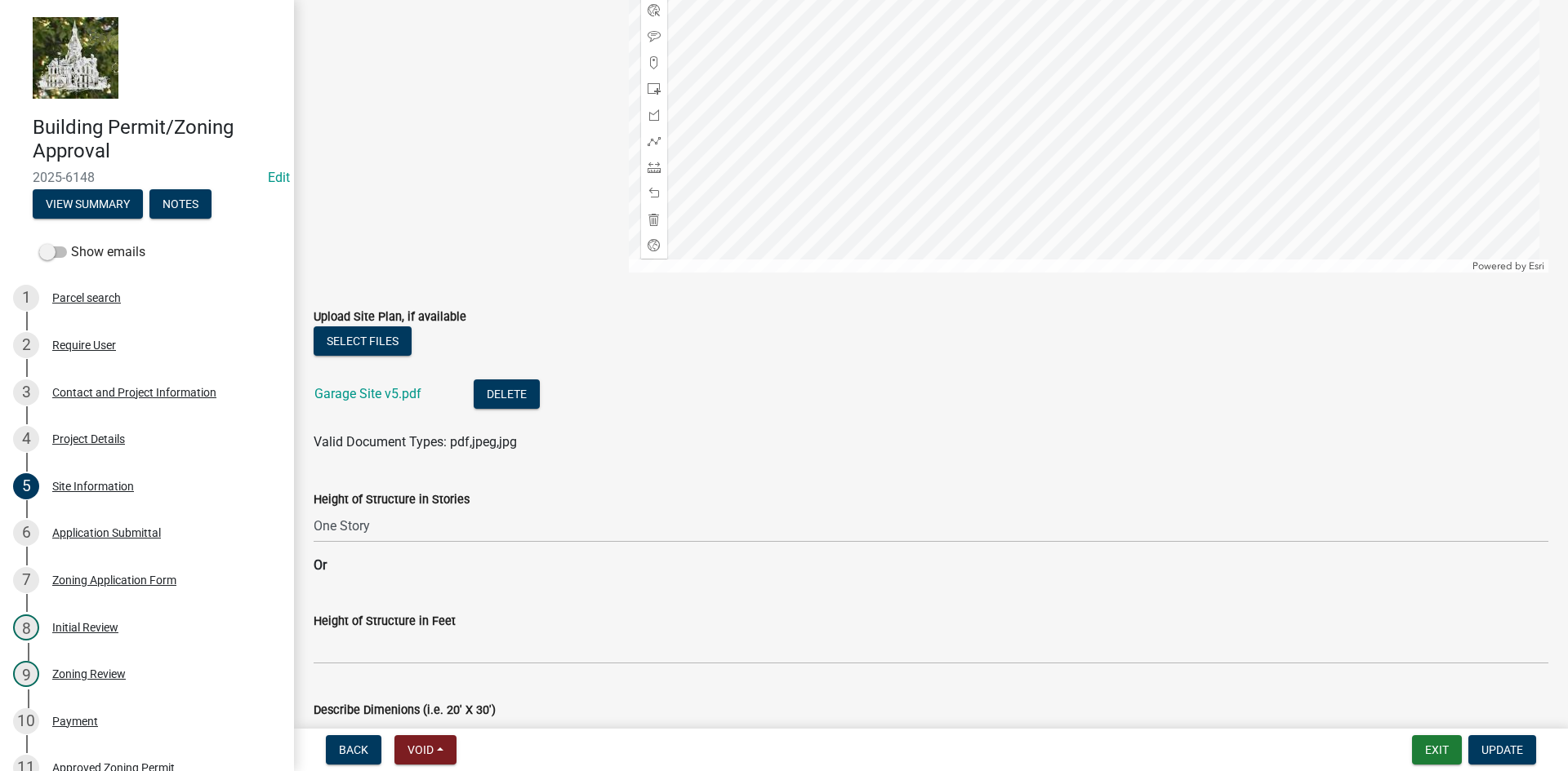
scroll to position [330, 0]
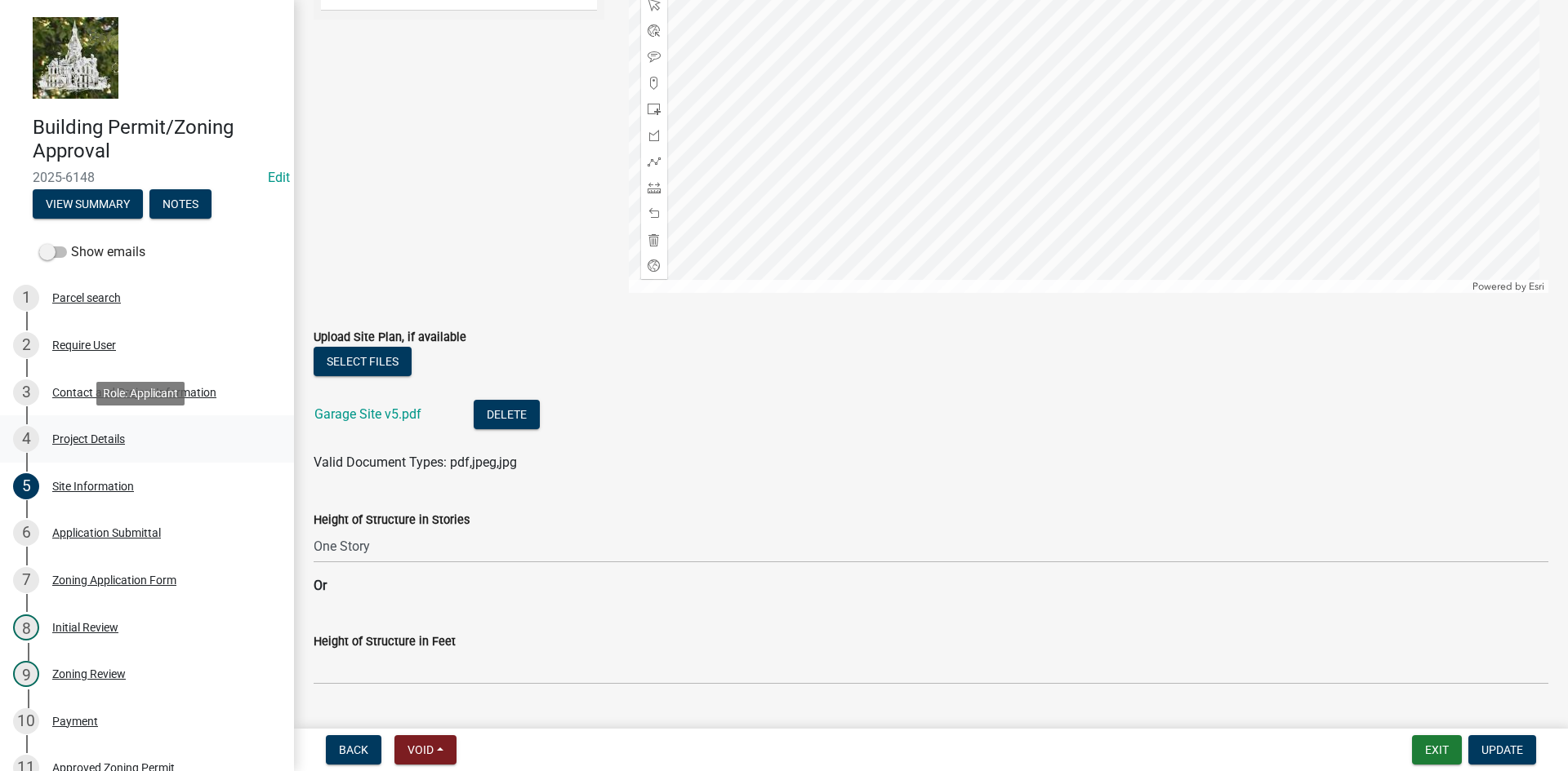
click at [100, 435] on div "Project Details" at bounding box center [88, 439] width 73 height 11
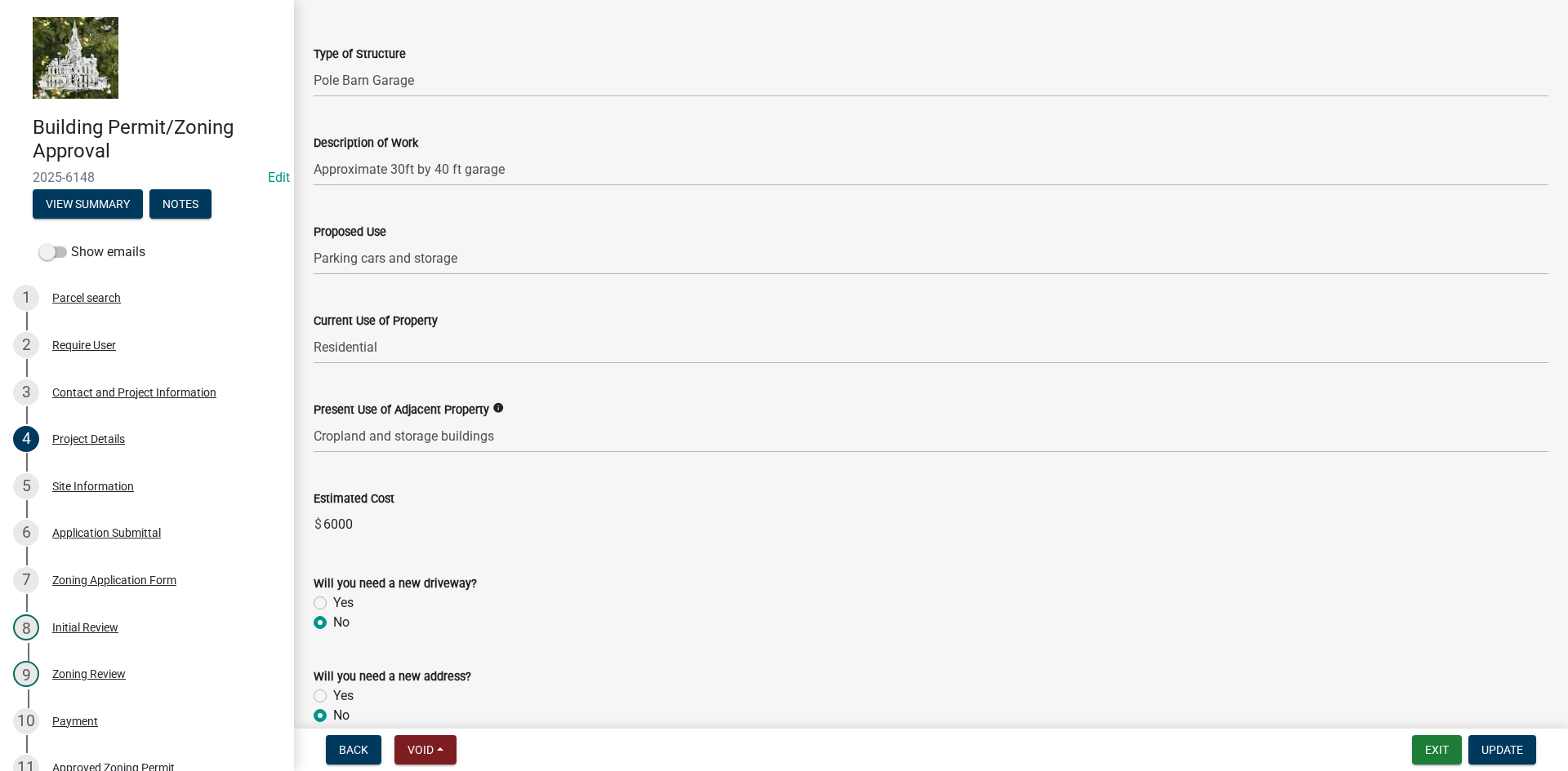
scroll to position [0, 0]
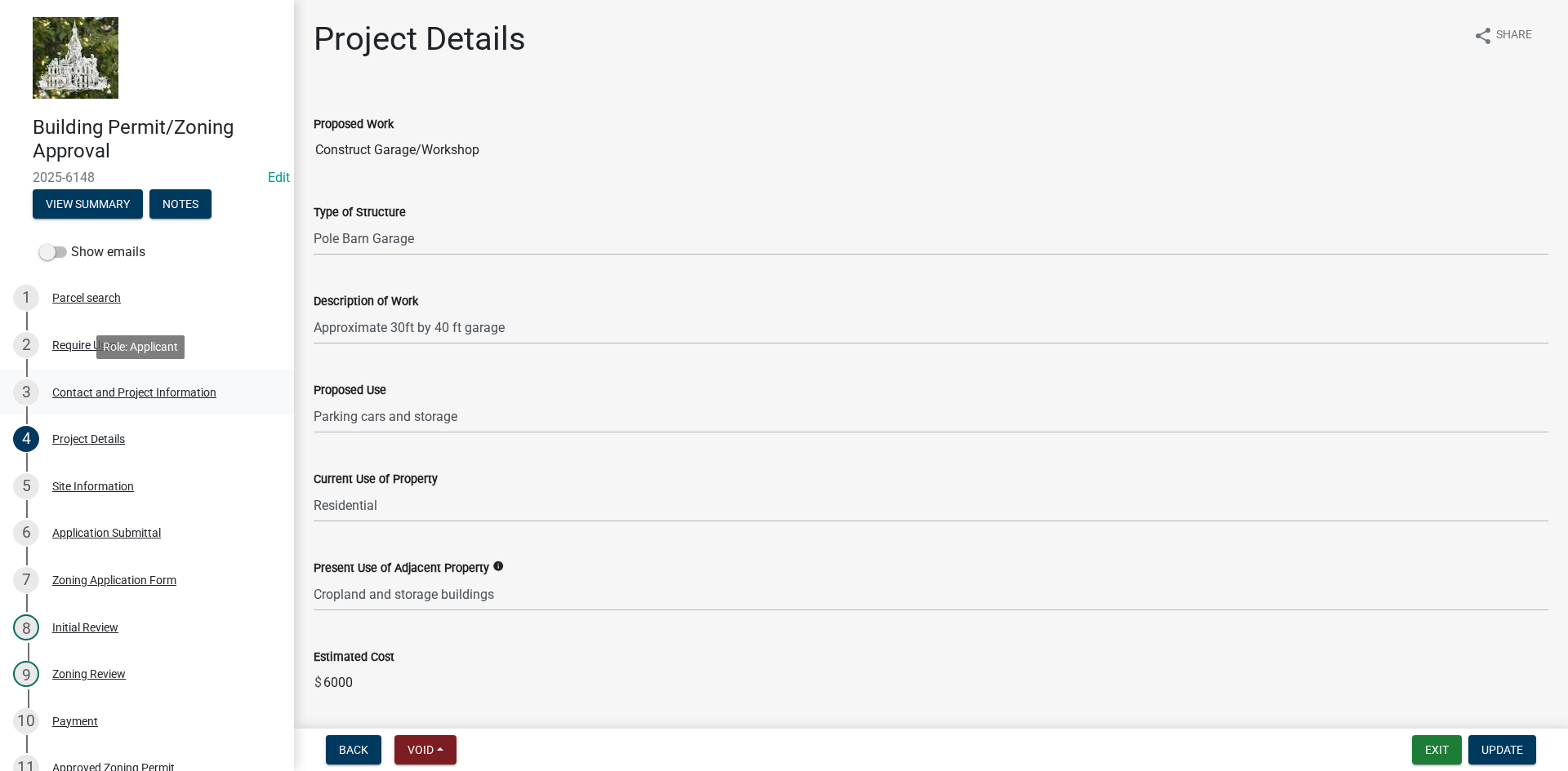
click at [79, 388] on div "Contact and Project Information" at bounding box center [134, 392] width 164 height 11
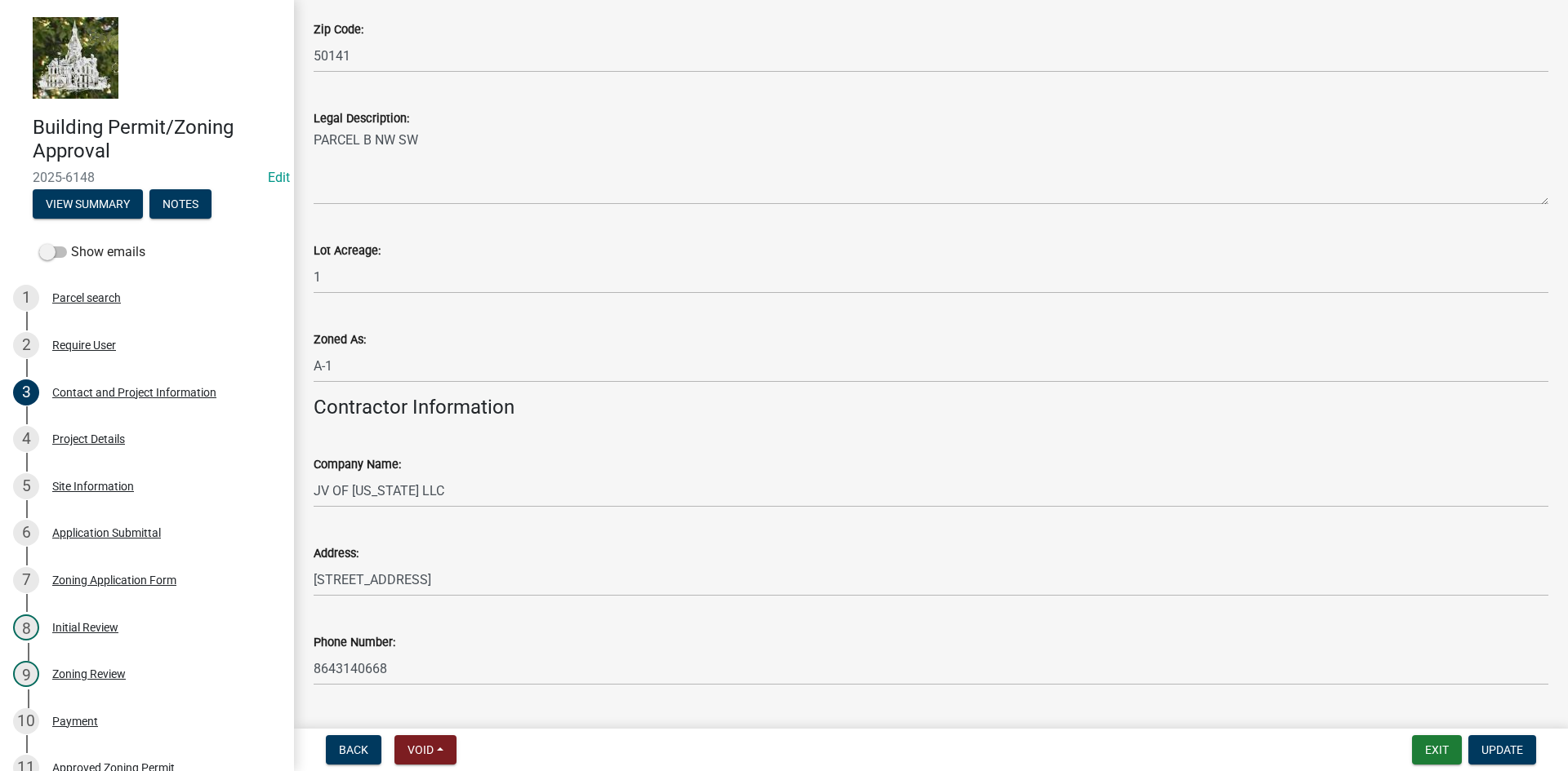
scroll to position [1370, 0]
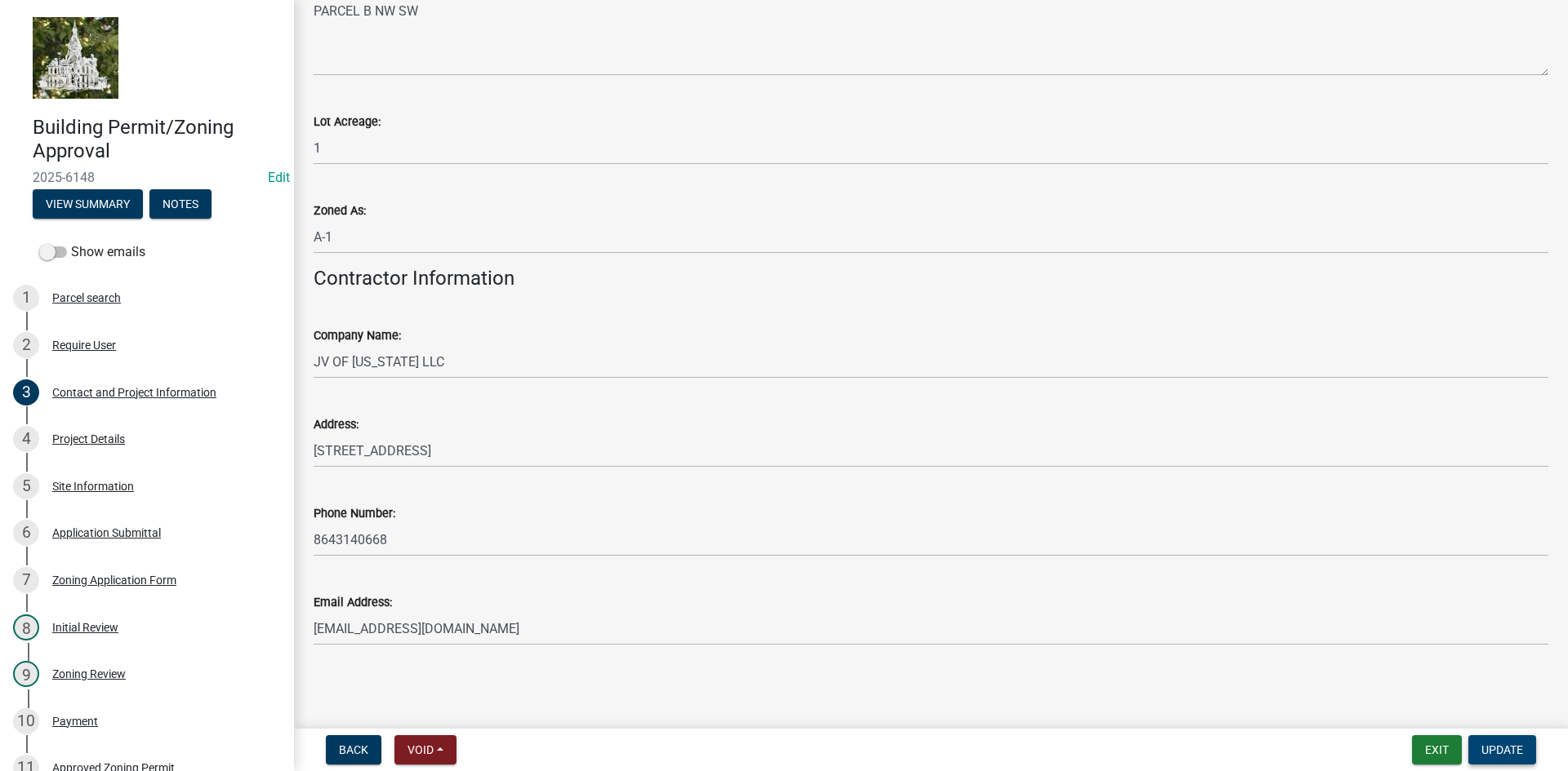
click at [1514, 751] on span "Update" at bounding box center [1501, 750] width 42 height 13
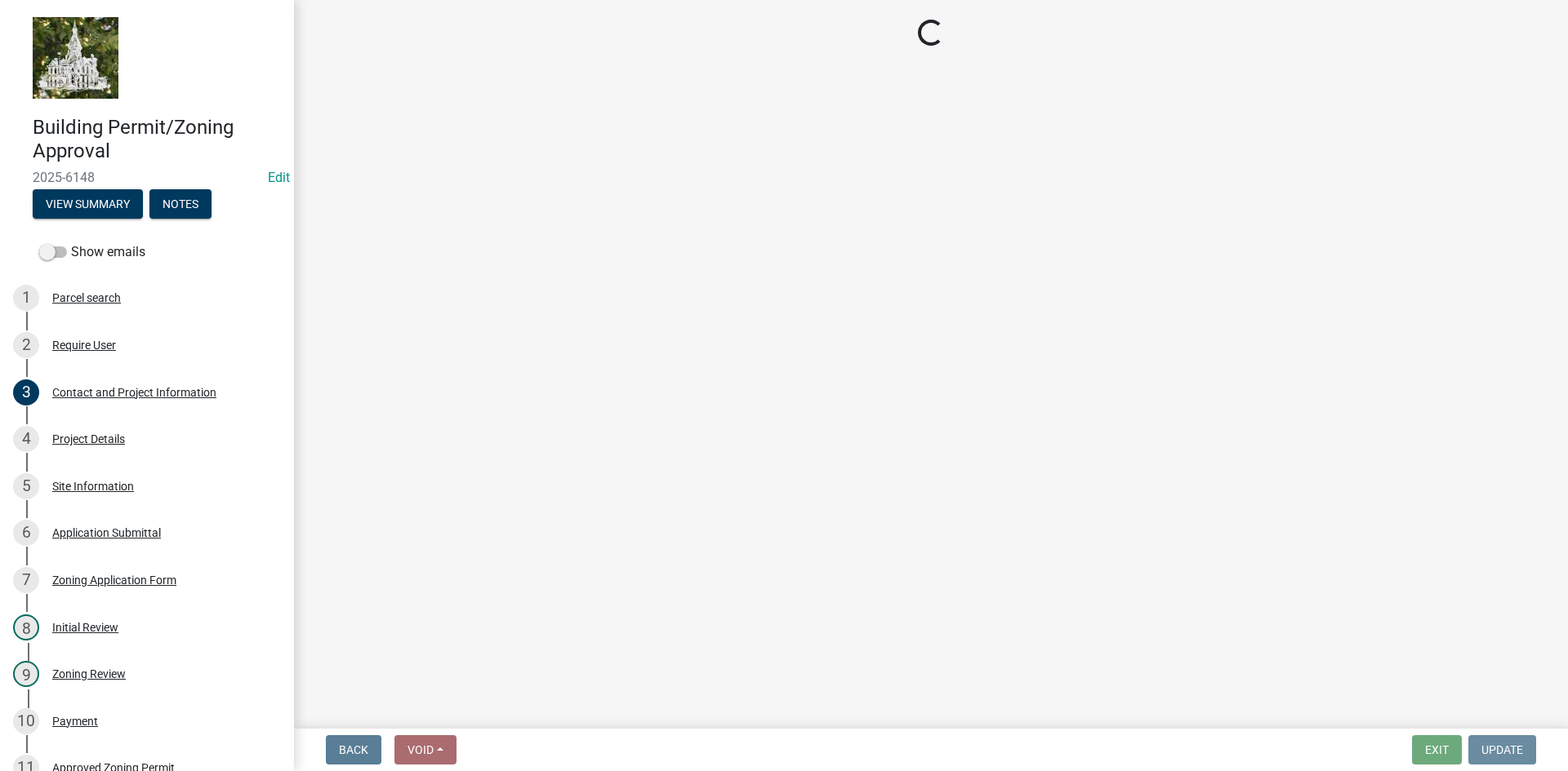
scroll to position [0, 0]
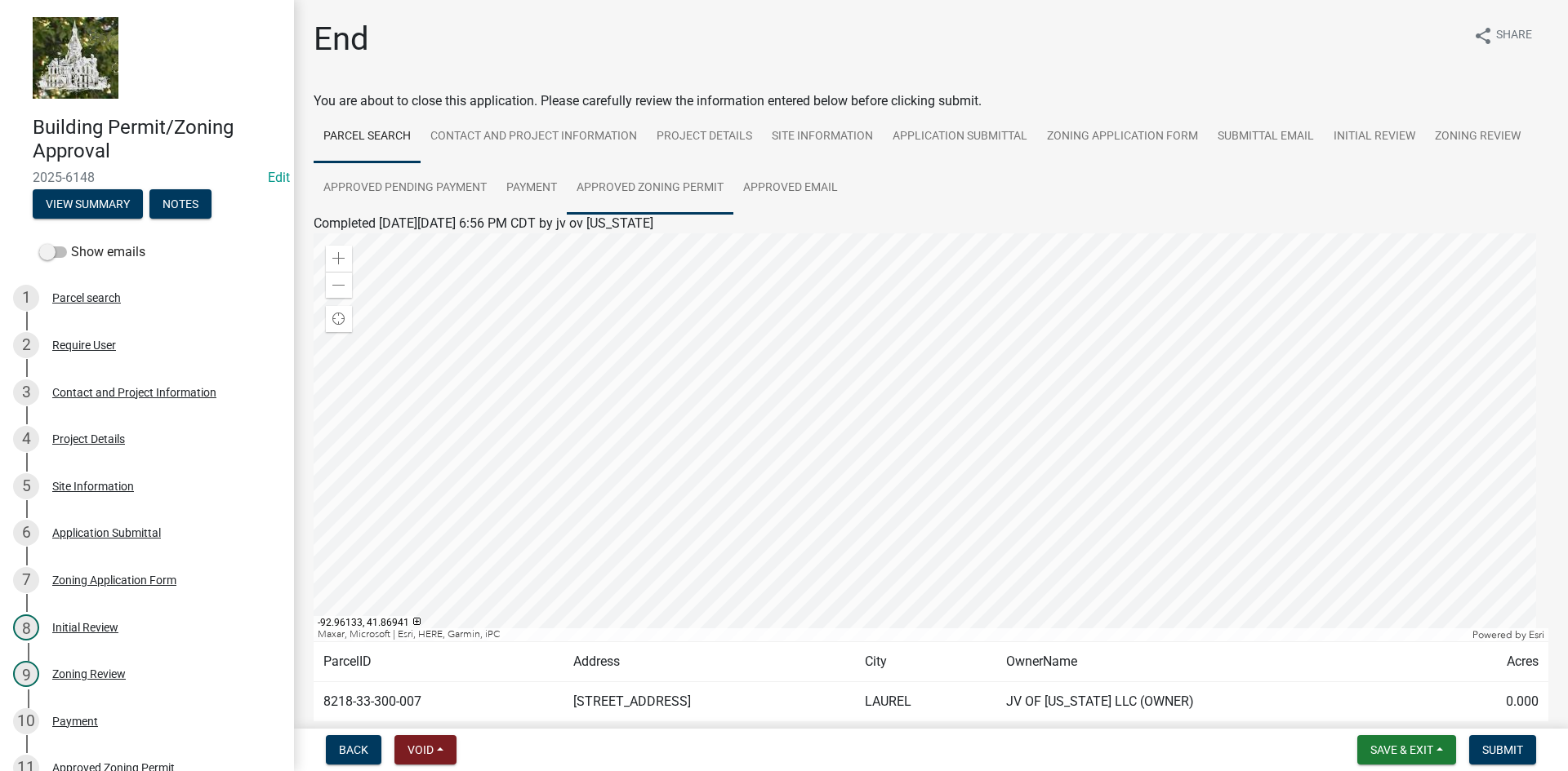
click at [637, 186] on link "Approved Zoning Permit" at bounding box center [649, 188] width 167 height 52
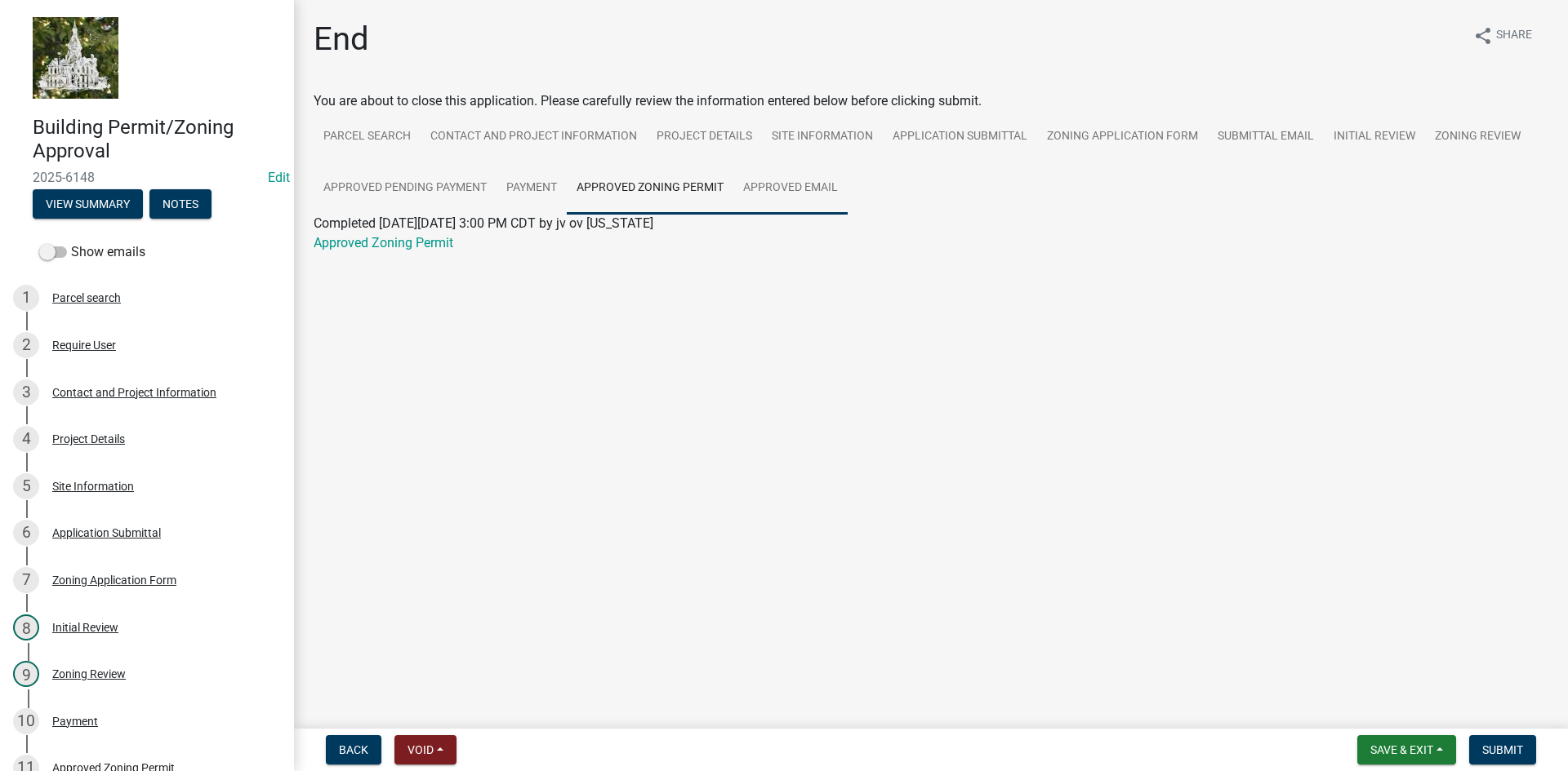
click at [790, 183] on link "Approved Email" at bounding box center [790, 188] width 114 height 52
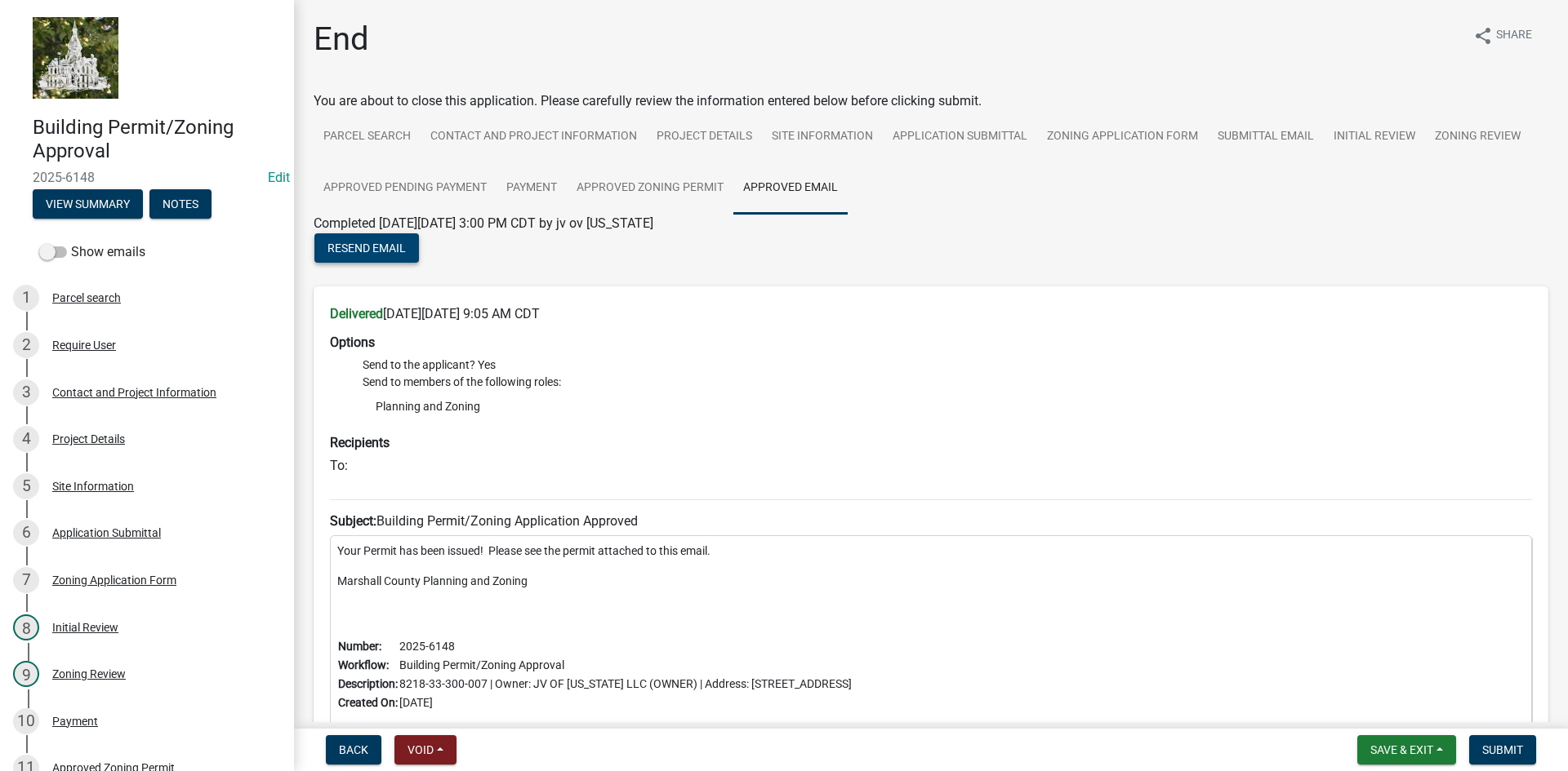
click at [372, 244] on span "Resend Email" at bounding box center [366, 248] width 79 height 13
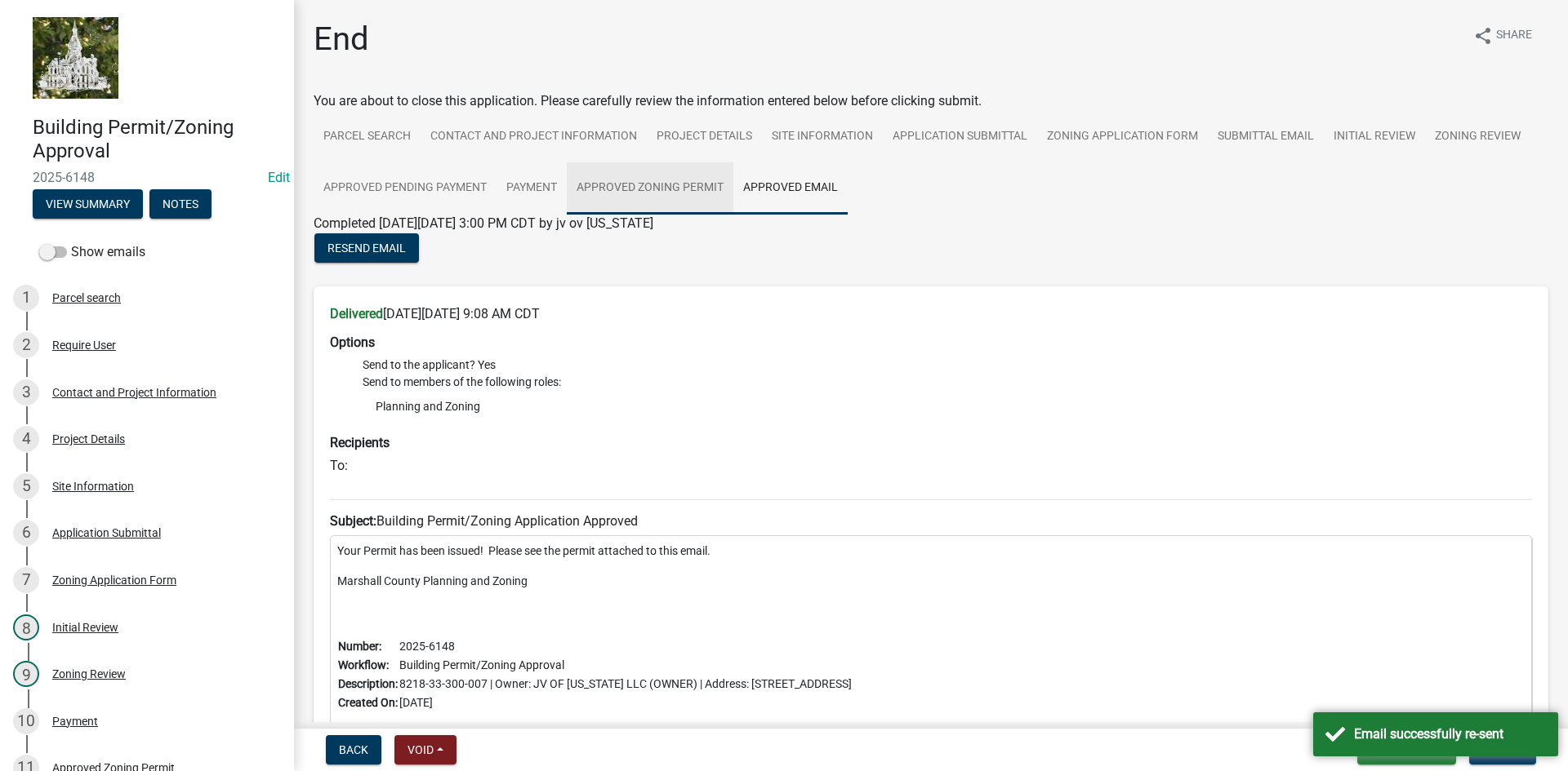
click at [659, 181] on link "Approved Zoning Permit" at bounding box center [649, 188] width 167 height 52
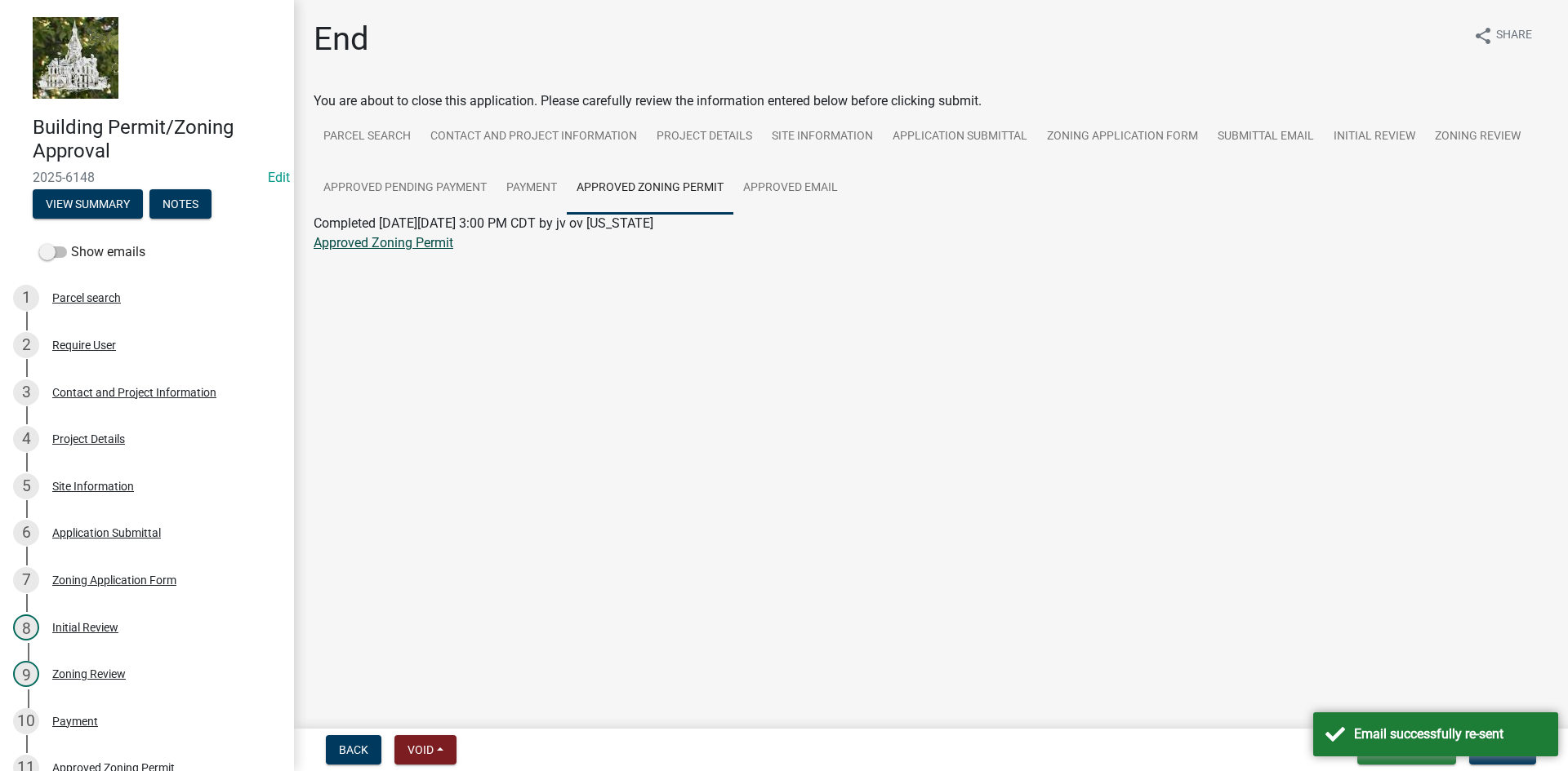
click at [410, 241] on link "Approved Zoning Permit" at bounding box center [383, 242] width 139 height 15
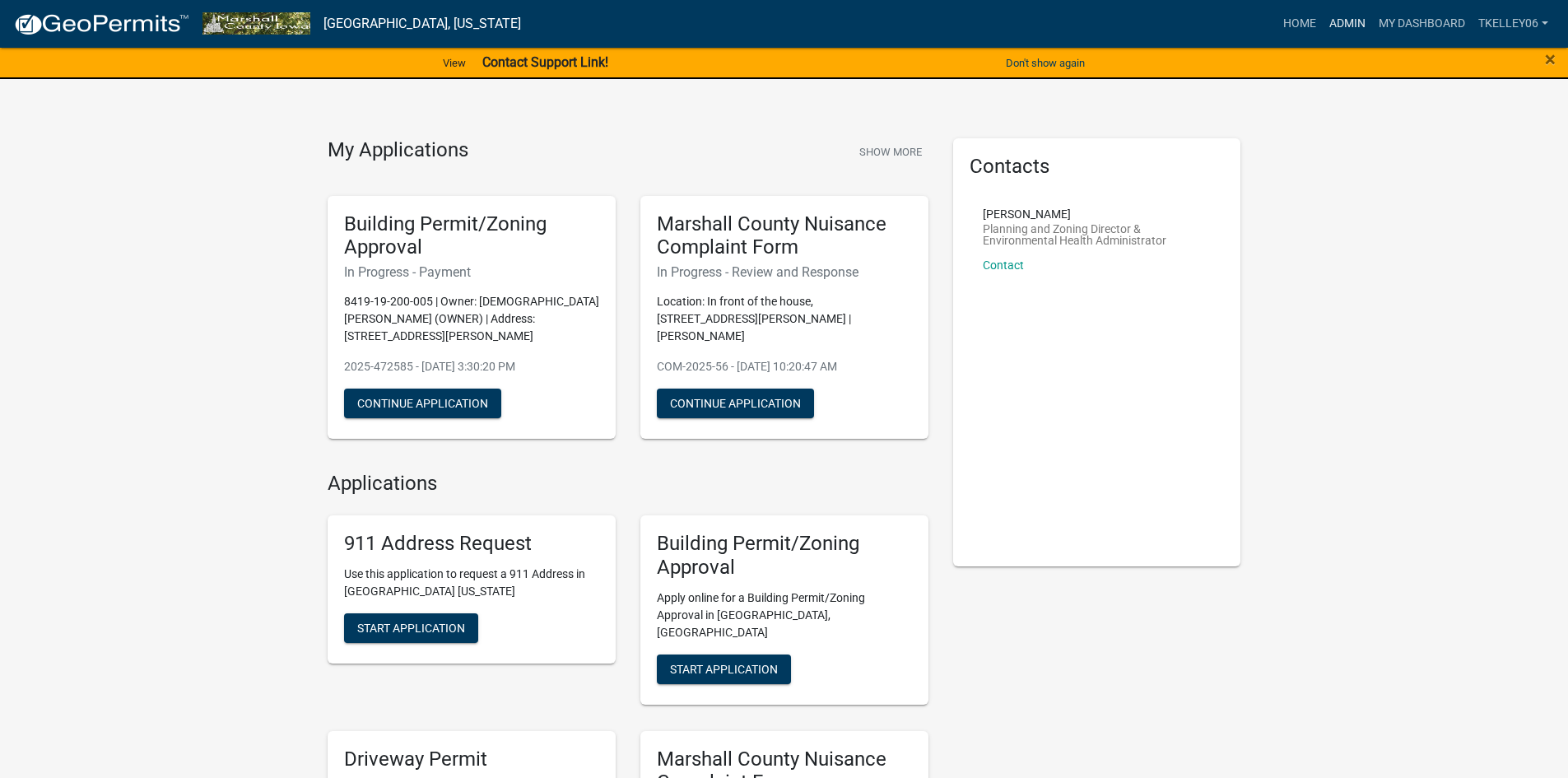
click at [1342, 22] on link "Admin" at bounding box center [1347, 24] width 49 height 31
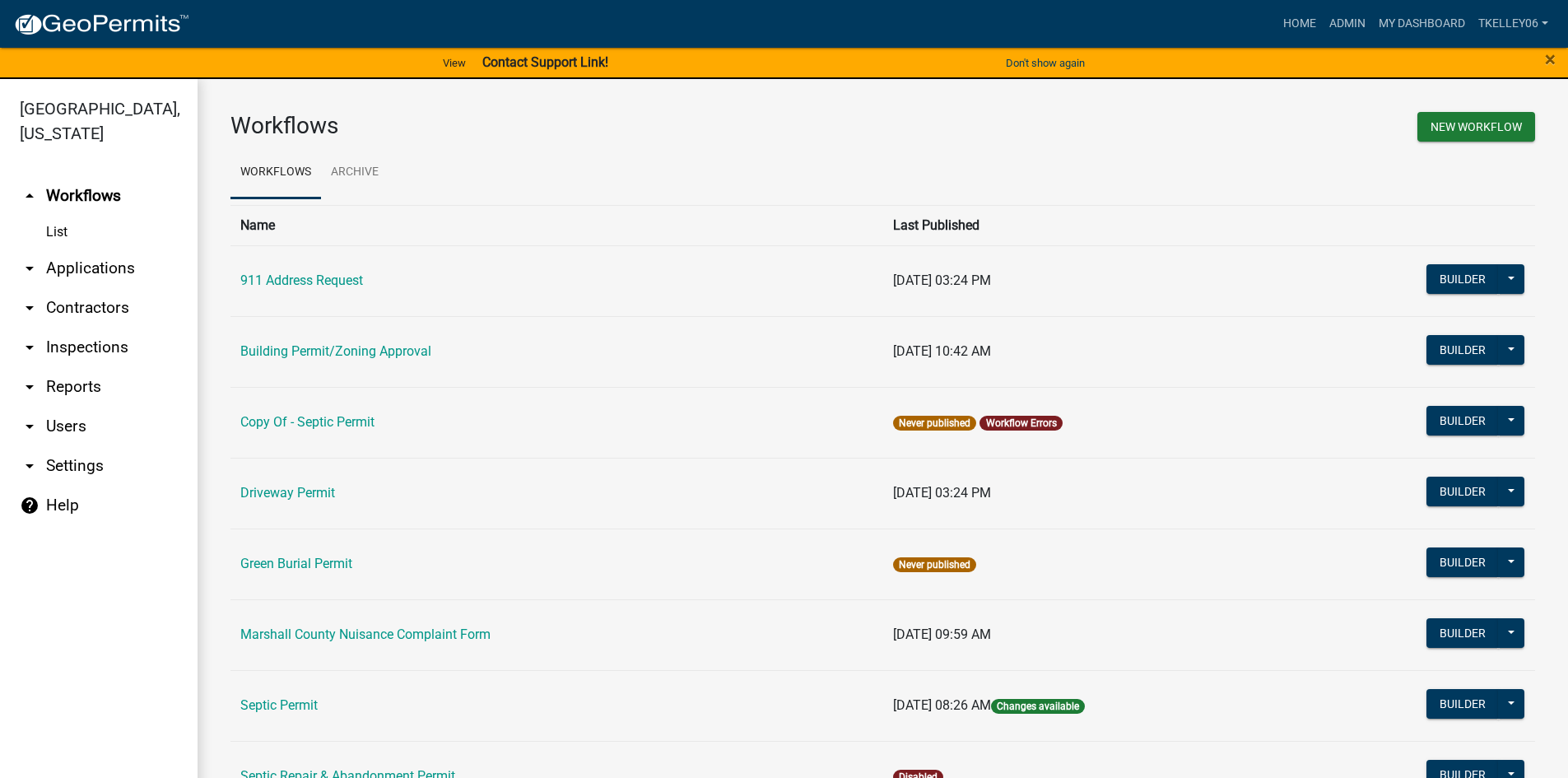
scroll to position [165, 0]
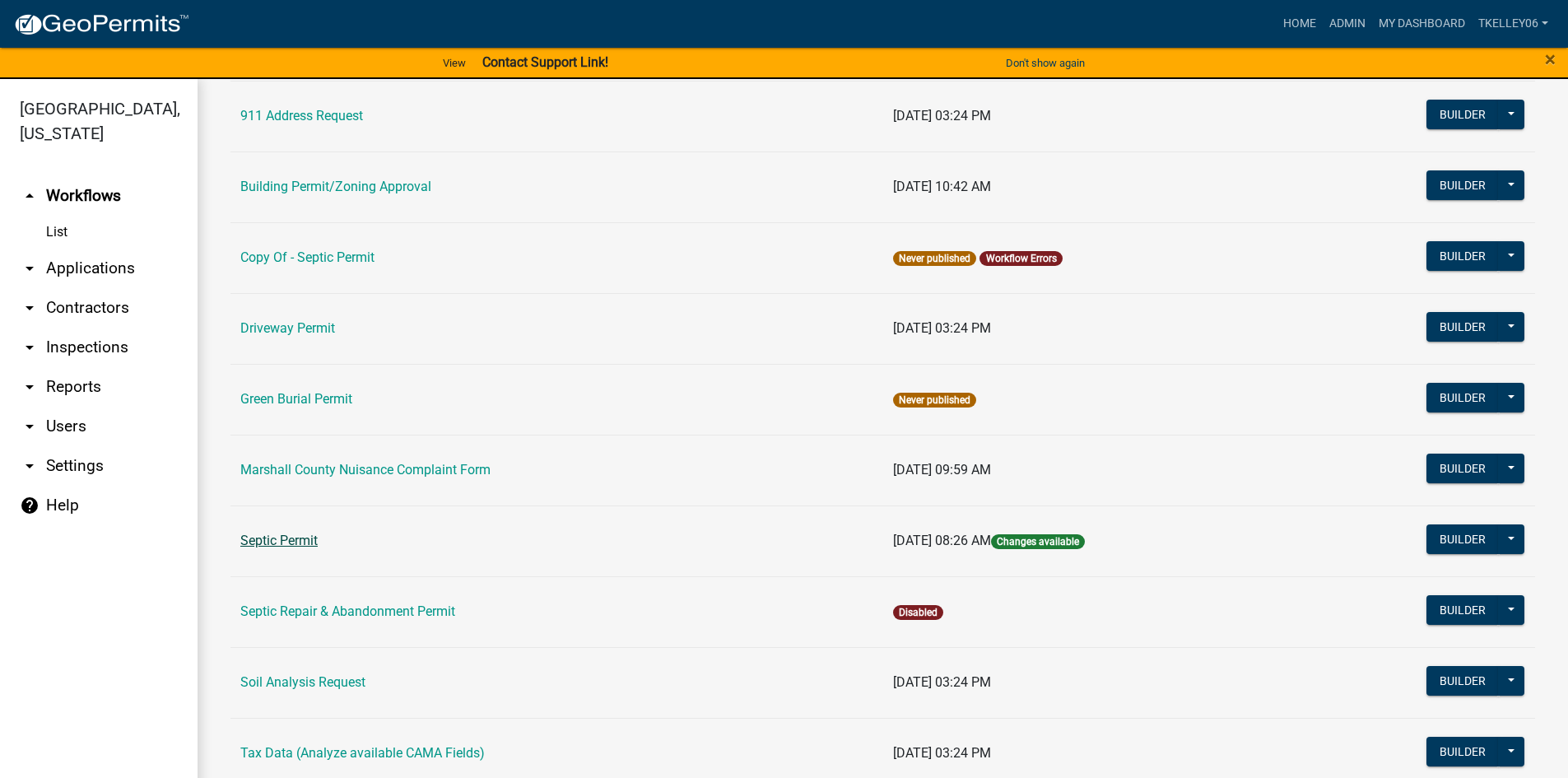
click at [302, 536] on link "Septic Permit" at bounding box center [279, 541] width 77 height 16
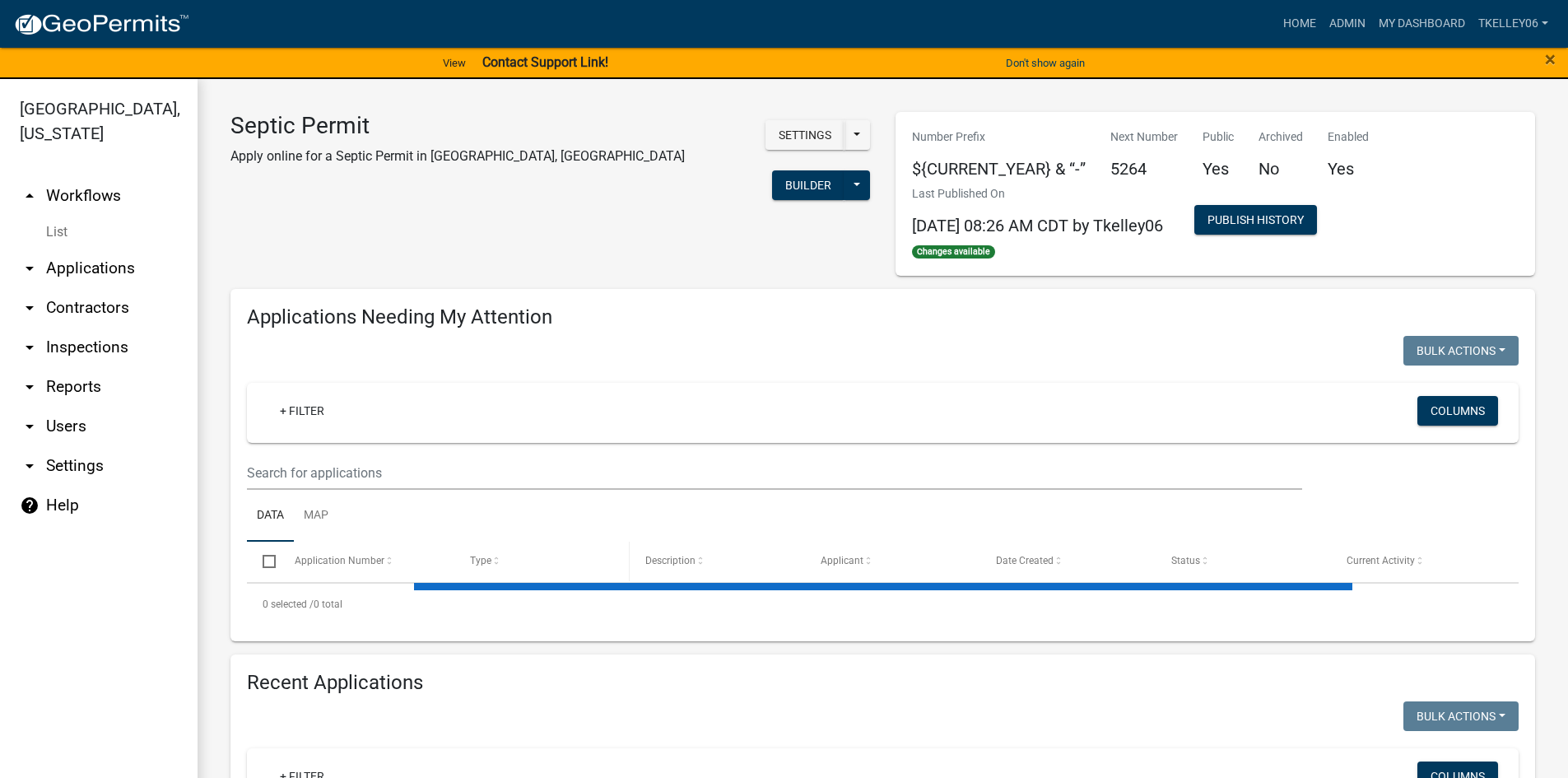
select select "3: 100"
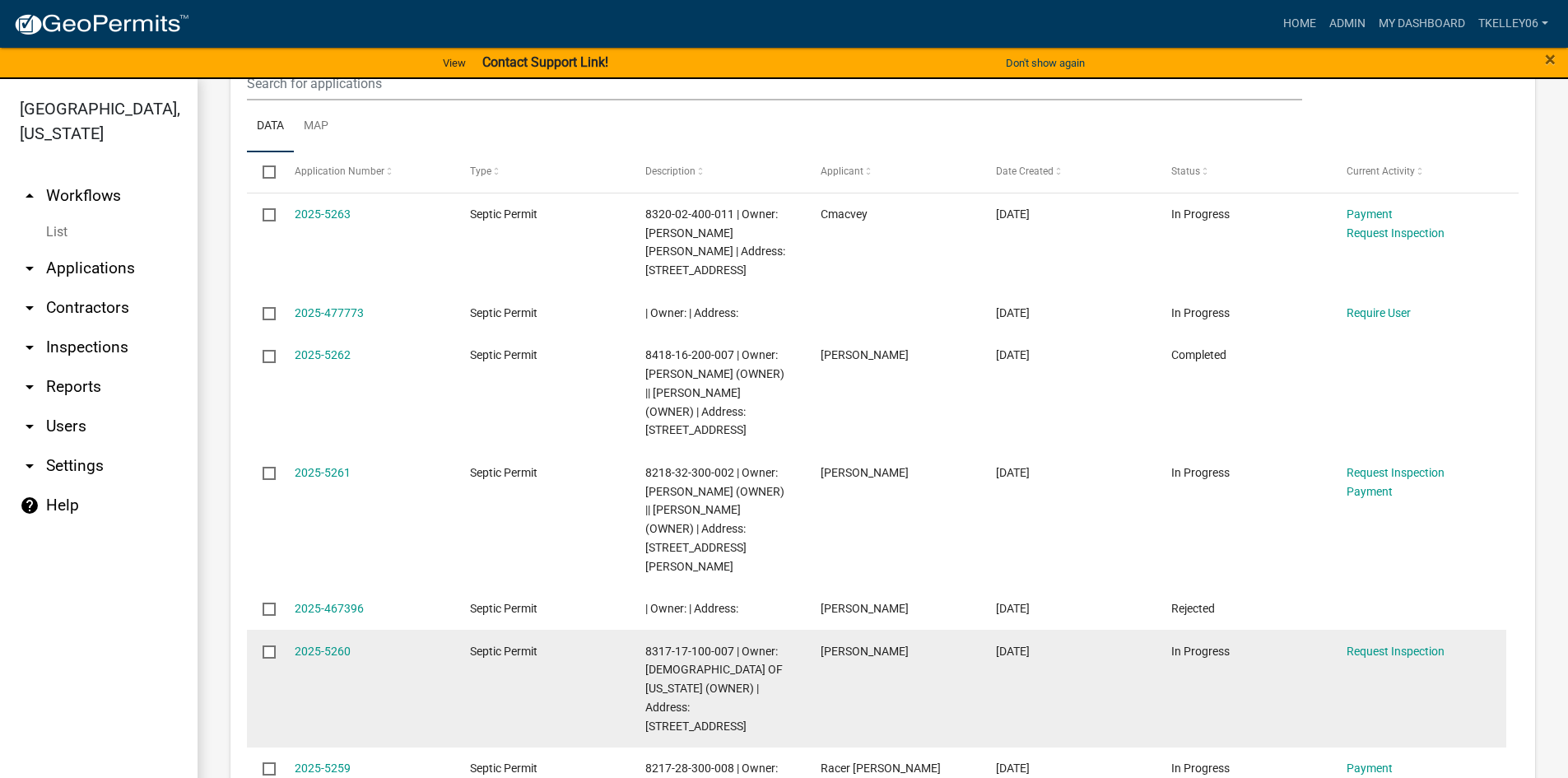
scroll to position [741, 0]
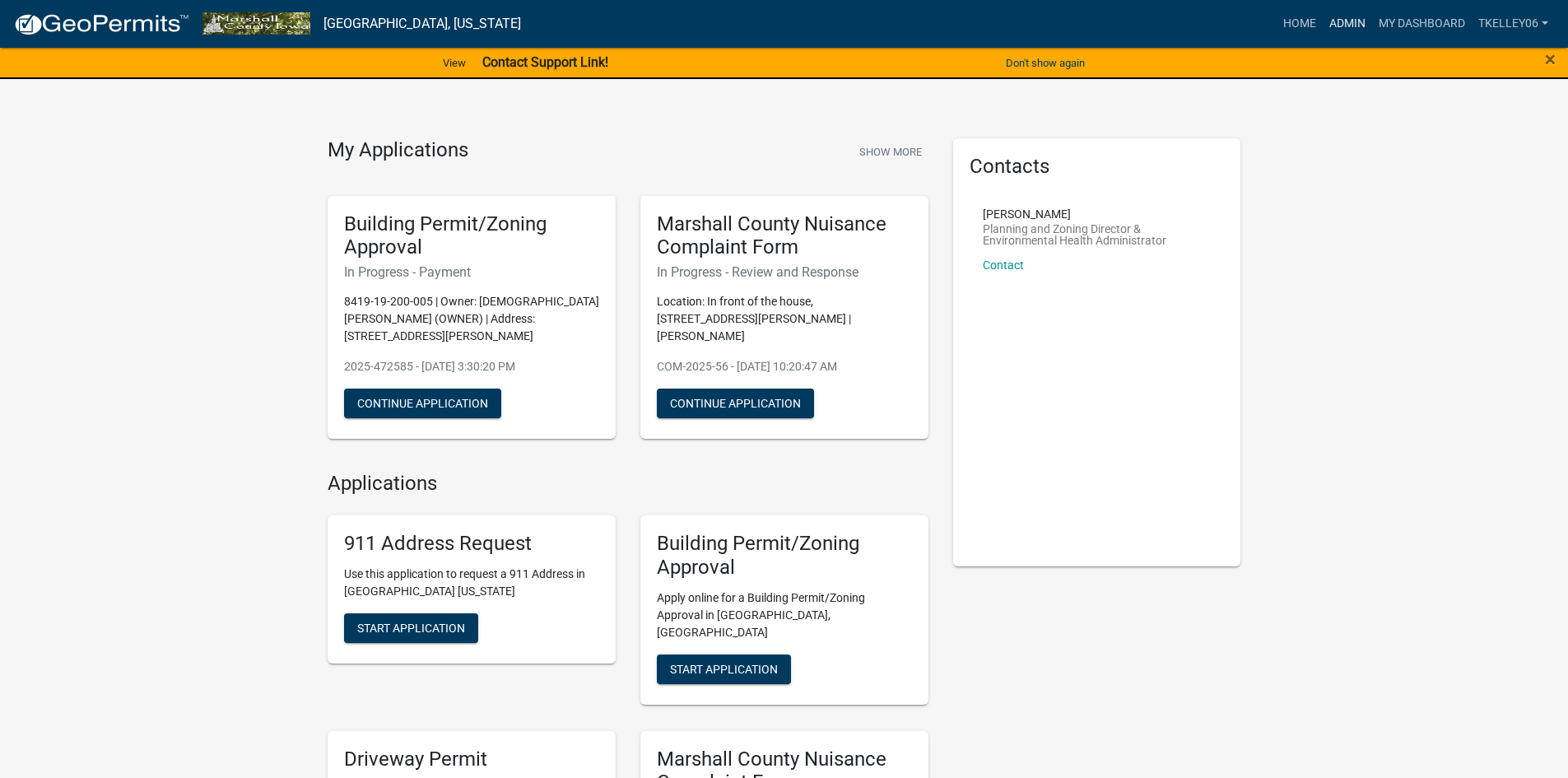
click at [1343, 24] on link "Admin" at bounding box center [1347, 24] width 49 height 31
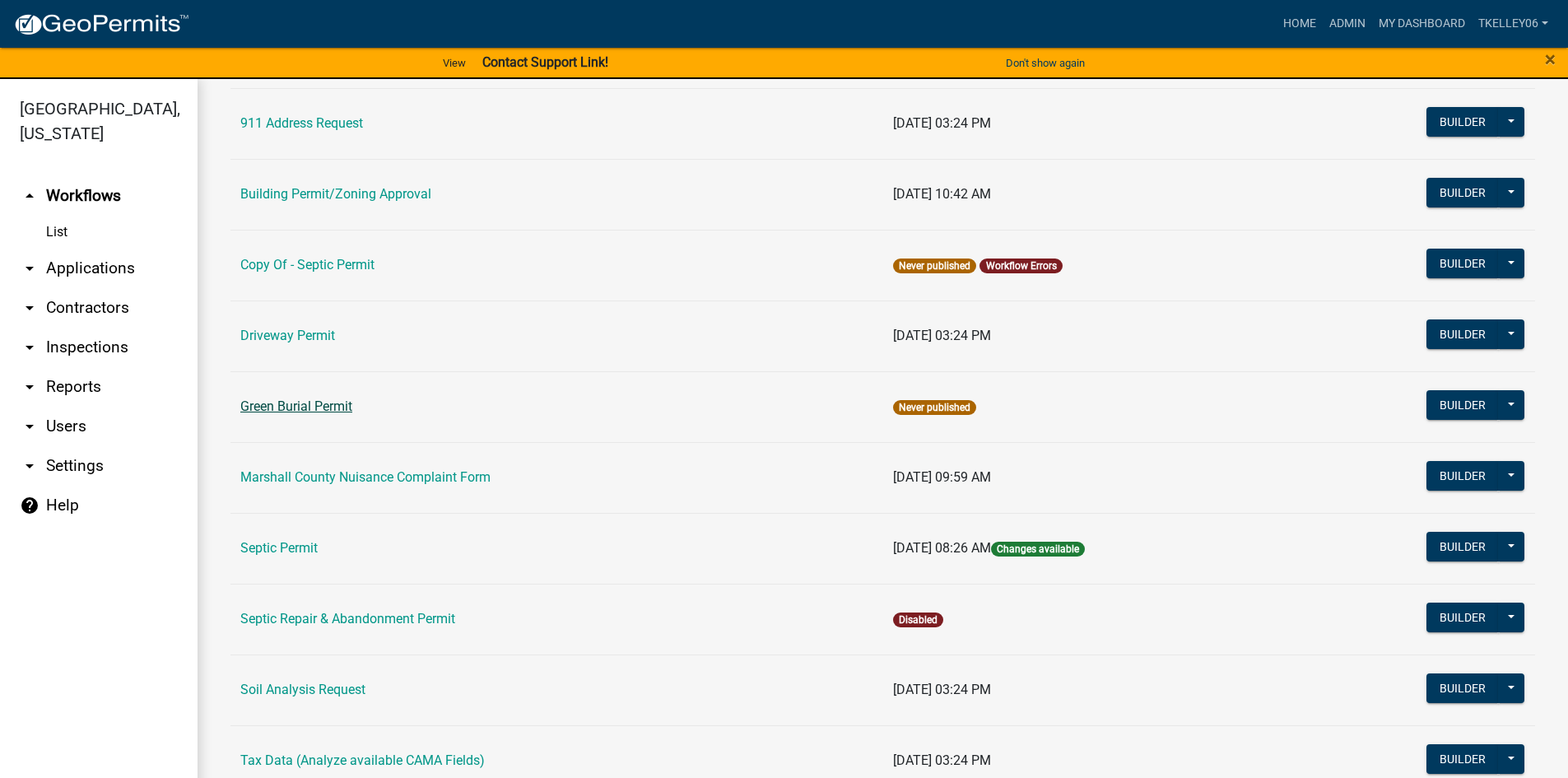
scroll to position [165, 0]
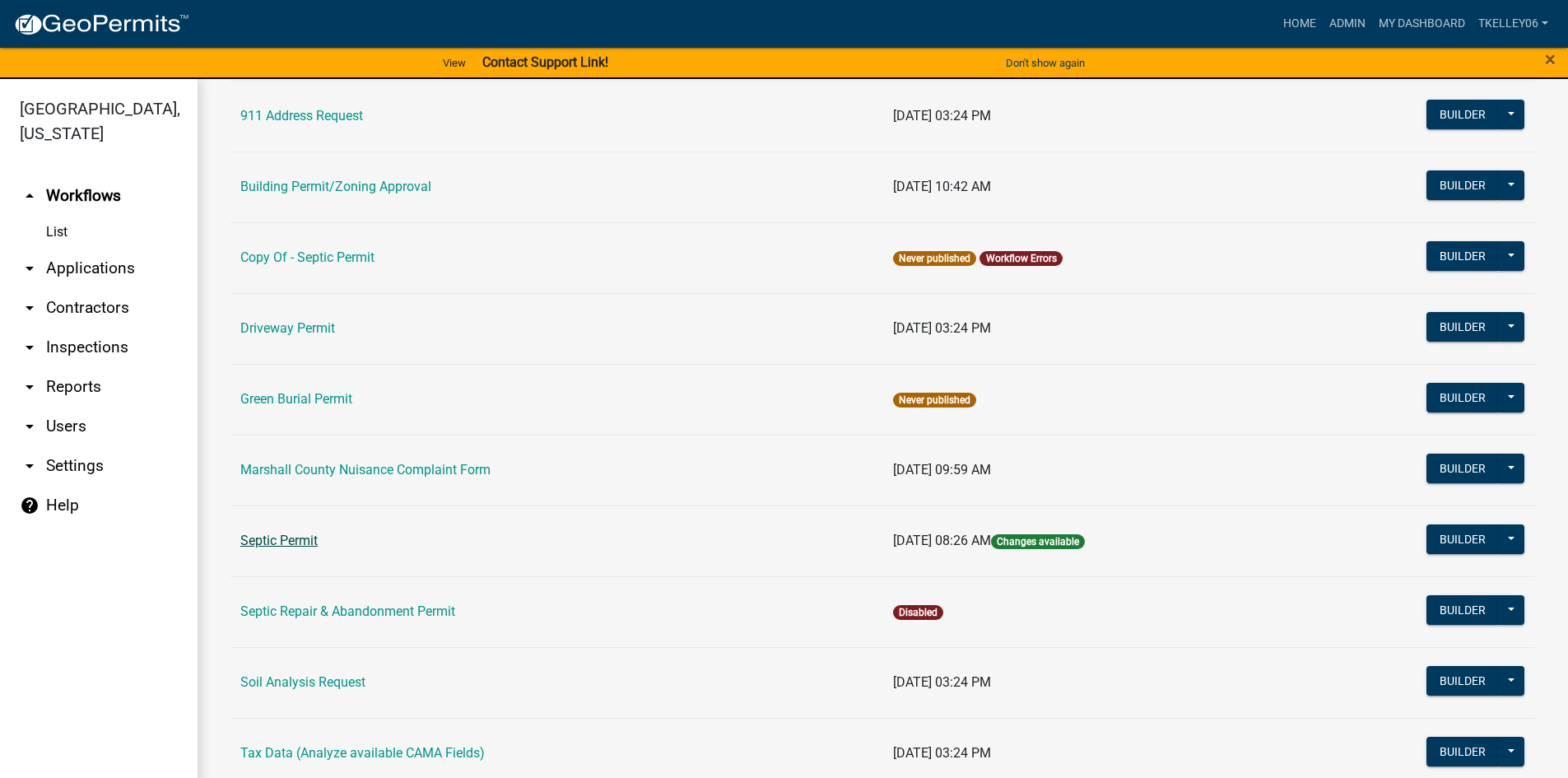
click at [297, 547] on link "Septic Permit" at bounding box center [279, 541] width 77 height 16
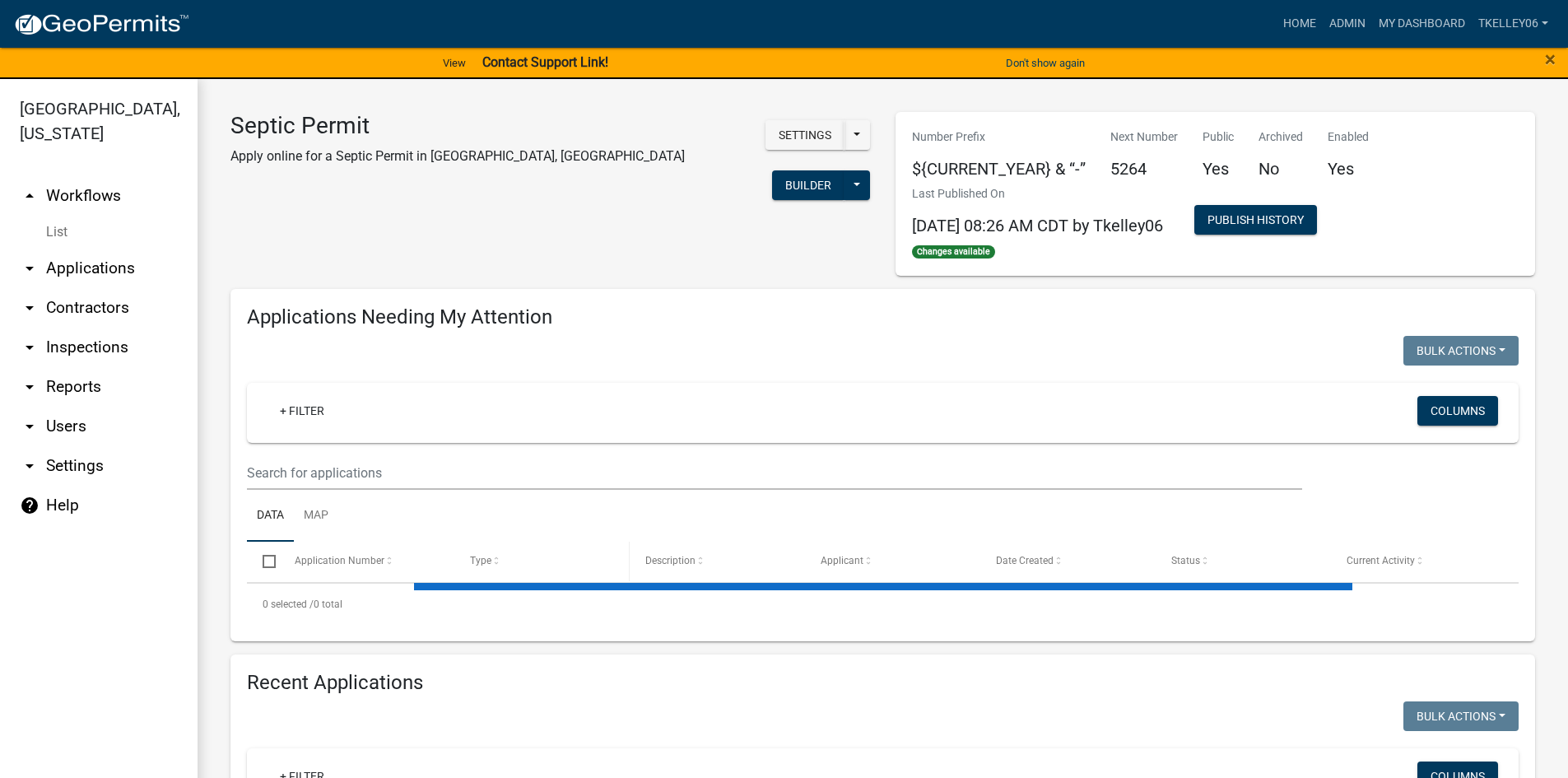
select select "3: 100"
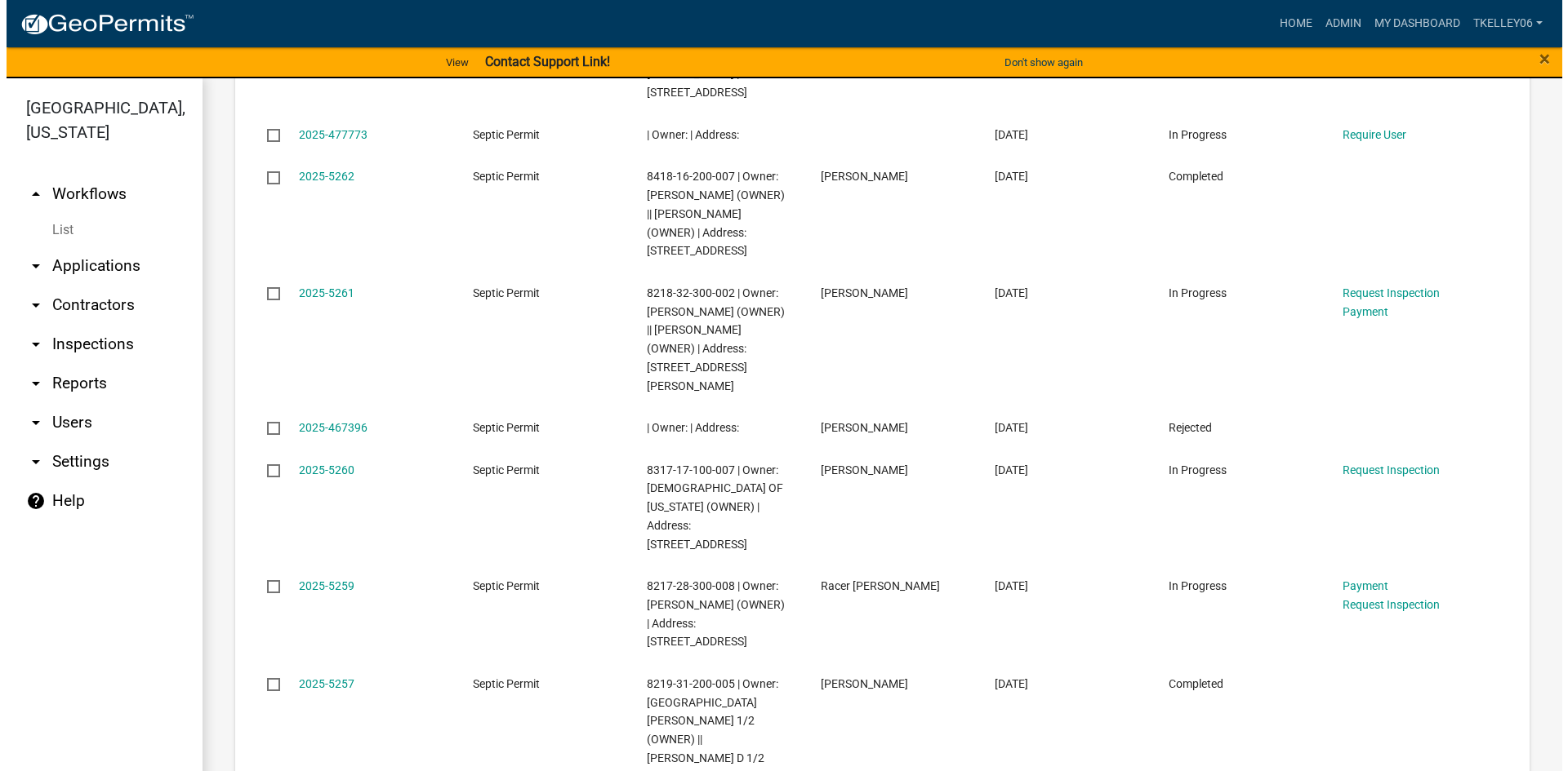
scroll to position [1061, 0]
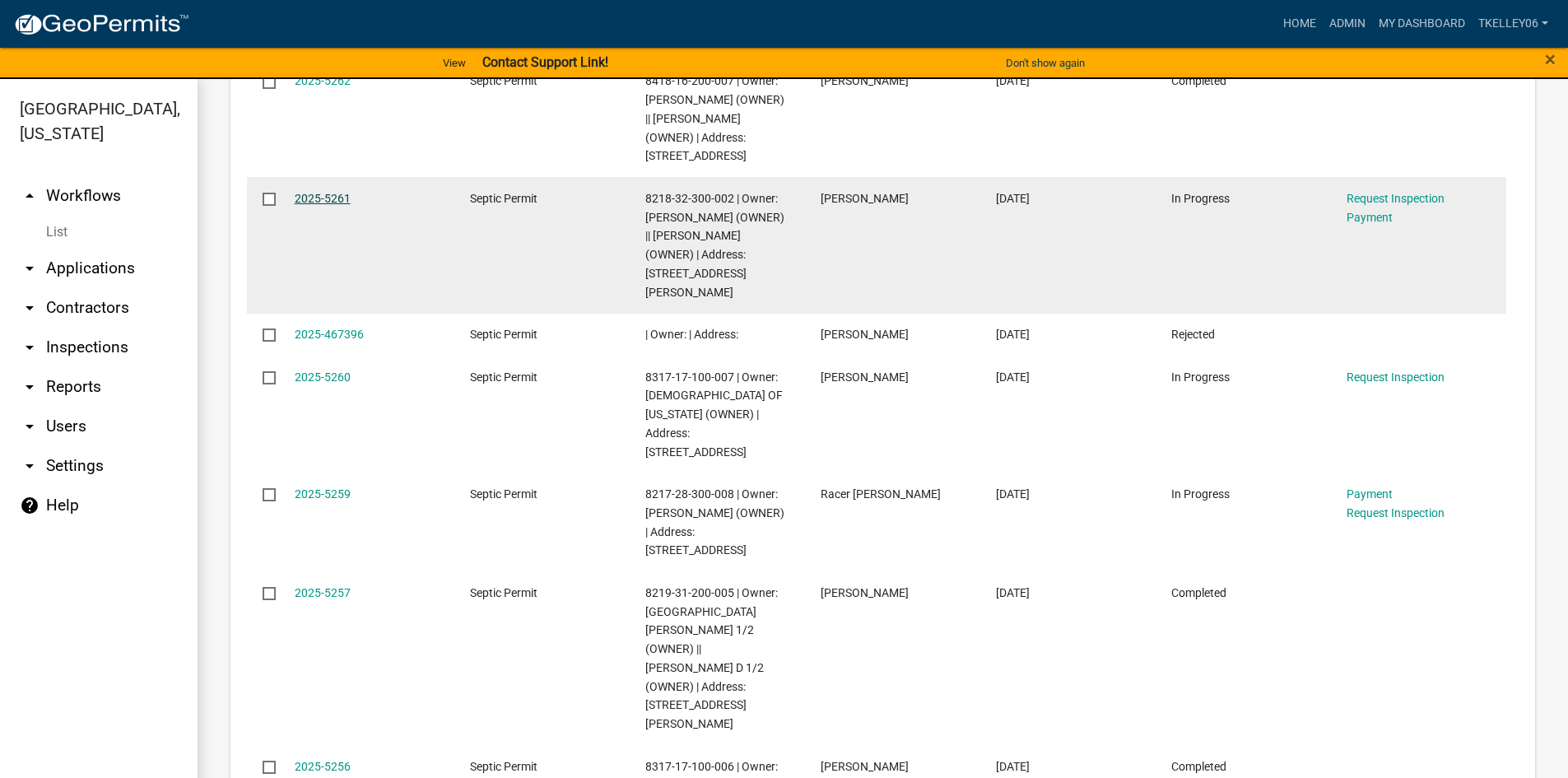
click at [333, 192] on link "2025-5261" at bounding box center [322, 198] width 56 height 13
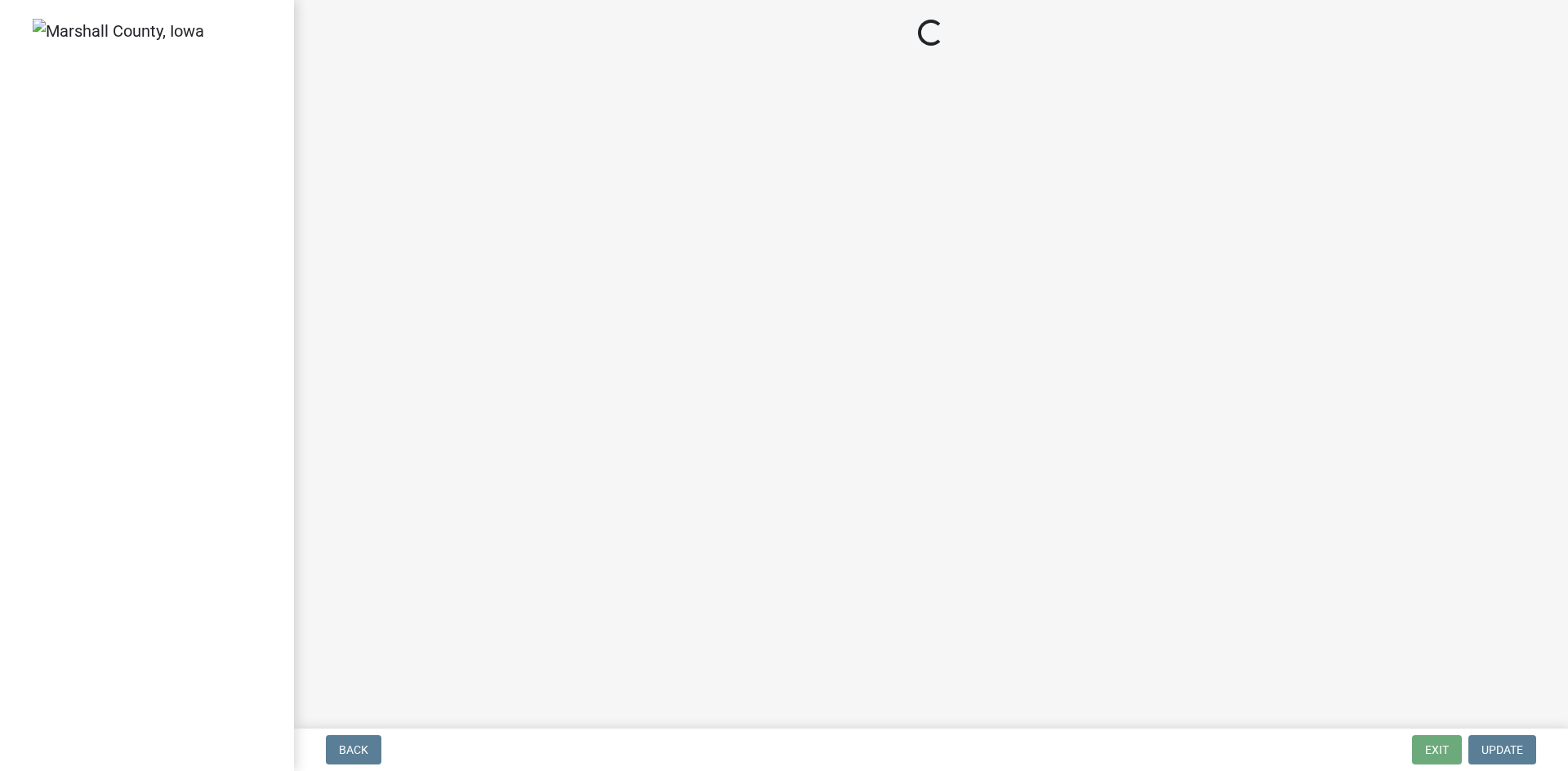
select select "3: 3"
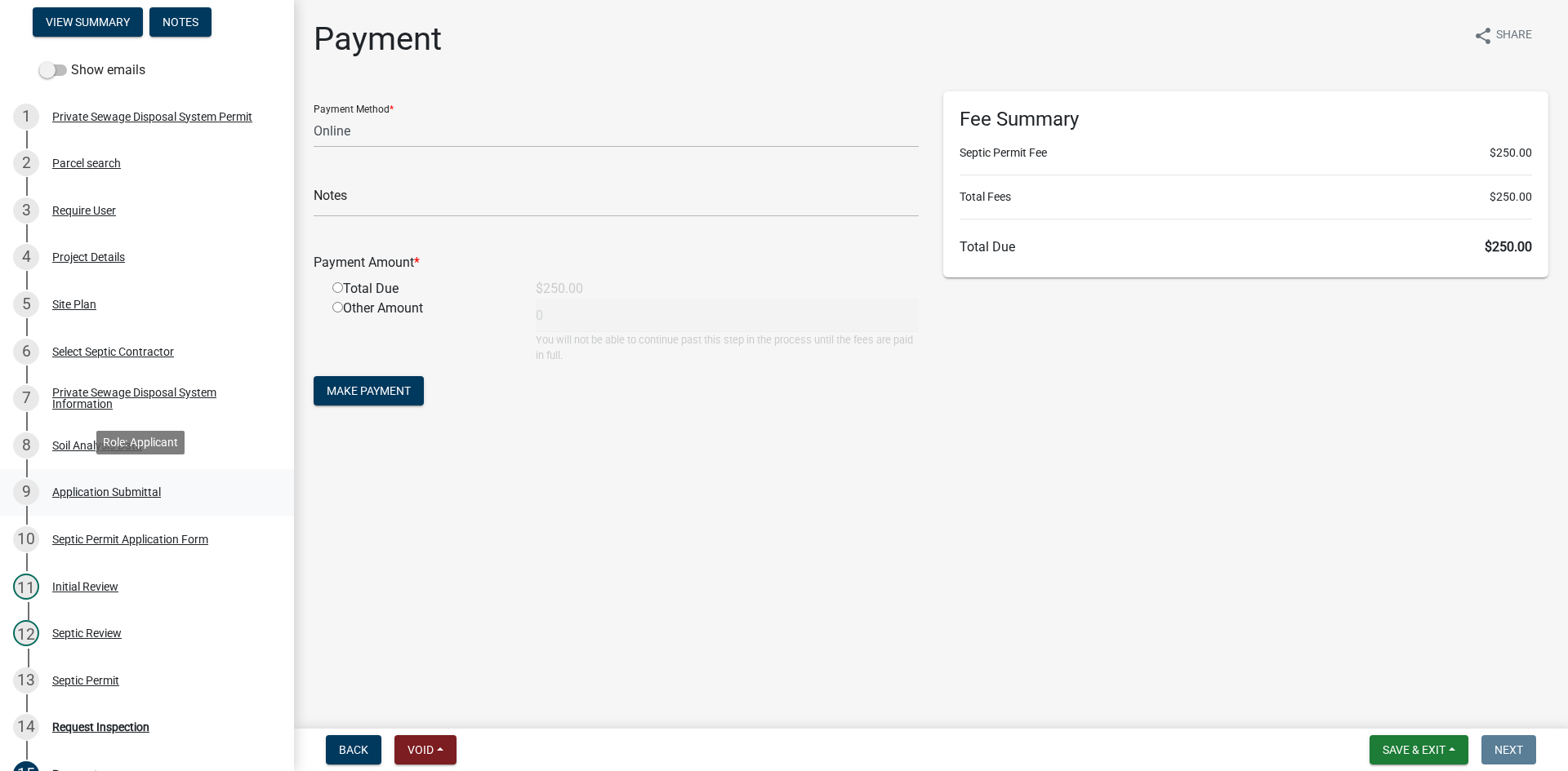
scroll to position [163, 0]
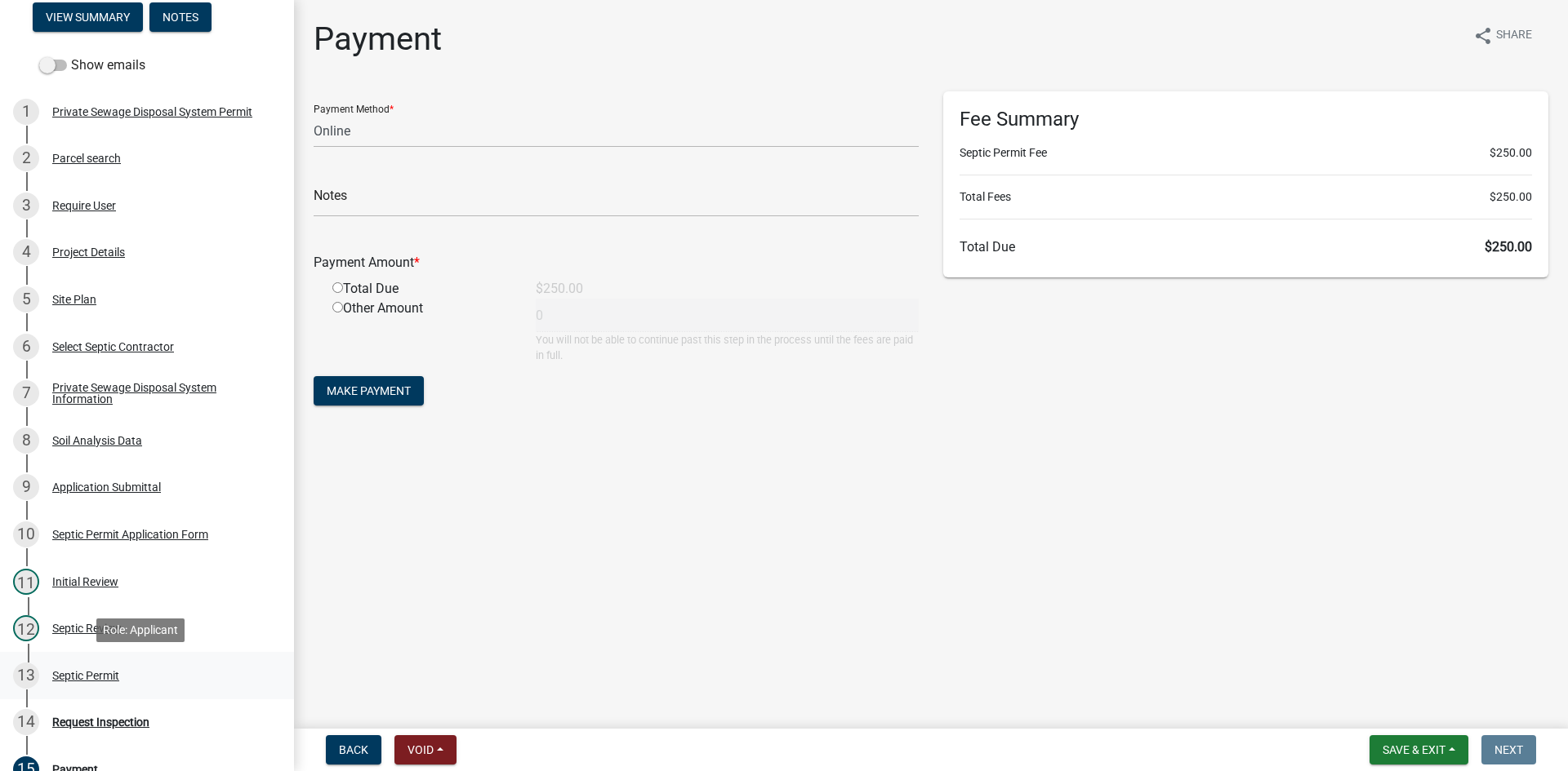
click at [88, 672] on div "Septic Permit" at bounding box center [85, 675] width 67 height 11
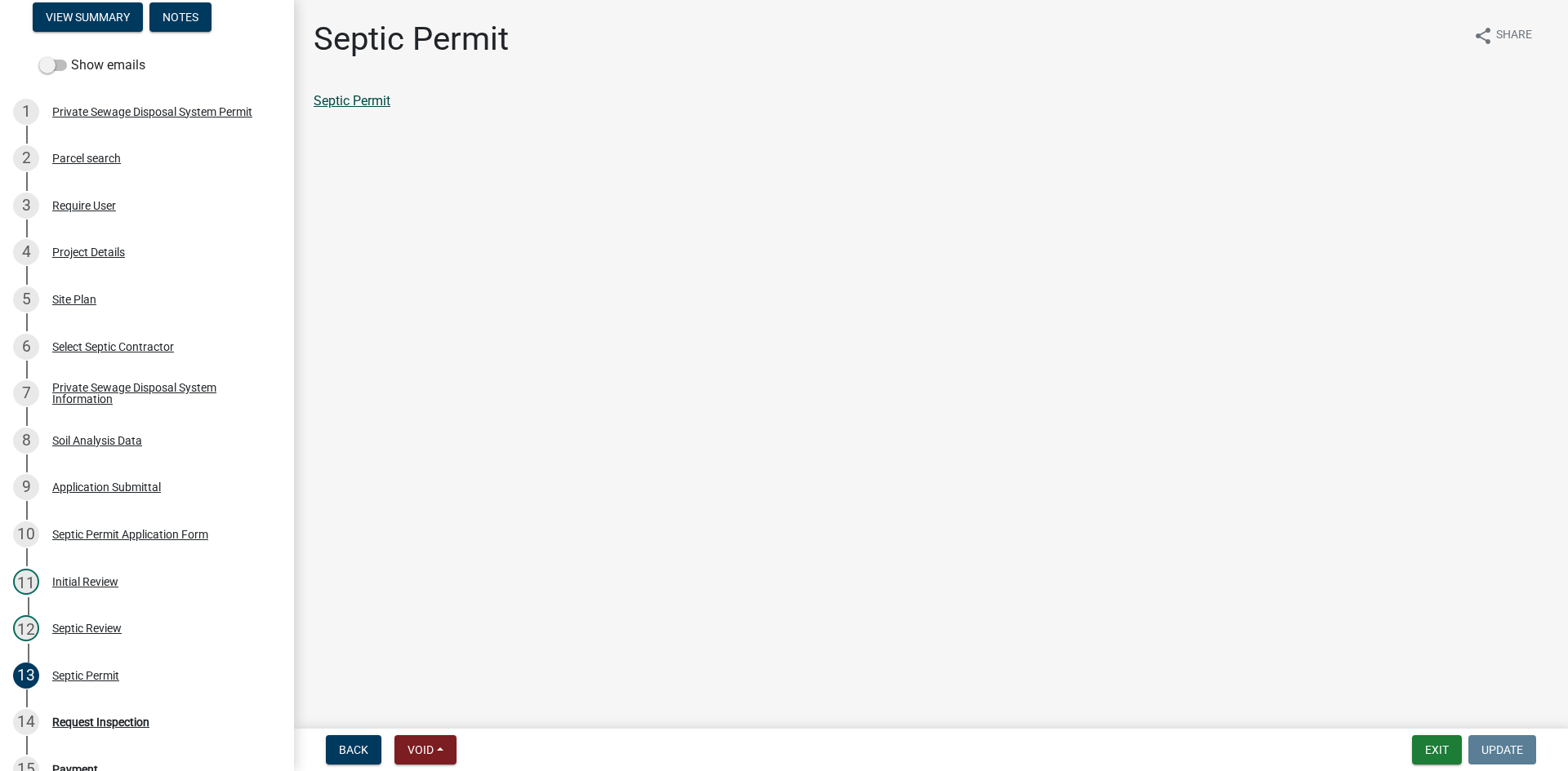
click at [364, 100] on link "Septic Permit" at bounding box center [352, 101] width 77 height 15
